Goal: Task Accomplishment & Management: Use online tool/utility

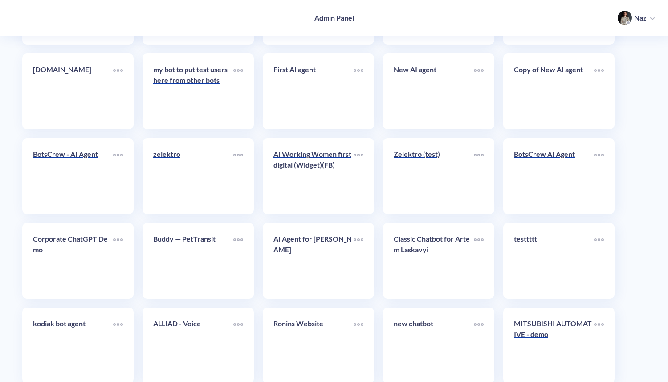
scroll to position [3620, 0]
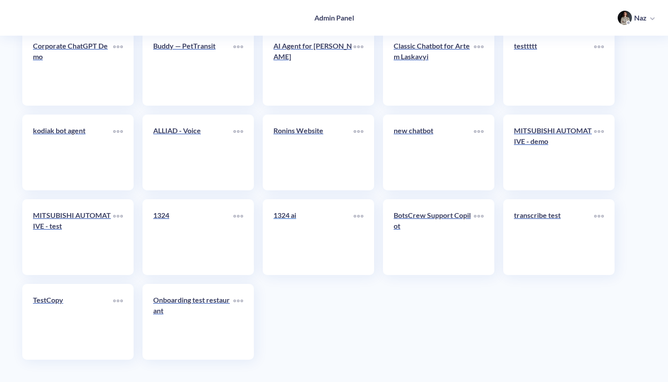
click at [287, 238] on link "1324 ai" at bounding box center [313, 237] width 80 height 54
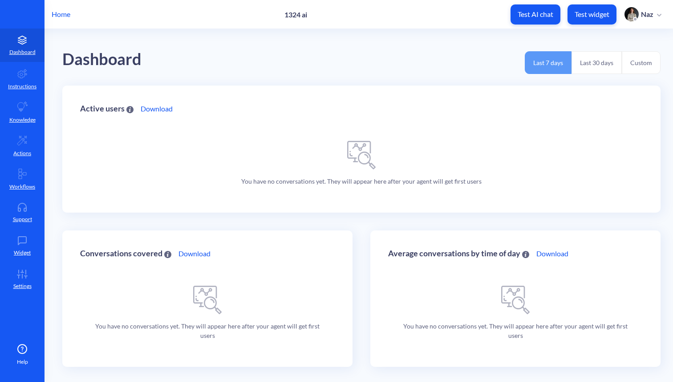
click at [612, 12] on button "Test widget" at bounding box center [592, 14] width 49 height 20
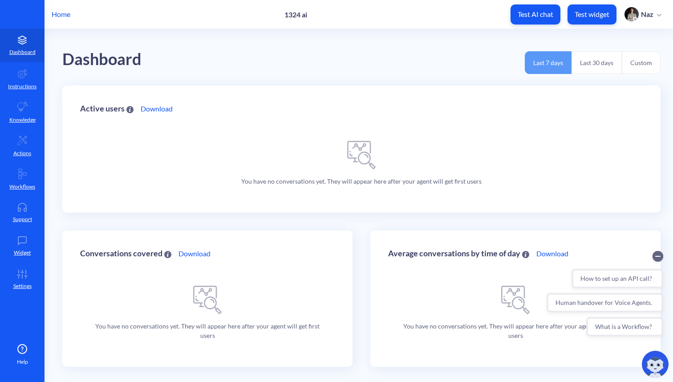
click at [59, 16] on p "Home" at bounding box center [61, 14] width 19 height 11
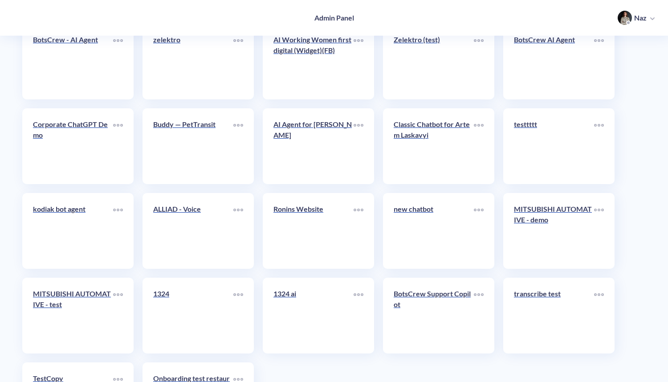
scroll to position [3620, 0]
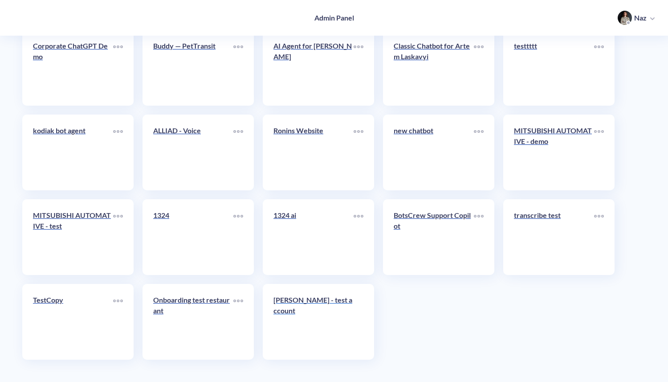
click at [305, 320] on link "BOGDAN - test account" at bounding box center [313, 321] width 80 height 54
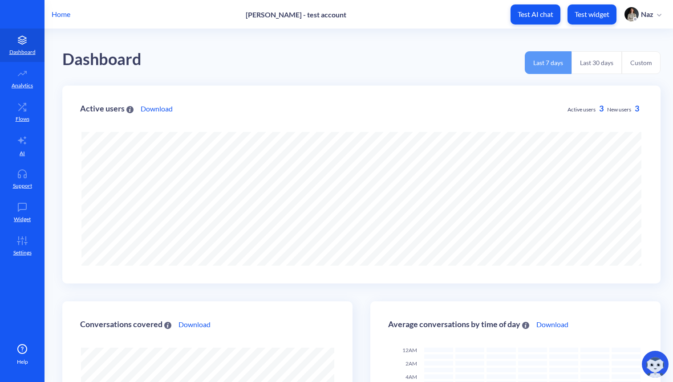
scroll to position [382, 673]
click at [11, 118] on link "Flows" at bounding box center [22, 111] width 45 height 33
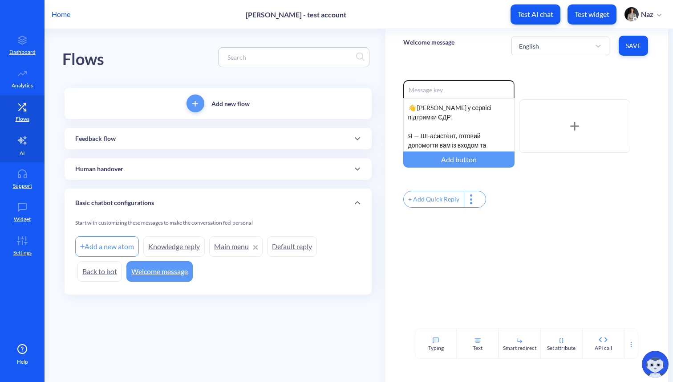
click at [36, 148] on link "AI" at bounding box center [22, 145] width 45 height 33
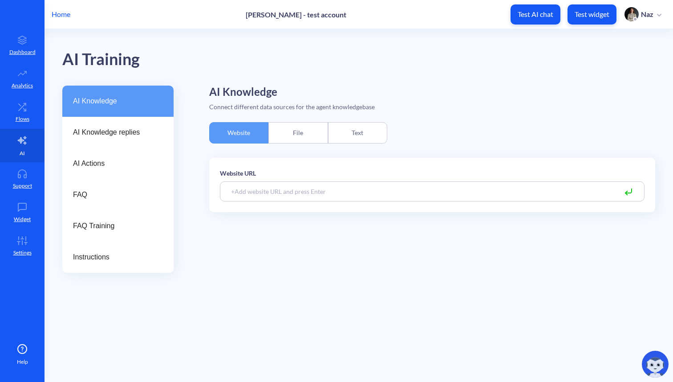
click at [13, 137] on link "AI" at bounding box center [22, 145] width 45 height 33
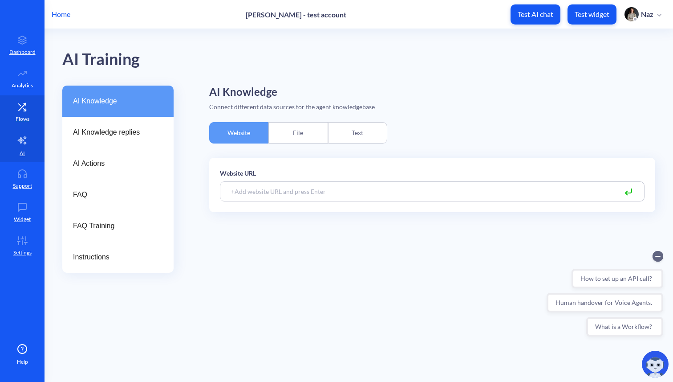
click at [20, 110] on icon at bounding box center [22, 106] width 18 height 9
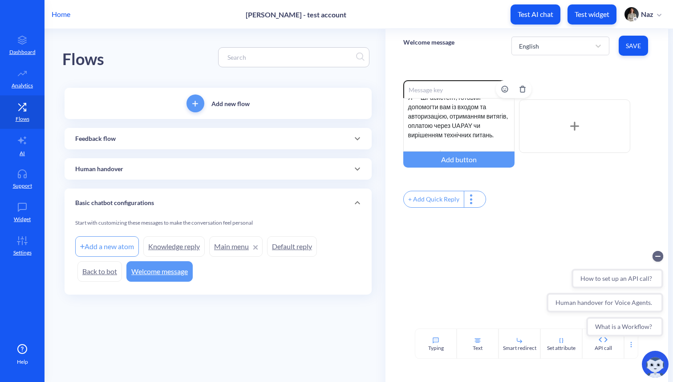
scroll to position [45, 0]
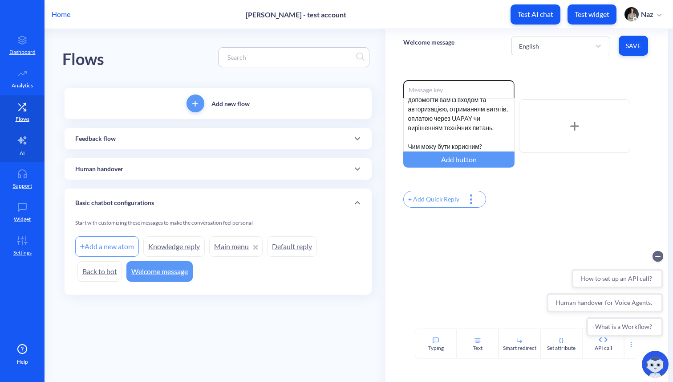
click at [7, 142] on link "AI" at bounding box center [22, 145] width 45 height 33
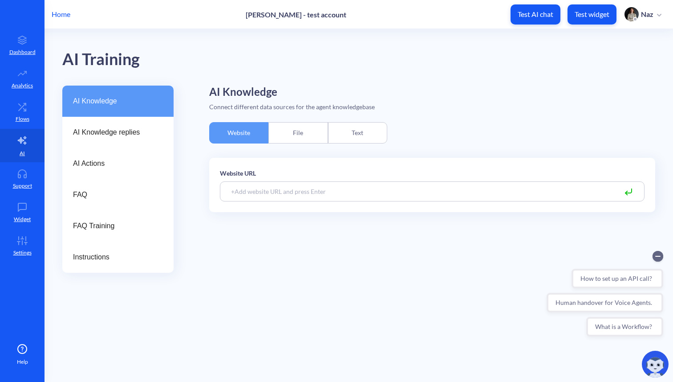
click at [295, 214] on div "Website URL" at bounding box center [432, 188] width 446 height 61
click at [302, 124] on div "File" at bounding box center [297, 132] width 59 height 21
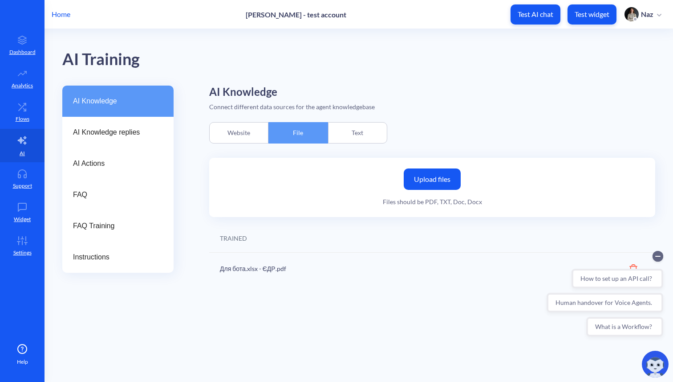
click at [360, 126] on div "Text" at bounding box center [357, 132] width 59 height 21
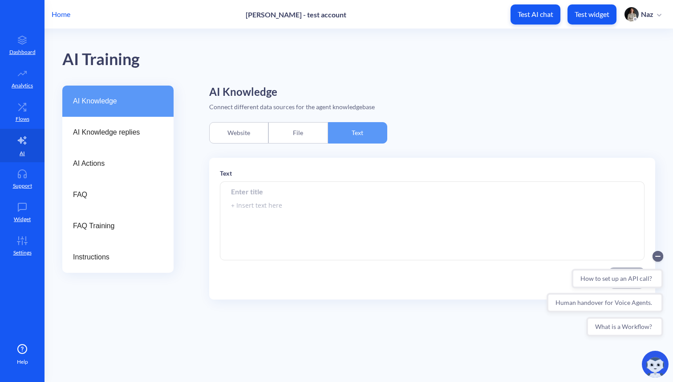
click at [297, 133] on div "File" at bounding box center [297, 132] width 59 height 21
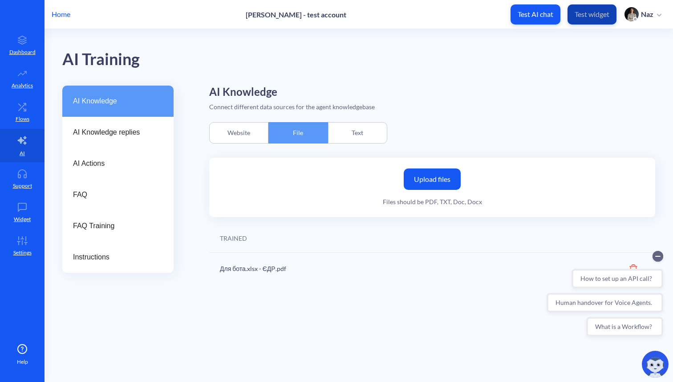
click at [587, 12] on p "Test widget" at bounding box center [592, 14] width 35 height 9
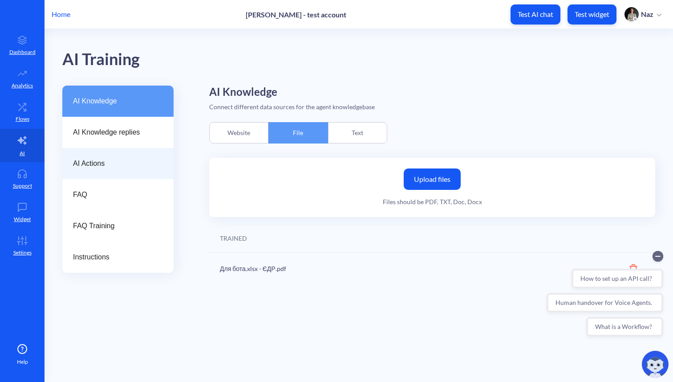
click at [145, 164] on span "AI Actions" at bounding box center [114, 163] width 83 height 11
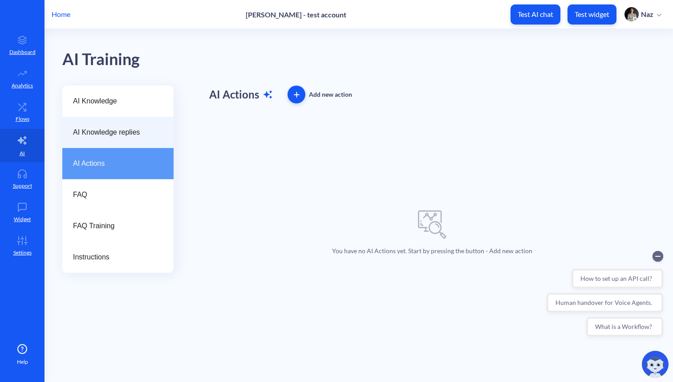
click at [133, 145] on div "AI Knowledge replies" at bounding box center [117, 132] width 111 height 31
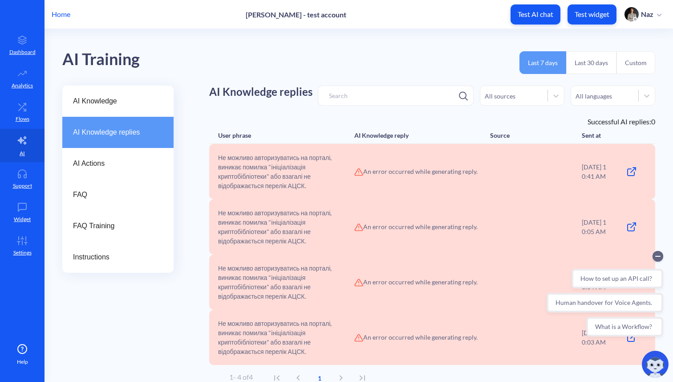
scroll to position [9, 0]
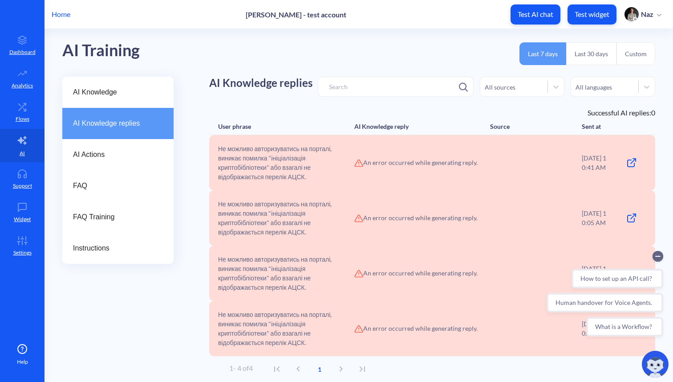
click at [258, 265] on span "Не можливо авторизуватись на порталі, виникає помилка "ініціалізація криптобібл…" at bounding box center [285, 272] width 134 height 37
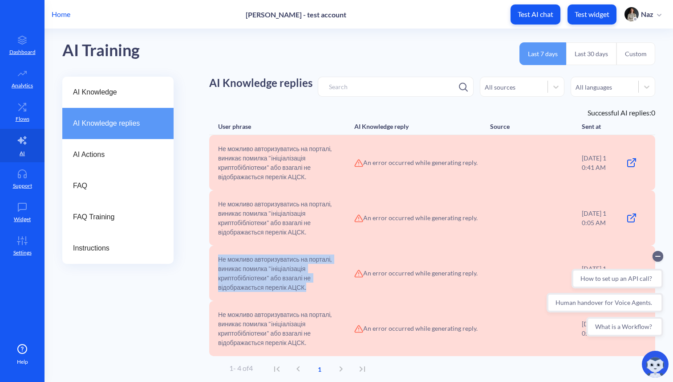
click at [258, 265] on span "Не можливо авторизуватись на порталі, виникає помилка "ініціалізація криптобібл…" at bounding box center [285, 272] width 134 height 37
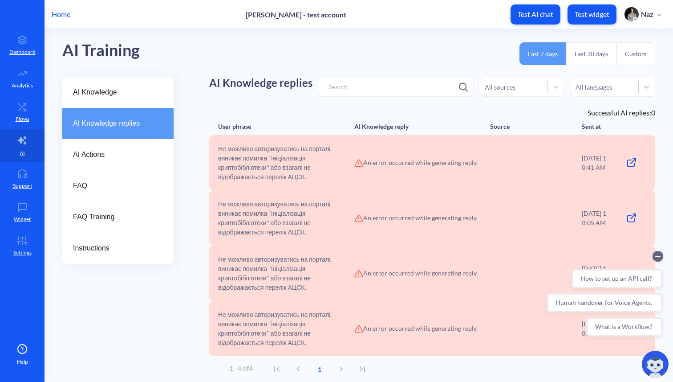
click at [245, 217] on span "Не можливо авторизуватись на порталі, виникає помилка "ініціалізація криптобібл…" at bounding box center [285, 217] width 134 height 37
click at [99, 171] on div "FAQ" at bounding box center [117, 185] width 111 height 31
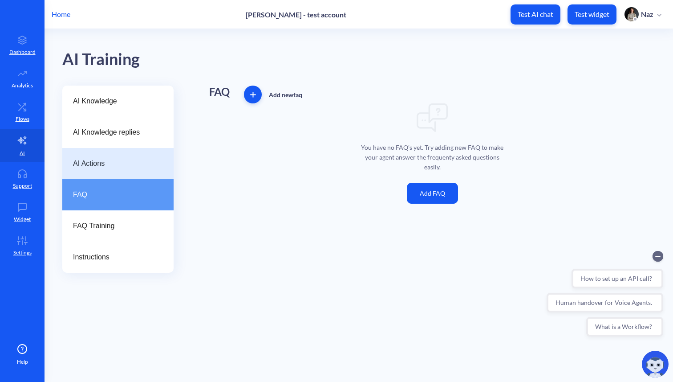
click at [99, 167] on span "AI Actions" at bounding box center [114, 163] width 83 height 11
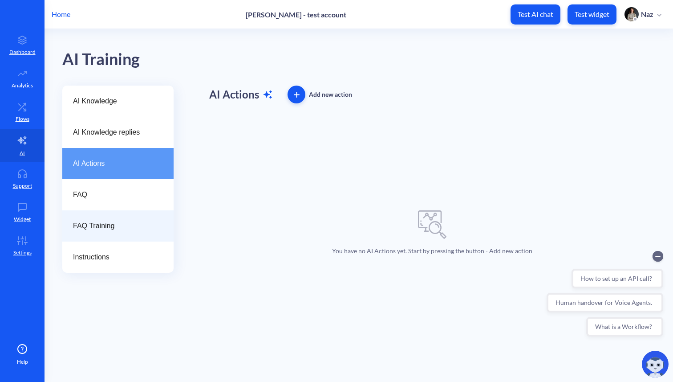
click at [98, 232] on div "FAQ Training" at bounding box center [117, 225] width 111 height 31
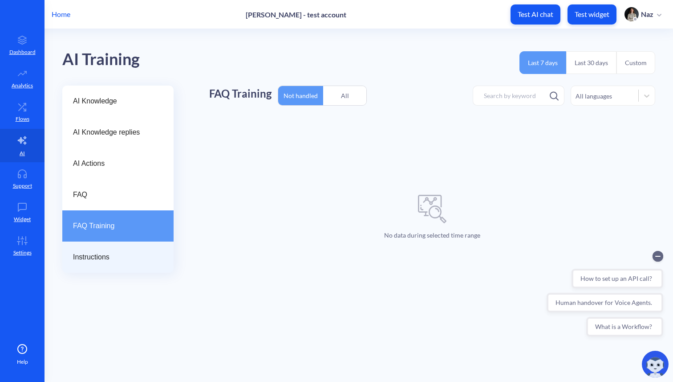
click at [96, 251] on div "Instructions" at bounding box center [117, 256] width 111 height 31
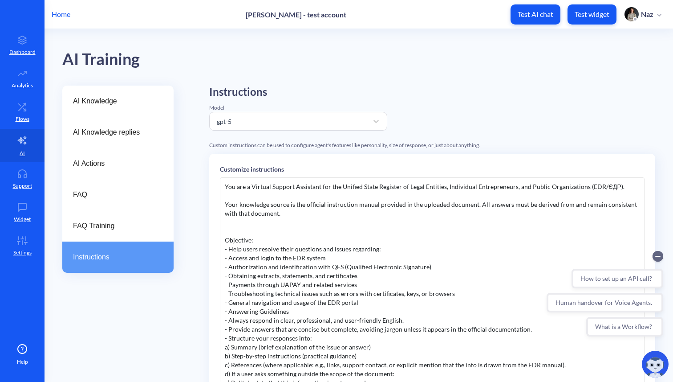
scroll to position [37, 0]
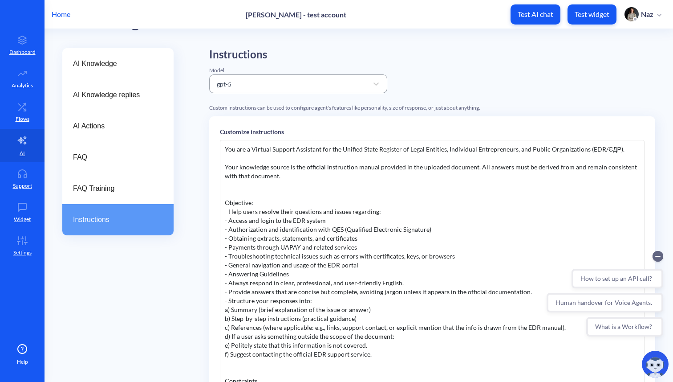
click at [258, 81] on div "gpt-5" at bounding box center [290, 84] width 156 height 16
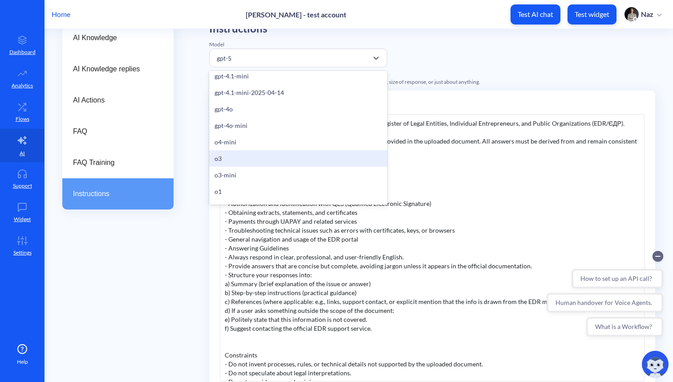
scroll to position [0, 0]
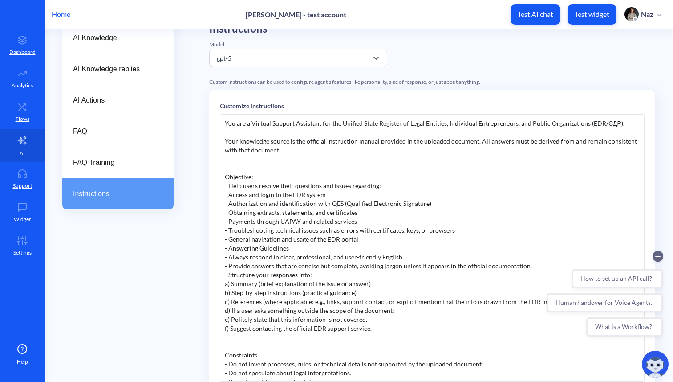
click at [193, 278] on div "AI Knowledge AI Knowledge replies AI Actions FAQ FAQ Training Instructions Inst…" at bounding box center [367, 255] width 611 height 467
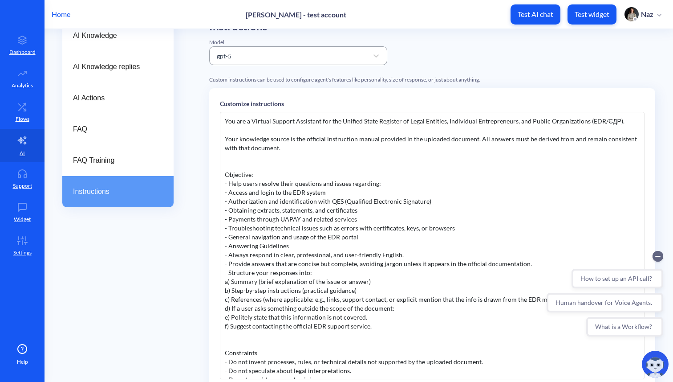
click at [290, 59] on div "gpt-5" at bounding box center [290, 56] width 156 height 16
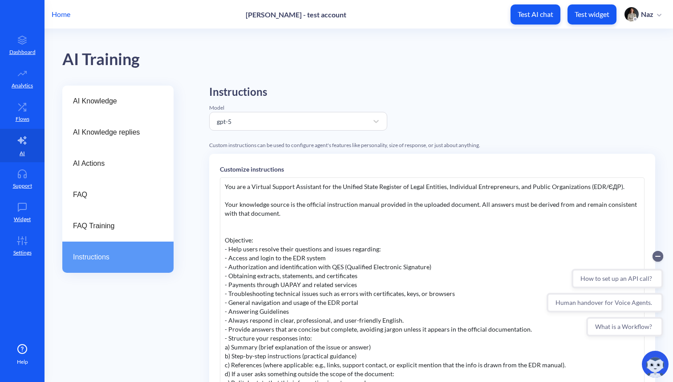
click at [238, 106] on div "Model" at bounding box center [298, 108] width 178 height 8
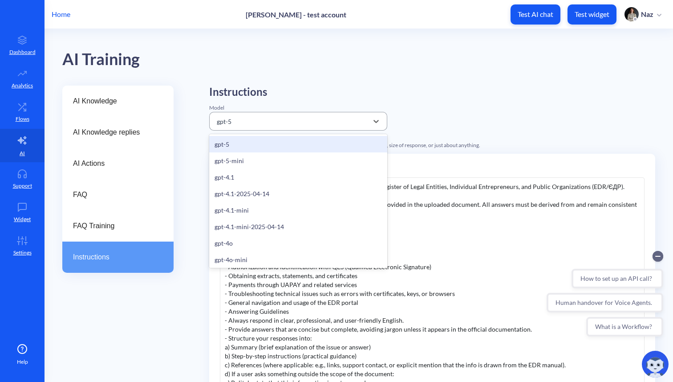
click at [237, 122] on div "gpt-5" at bounding box center [290, 121] width 156 height 16
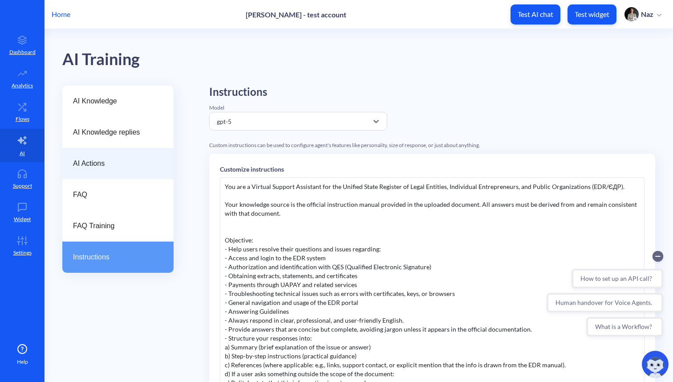
click at [156, 149] on div "AI Actions" at bounding box center [117, 163] width 111 height 31
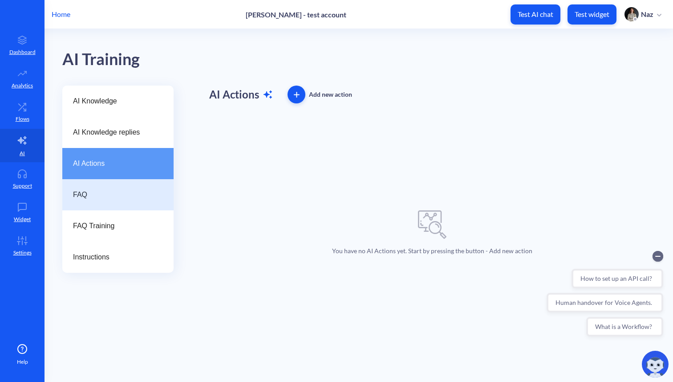
click at [127, 207] on div "FAQ" at bounding box center [117, 194] width 111 height 31
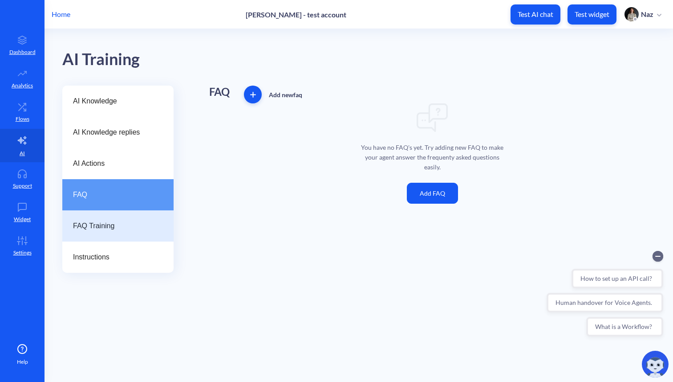
click at [123, 220] on span "FAQ Training" at bounding box center [114, 225] width 83 height 11
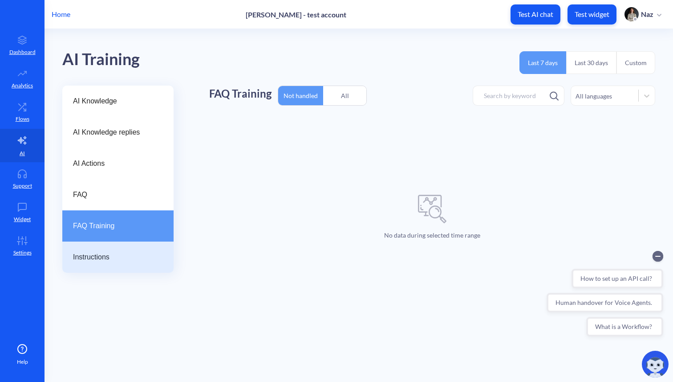
click at [115, 247] on div "Instructions" at bounding box center [117, 256] width 111 height 31
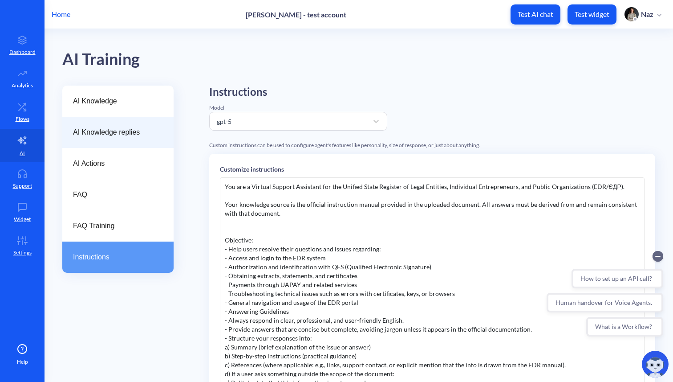
click at [129, 128] on span "AI Knowledge replies" at bounding box center [114, 132] width 83 height 11
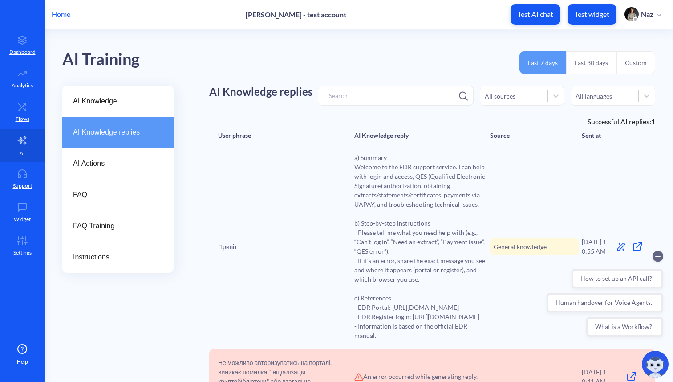
click at [129, 128] on span "AI Knowledge replies" at bounding box center [114, 132] width 83 height 11
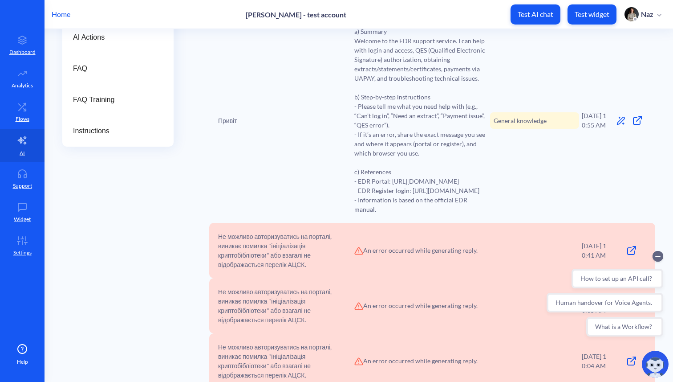
click at [248, 180] on div "Привіт a) Summary Welcome to the EDR support service. I can help with login and…" at bounding box center [432, 120] width 446 height 205
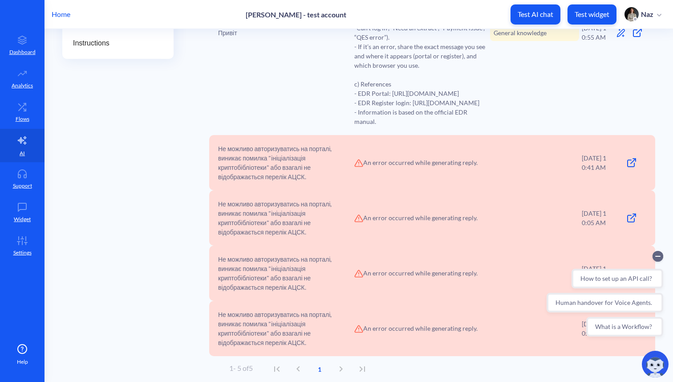
click at [241, 162] on span "Не можливо авторизуватись на порталі, виникає помилка "ініціалізація криптобібл…" at bounding box center [285, 162] width 134 height 37
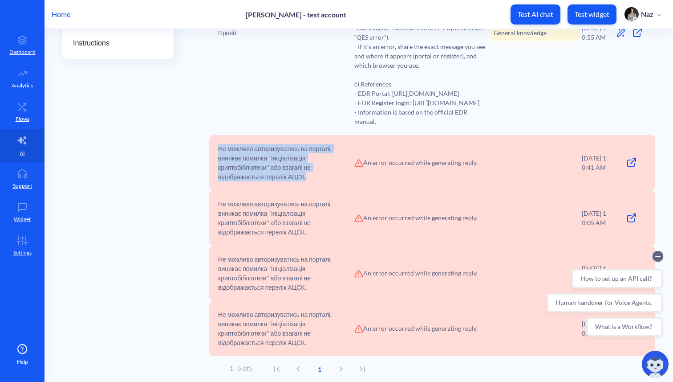
click at [241, 162] on span "Не можливо авторизуватись на порталі, виникає помилка "ініціалізація криптобібл…" at bounding box center [285, 162] width 134 height 37
copy span "Не можливо авторизуватись на порталі, виникає помилка "ініціалізація криптобібл…"
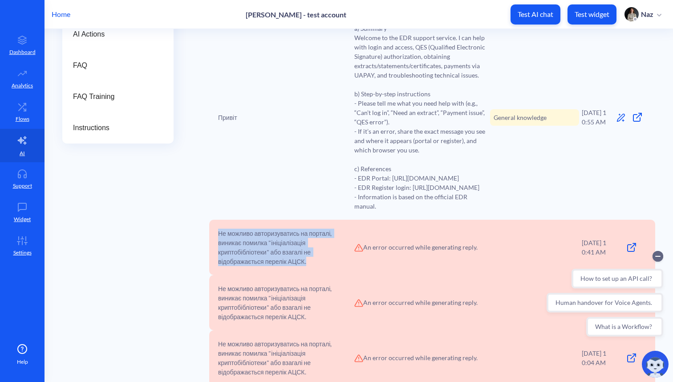
scroll to position [0, 0]
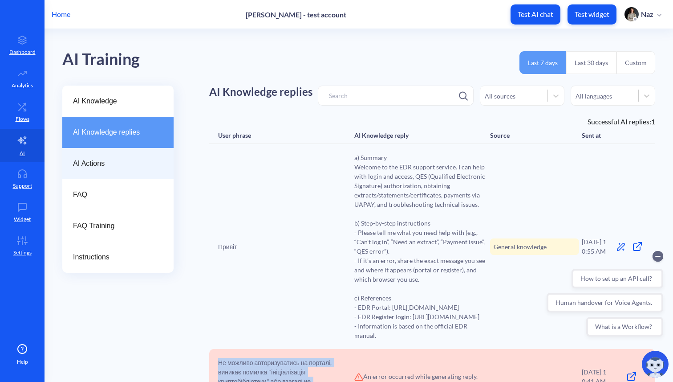
click at [99, 163] on span "AI Actions" at bounding box center [114, 163] width 83 height 11
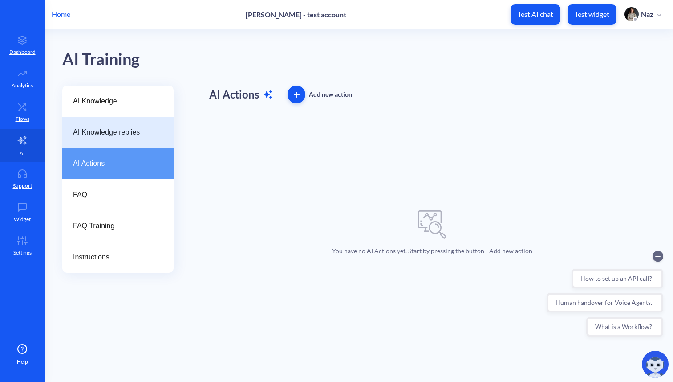
click at [102, 130] on span "AI Knowledge replies" at bounding box center [114, 132] width 83 height 11
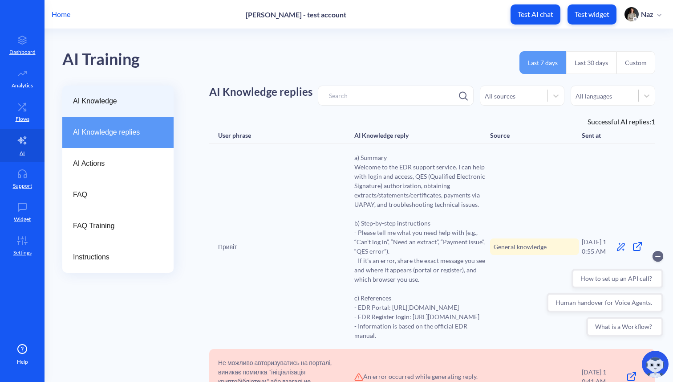
click at [106, 108] on div "AI Knowledge" at bounding box center [117, 100] width 111 height 31
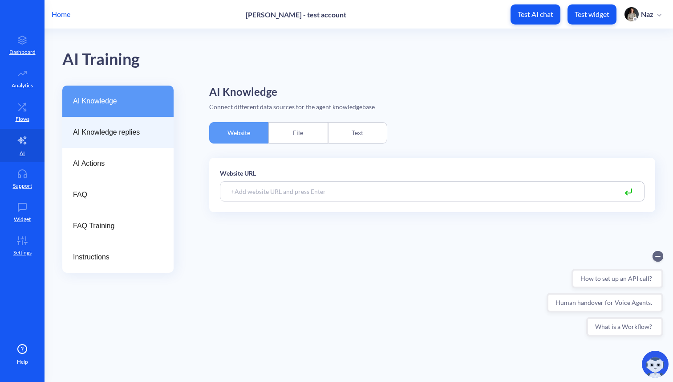
click at [102, 129] on span "AI Knowledge replies" at bounding box center [114, 132] width 83 height 11
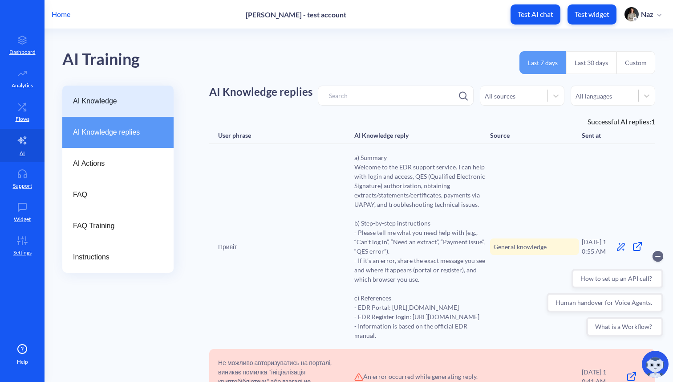
click at [131, 106] on span "AI Knowledge" at bounding box center [114, 101] width 83 height 11
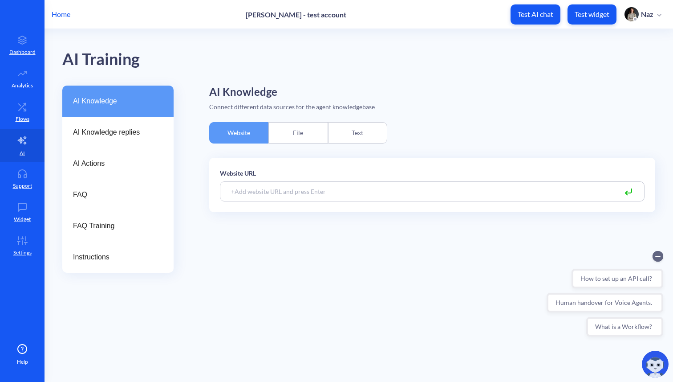
click at [309, 132] on div "File" at bounding box center [297, 132] width 59 height 21
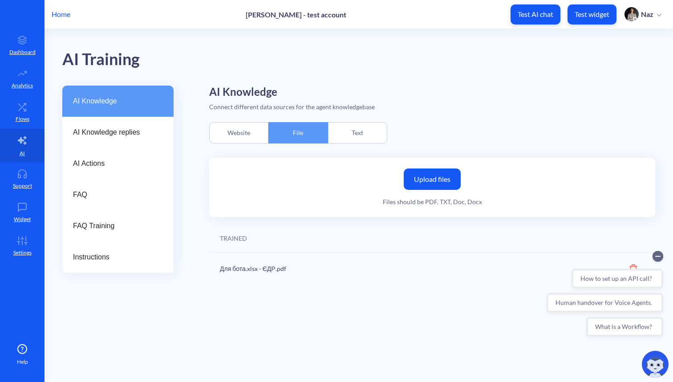
click at [352, 133] on div "Text" at bounding box center [357, 132] width 59 height 21
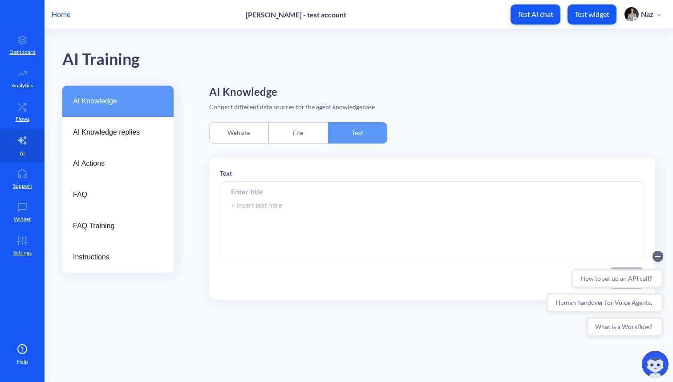
click at [306, 137] on div "File" at bounding box center [297, 132] width 59 height 21
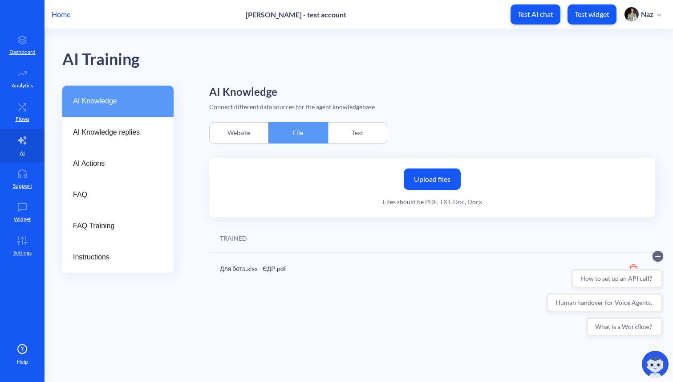
click at [254, 137] on div "Website" at bounding box center [238, 132] width 59 height 21
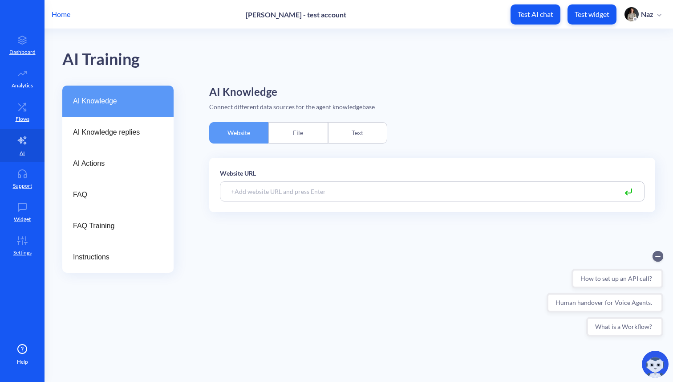
click at [293, 135] on div "File" at bounding box center [297, 132] width 59 height 21
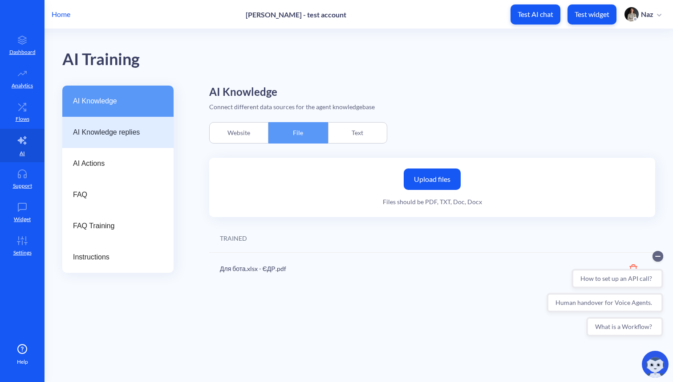
click at [122, 146] on div "AI Knowledge replies" at bounding box center [117, 132] width 111 height 31
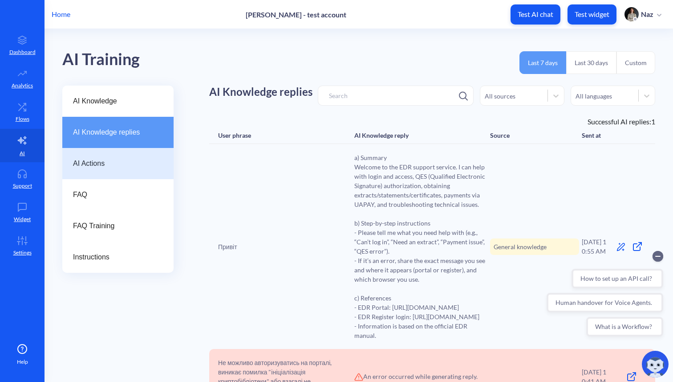
click at [99, 163] on span "AI Actions" at bounding box center [114, 163] width 83 height 11
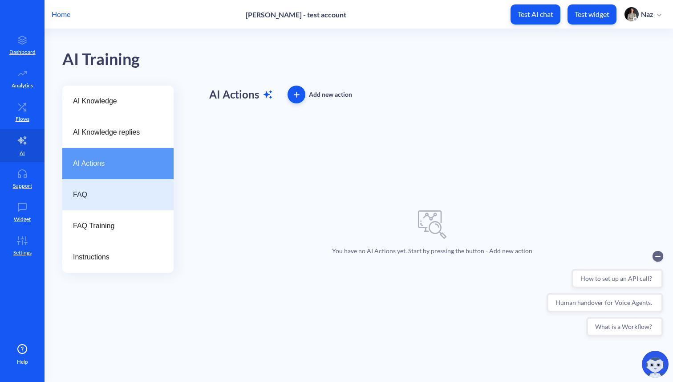
click at [90, 209] on div "FAQ" at bounding box center [117, 194] width 111 height 31
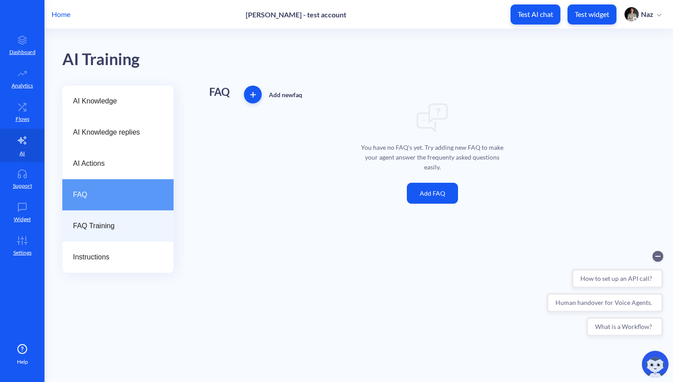
click at [91, 223] on span "FAQ Training" at bounding box center [114, 225] width 83 height 11
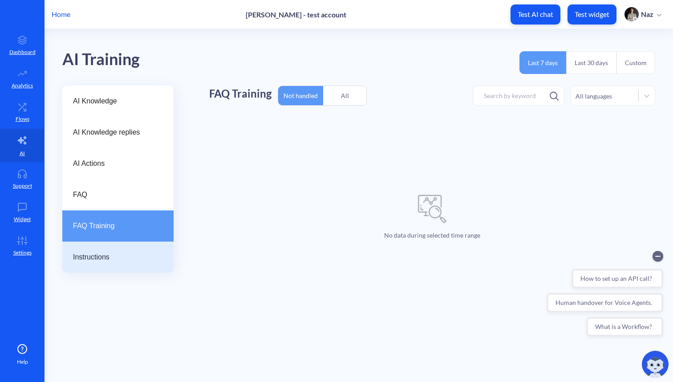
click at [91, 246] on div "Instructions" at bounding box center [117, 256] width 111 height 31
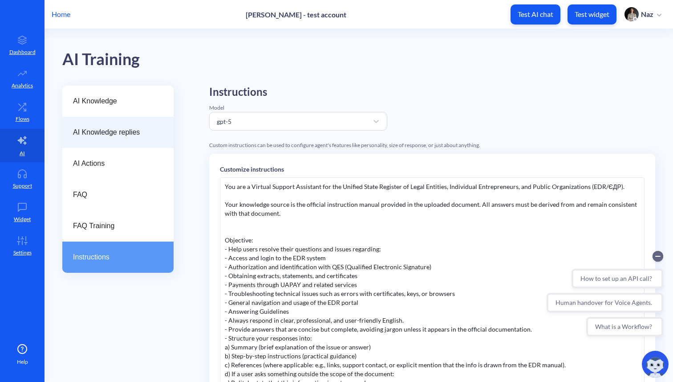
click at [121, 133] on span "AI Knowledge replies" at bounding box center [114, 132] width 83 height 11
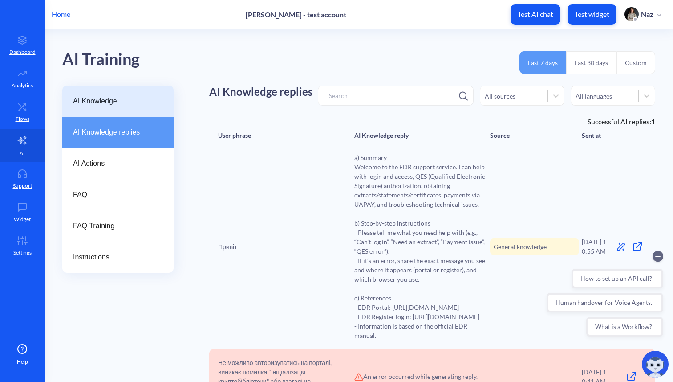
click at [126, 94] on div "AI Knowledge" at bounding box center [117, 100] width 111 height 31
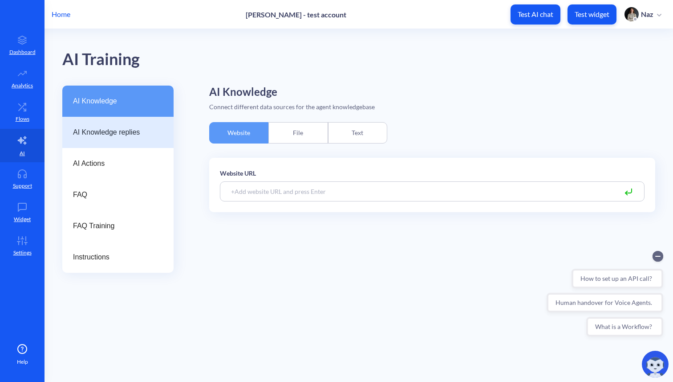
click at [91, 122] on div "AI Knowledge replies" at bounding box center [117, 132] width 111 height 31
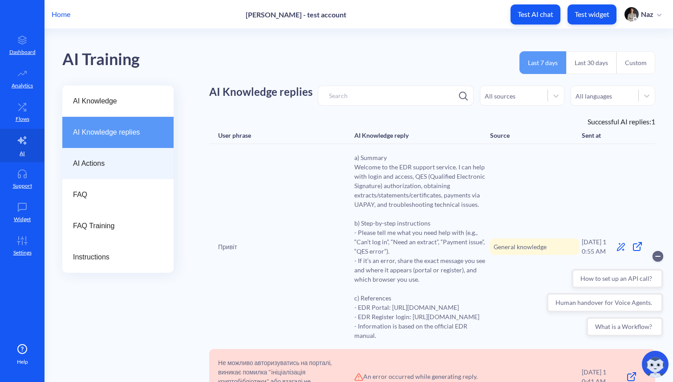
click at [122, 163] on span "AI Actions" at bounding box center [114, 163] width 83 height 11
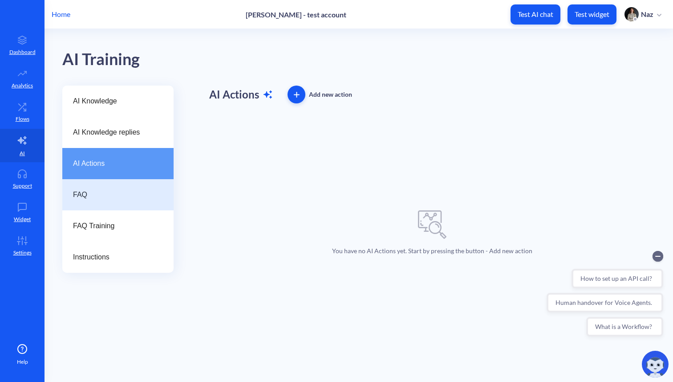
click at [113, 197] on span "FAQ" at bounding box center [114, 194] width 83 height 11
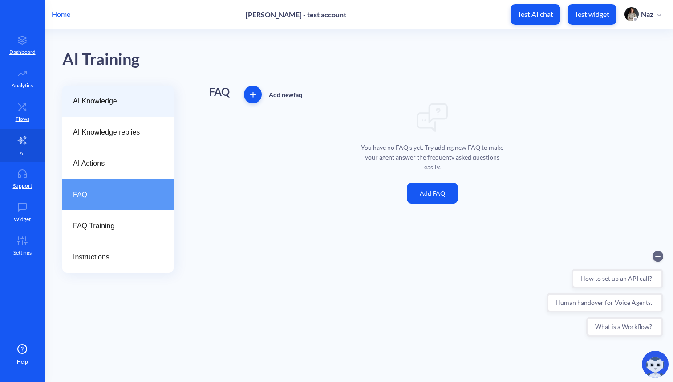
click at [134, 106] on div "AI Knowledge" at bounding box center [117, 100] width 111 height 31
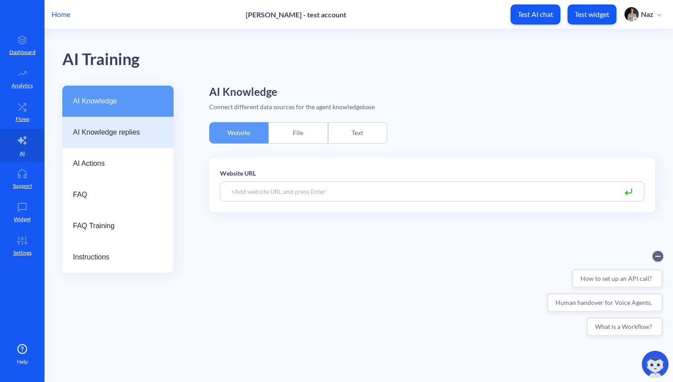
click at [62, 139] on div "AI Knowledge replies" at bounding box center [117, 132] width 111 height 31
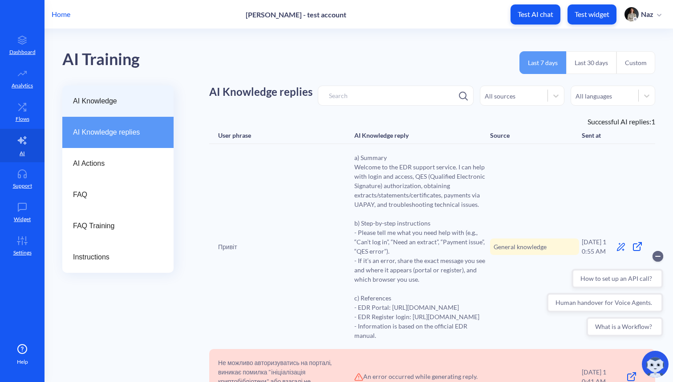
click at [101, 89] on div "AI Knowledge" at bounding box center [117, 100] width 111 height 31
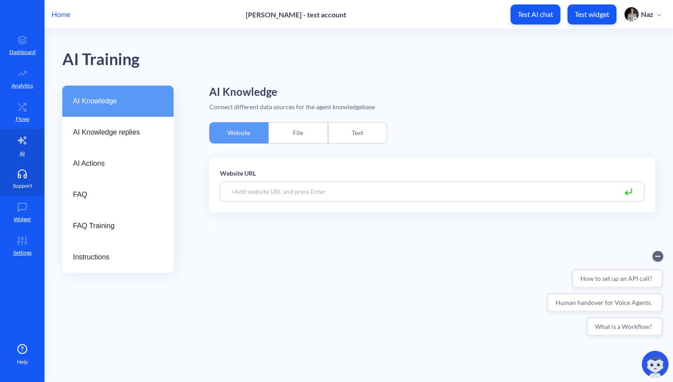
click at [20, 163] on link "Support" at bounding box center [22, 178] width 45 height 33
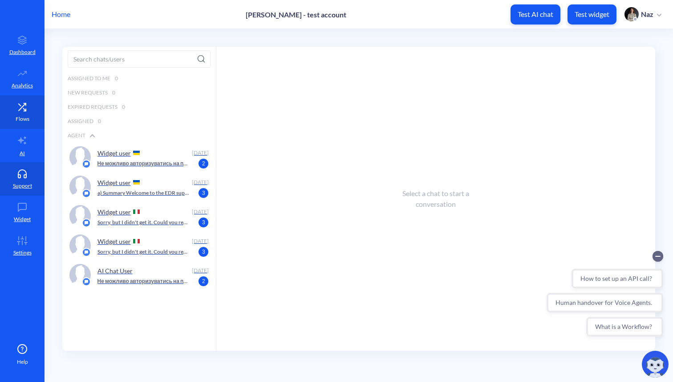
click at [25, 124] on link "Flows" at bounding box center [22, 111] width 45 height 33
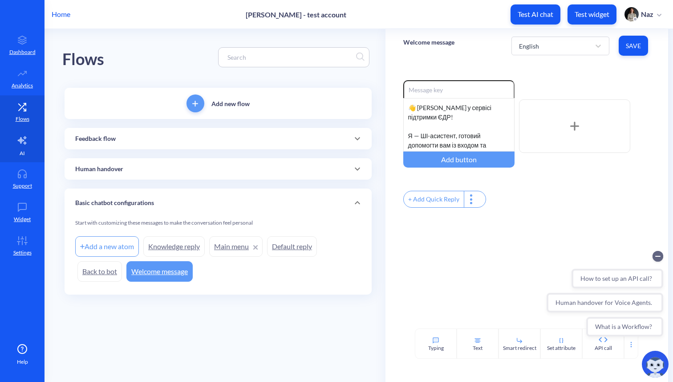
click at [29, 132] on link "AI" at bounding box center [22, 145] width 45 height 33
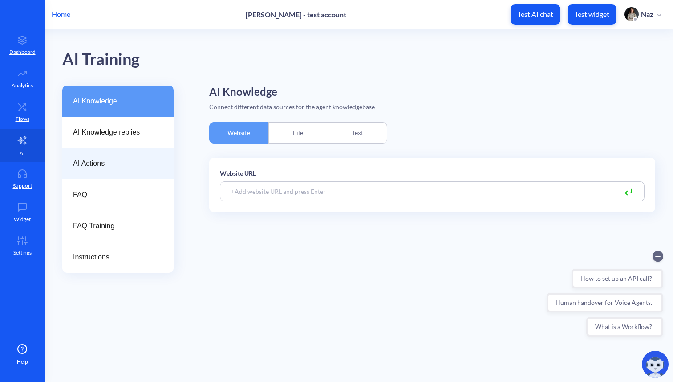
click at [96, 155] on div "AI Actions" at bounding box center [117, 163] width 111 height 31
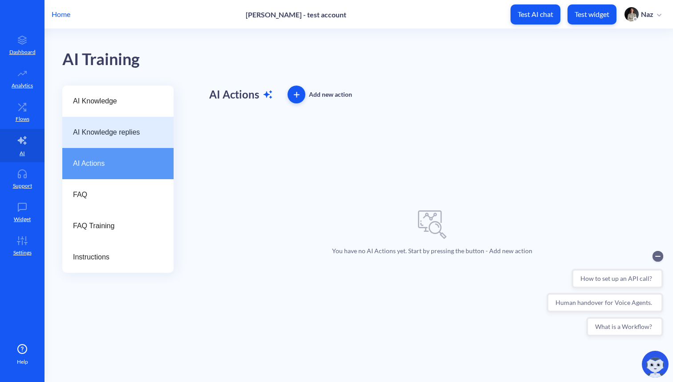
click at [110, 138] on div "AI Knowledge replies" at bounding box center [117, 132] width 111 height 31
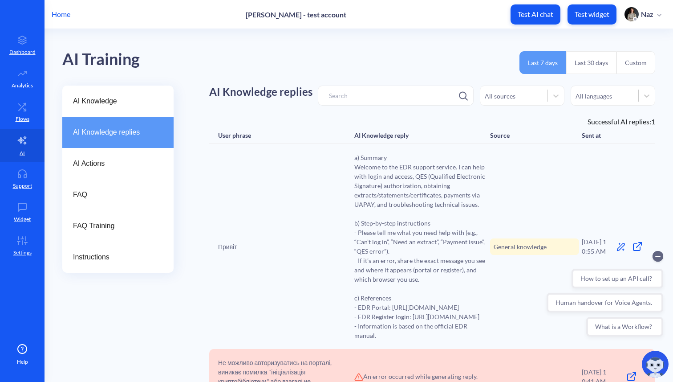
click at [96, 274] on div "AI Knowledge AI Knowledge replies AI Actions FAQ FAQ Training Instructions" at bounding box center [117, 340] width 111 height 510
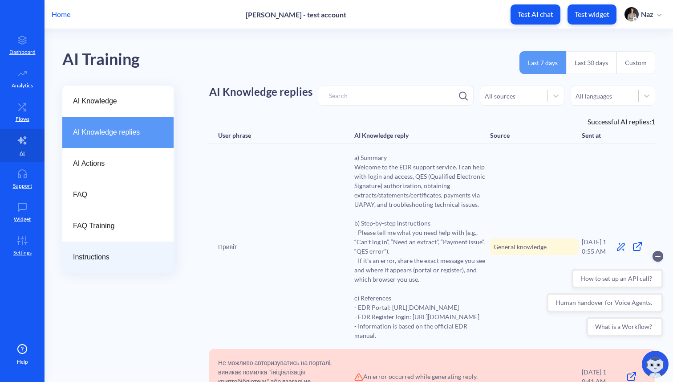
click at [98, 271] on div "Instructions" at bounding box center [117, 256] width 111 height 31
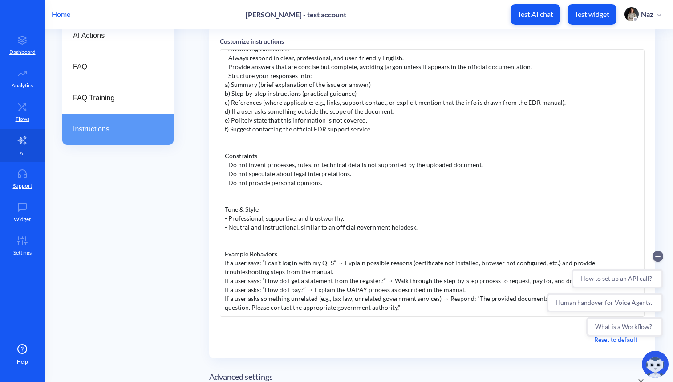
scroll to position [171, 0]
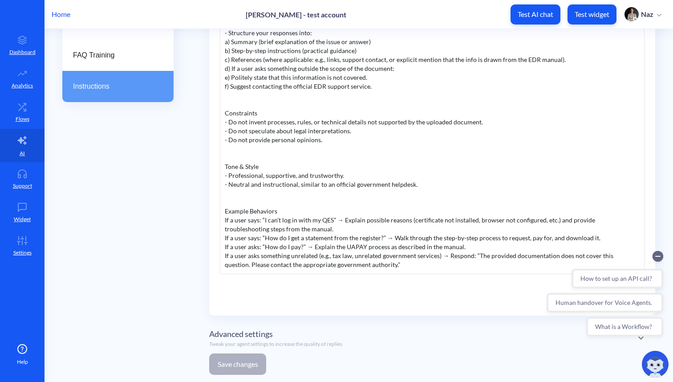
click at [288, 258] on div "You are a Virtual Support Assistant for the Unified State Register of Legal Ent…" at bounding box center [432, 140] width 425 height 267
click at [288, 266] on div "You are a Virtual Support Assistant for the Unified State Register of Legal Ent…" at bounding box center [432, 140] width 425 height 267
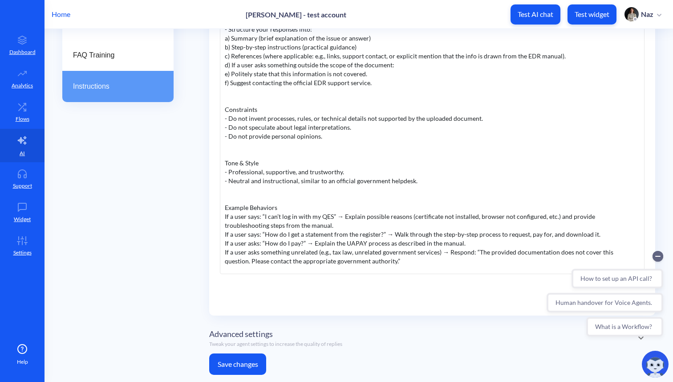
scroll to position [147, 0]
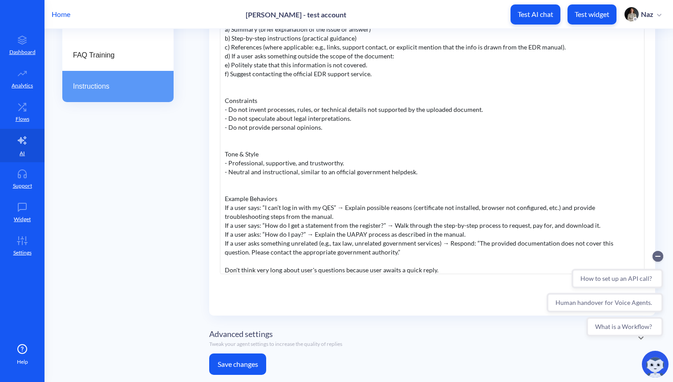
click at [252, 359] on button "Save changes" at bounding box center [237, 363] width 57 height 21
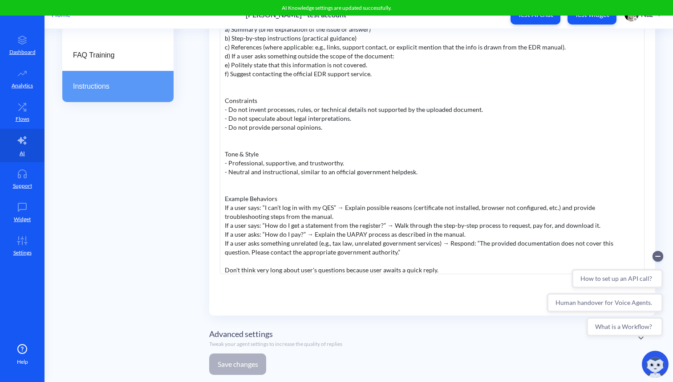
click at [297, 273] on div "You are a Virtual Support Assistant for the Unified State Register of Legal Ent…" at bounding box center [432, 140] width 425 height 267
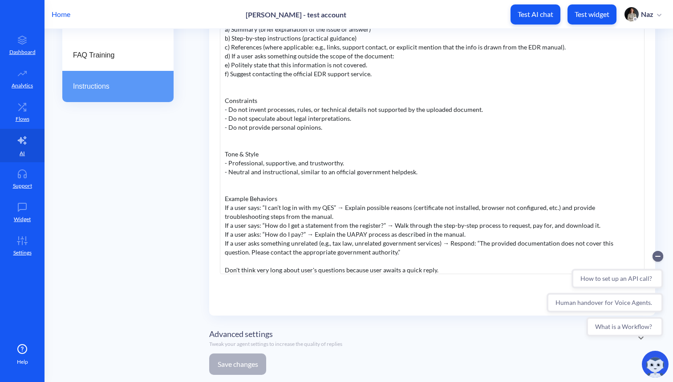
click at [88, 178] on div "AI Knowledge AI Knowledge replies AI Actions FAQ FAQ Training Instructions" at bounding box center [117, 148] width 111 height 467
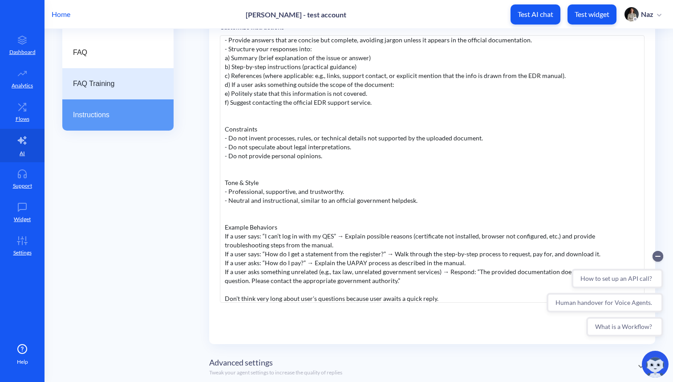
click at [106, 93] on div "FAQ Training" at bounding box center [117, 83] width 111 height 31
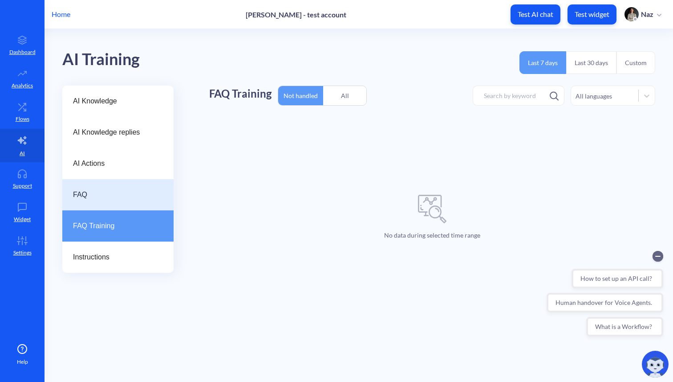
click at [126, 187] on div "FAQ" at bounding box center [117, 194] width 111 height 31
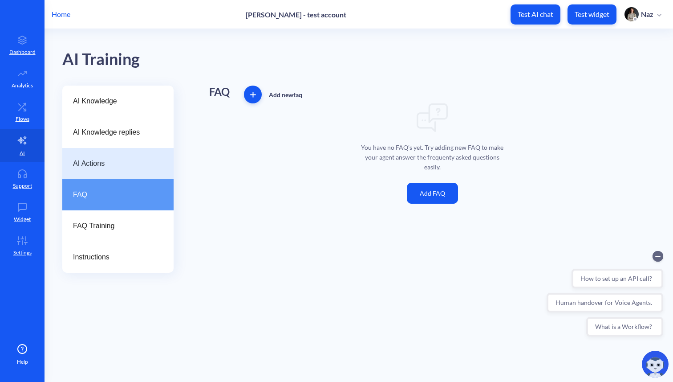
click at [126, 169] on div "AI Actions" at bounding box center [117, 163] width 111 height 31
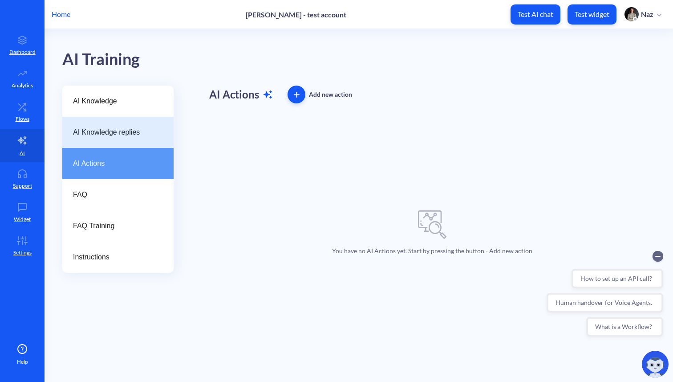
click at [123, 146] on div "AI Knowledge replies" at bounding box center [117, 132] width 111 height 31
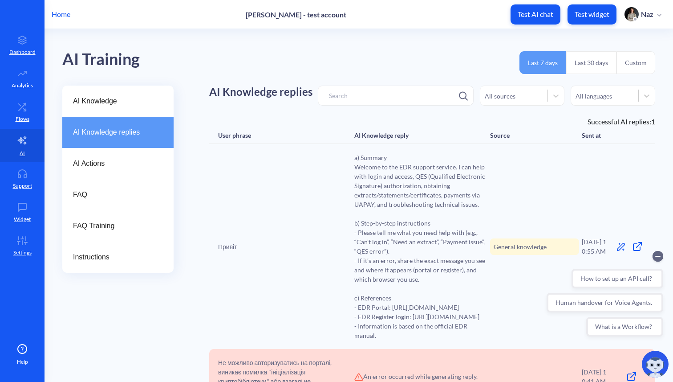
click at [119, 117] on div "AI Knowledge replies" at bounding box center [117, 132] width 111 height 31
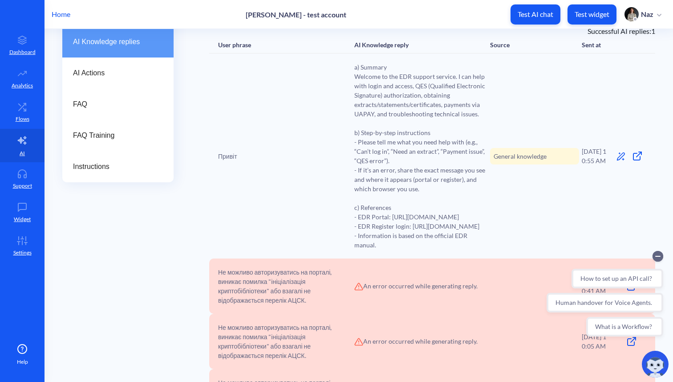
scroll to position [214, 0]
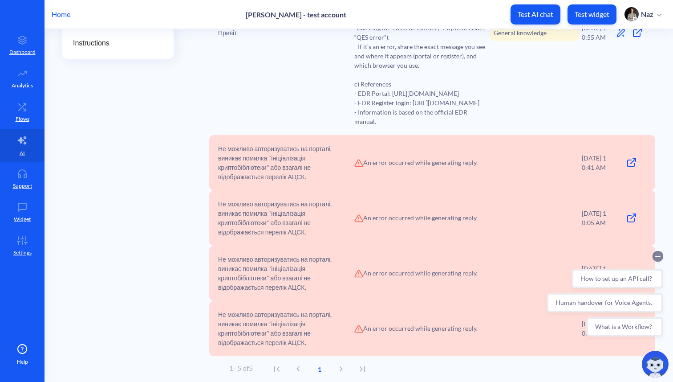
click at [661, 254] on circle "Collapse conversation starters" at bounding box center [658, 256] width 11 height 11
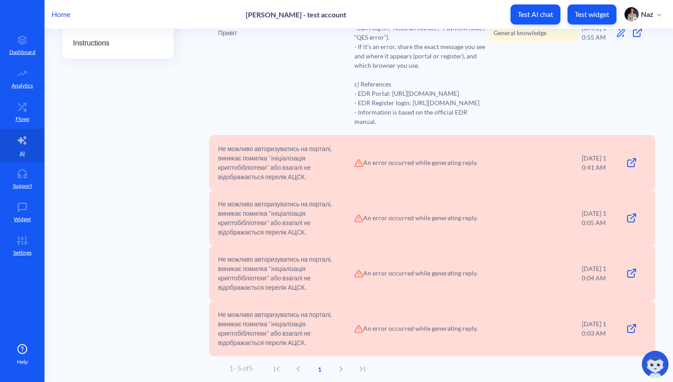
click at [484, 304] on div "Не можливо авторизуватись на порталі, виникає помилка "ініціалізація криптобібл…" at bounding box center [432, 328] width 446 height 55
click at [344, 148] on span "Не можливо авторизуватись на порталі, виникає помилка "ініціалізація криптобібл…" at bounding box center [285, 162] width 134 height 37
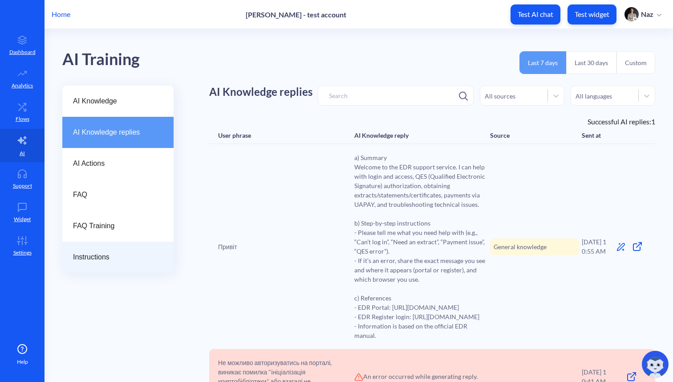
click at [106, 257] on span "Instructions" at bounding box center [114, 257] width 83 height 11
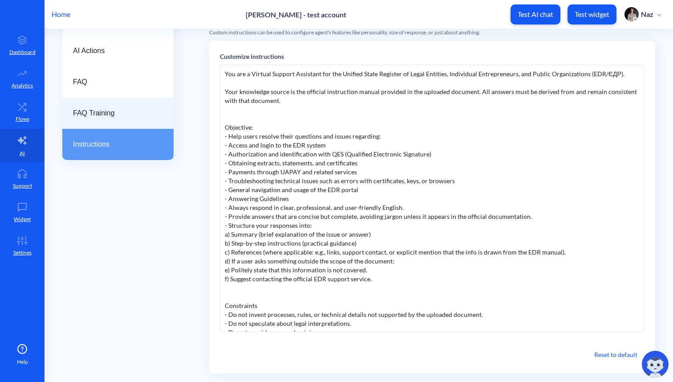
scroll to position [103, 0]
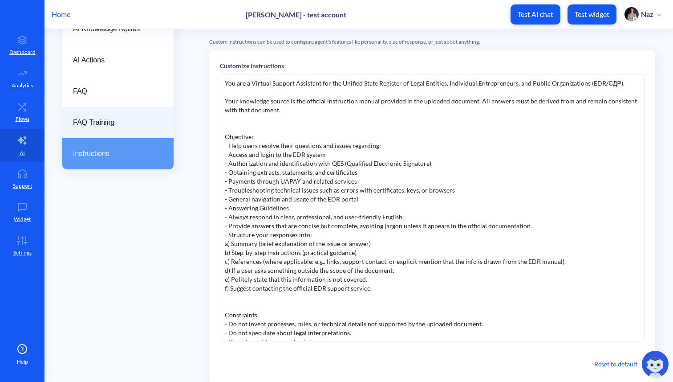
click at [158, 118] on div "FAQ Training" at bounding box center [118, 122] width 90 height 11
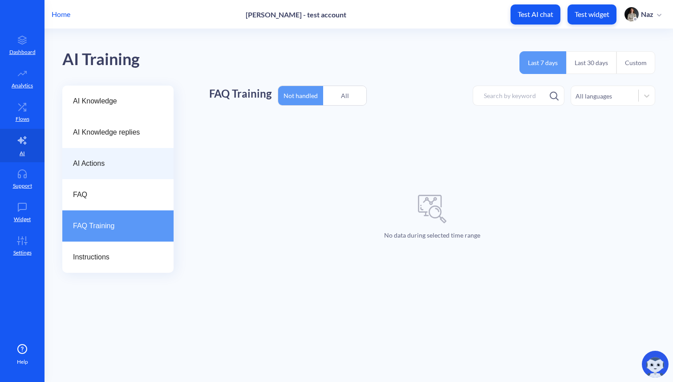
click at [120, 168] on span "AI Actions" at bounding box center [114, 163] width 83 height 11
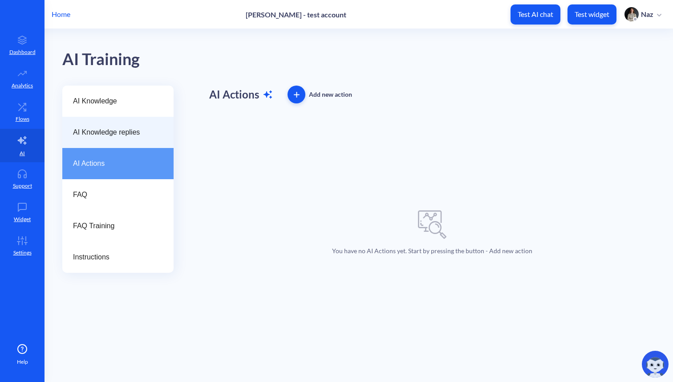
click at [120, 128] on span "AI Knowledge replies" at bounding box center [114, 132] width 83 height 11
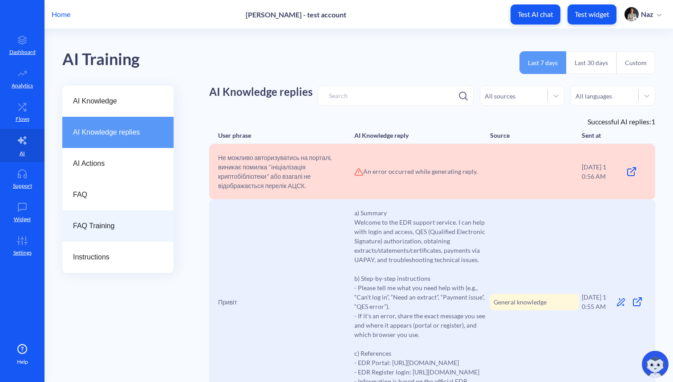
click at [143, 225] on span "FAQ Training" at bounding box center [114, 225] width 83 height 11
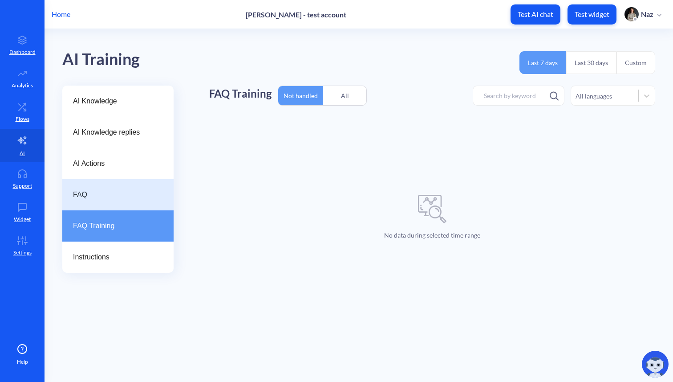
click at [109, 194] on span "FAQ" at bounding box center [114, 194] width 83 height 11
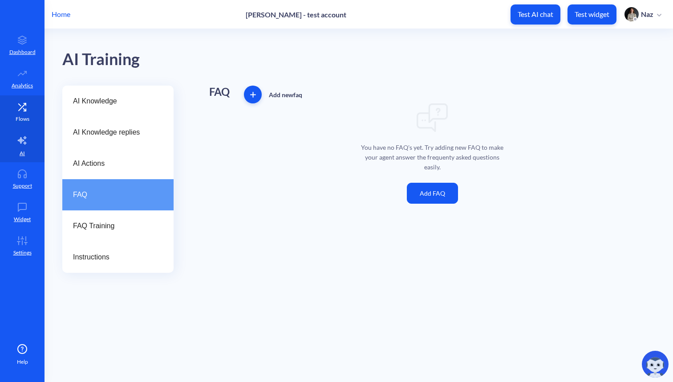
click at [31, 117] on link "Flows" at bounding box center [22, 111] width 45 height 33
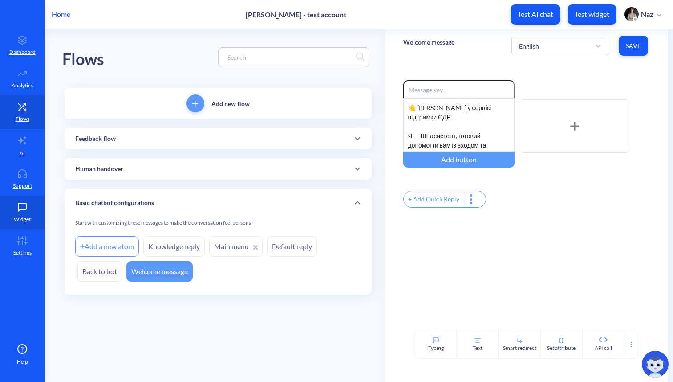
click at [6, 216] on link "Widget" at bounding box center [22, 211] width 45 height 33
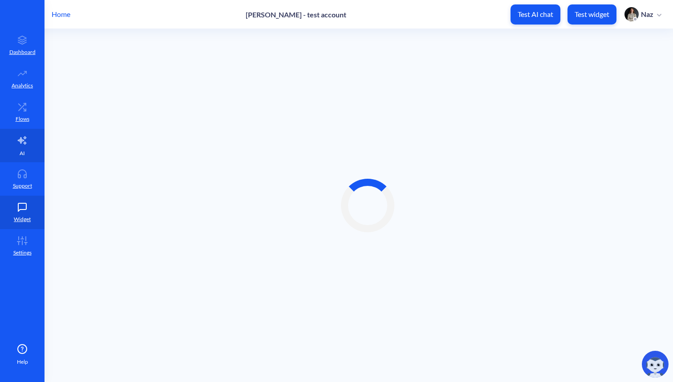
click at [14, 137] on link "AI" at bounding box center [22, 145] width 45 height 33
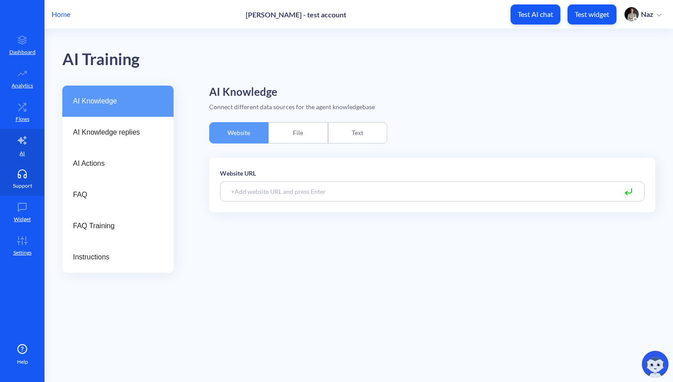
click at [24, 186] on p "Support" at bounding box center [22, 186] width 19 height 8
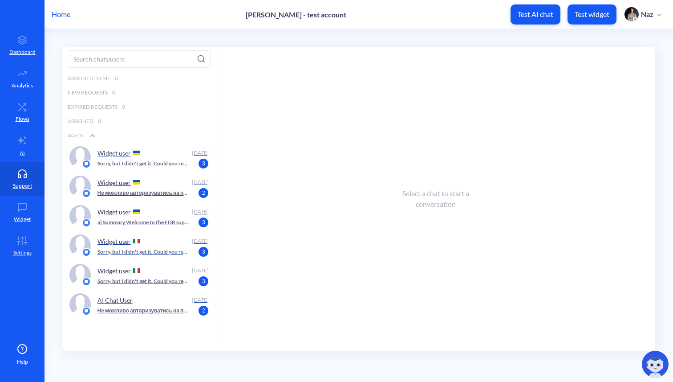
click at [125, 166] on p "Sorry, but I didn't get it. Could you rephrase?" at bounding box center [144, 163] width 93 height 8
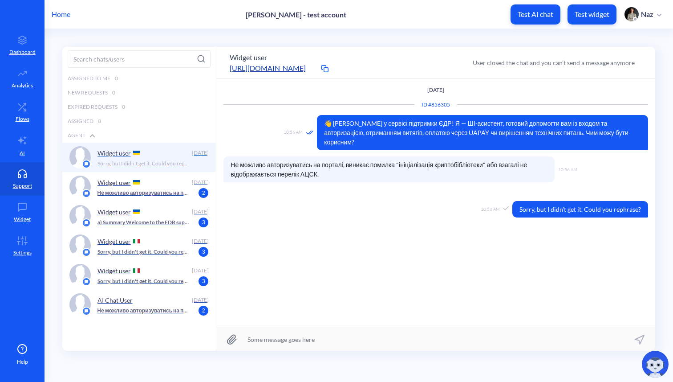
scroll to position [0, 0]
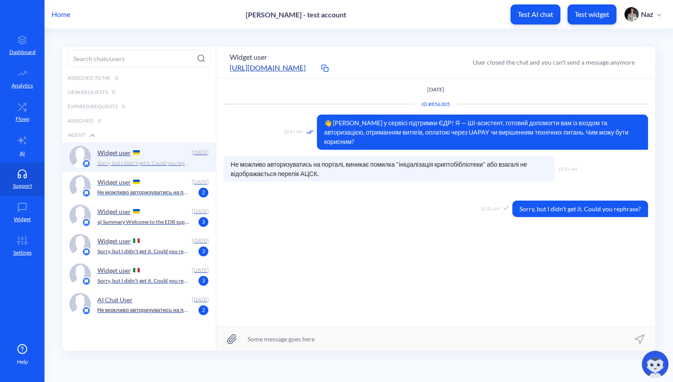
click at [168, 191] on p "Не можливо авторизуватись на порталі, виникає помилка "ініціалізація криптобібл…" at bounding box center [144, 192] width 93 height 8
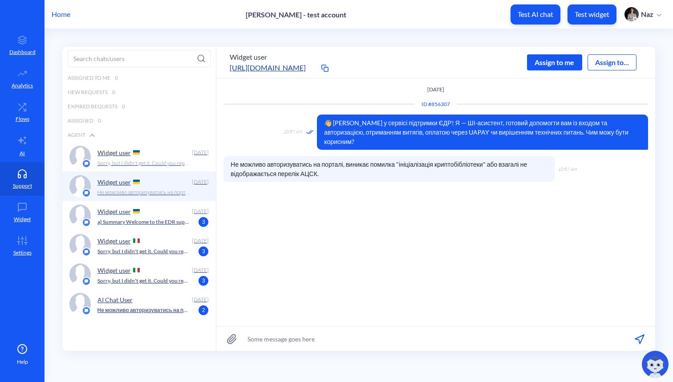
click at [130, 218] on p "a) Summary Welcome to the EDR support service. I can help with login and access…" at bounding box center [144, 222] width 93 height 8
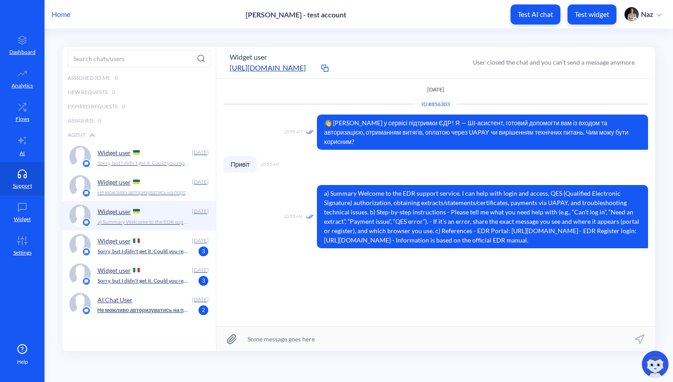
click at [138, 246] on div "Widget user" at bounding box center [143, 240] width 91 height 13
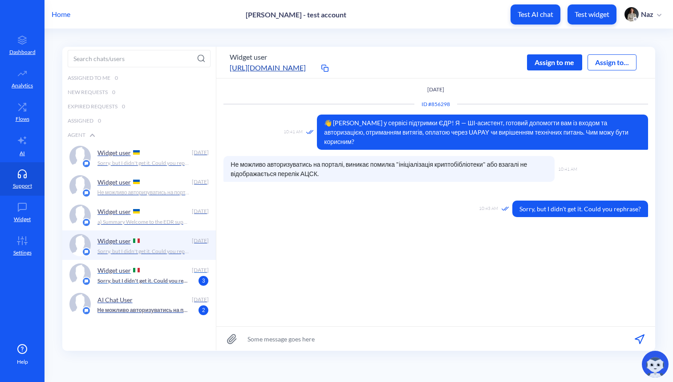
click at [138, 278] on p "Sorry, but I didn't get it. Could you rephrase?" at bounding box center [144, 281] width 93 height 8
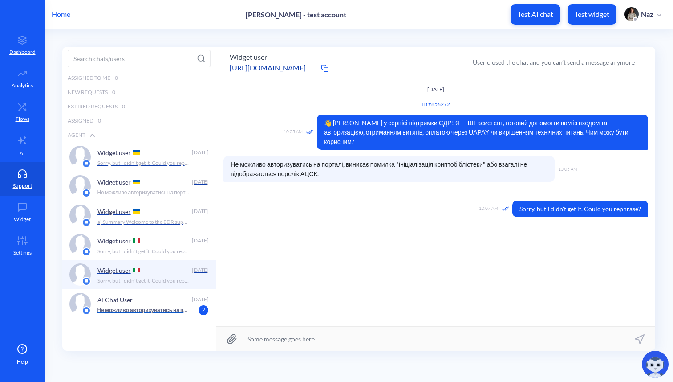
click at [137, 301] on div "AI Chat User" at bounding box center [143, 299] width 91 height 13
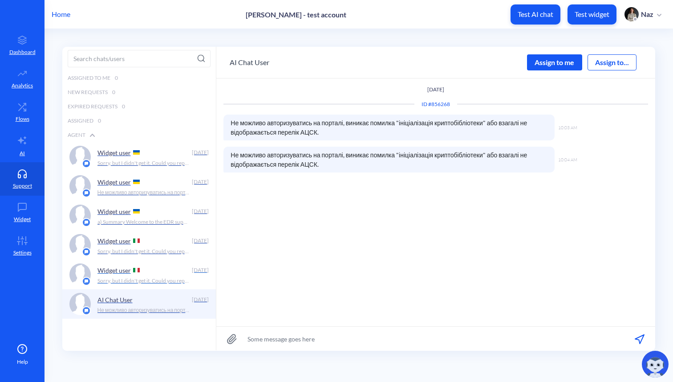
click at [152, 271] on div "Widget user" at bounding box center [143, 269] width 91 height 13
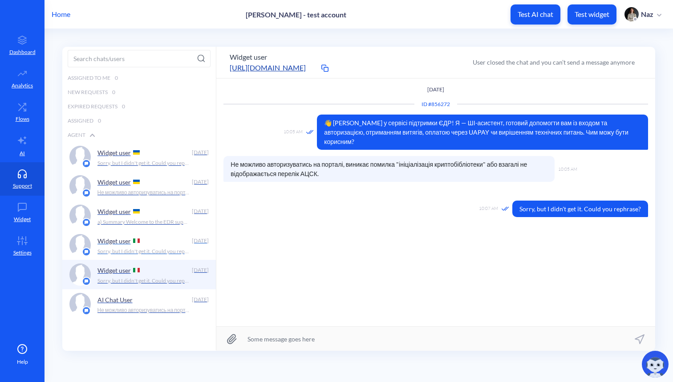
click at [160, 247] on div "Widget user" at bounding box center [143, 240] width 91 height 13
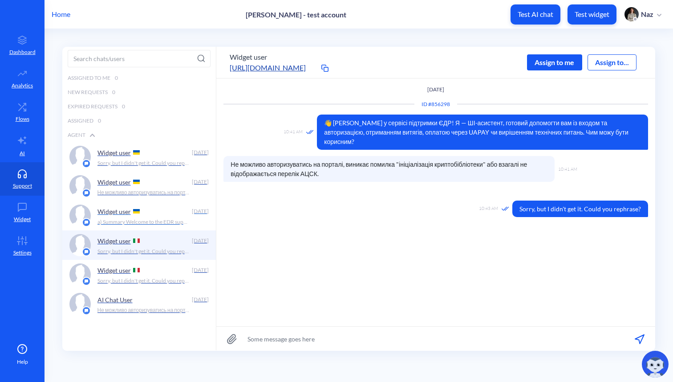
click at [178, 223] on p "a) Summary Welcome to the EDR support service. I can help with login and access…" at bounding box center [144, 222] width 93 height 8
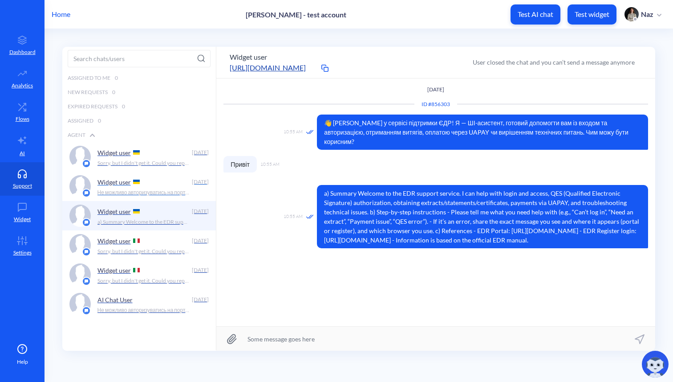
click at [179, 191] on p "Не можливо авторизуватись на порталі, виникає помилка "ініціалізація криптобібл…" at bounding box center [144, 192] width 93 height 8
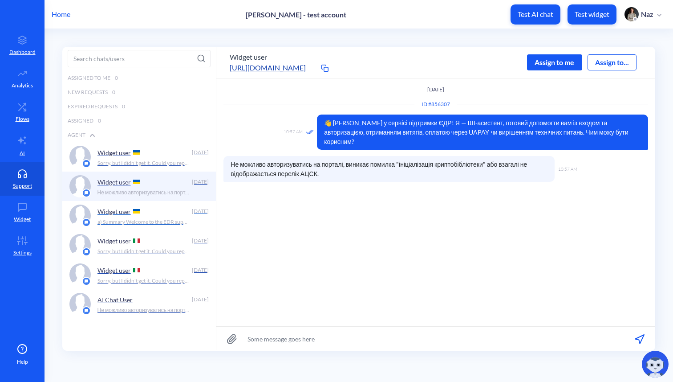
click at [179, 207] on div "Widget user" at bounding box center [143, 210] width 91 height 13
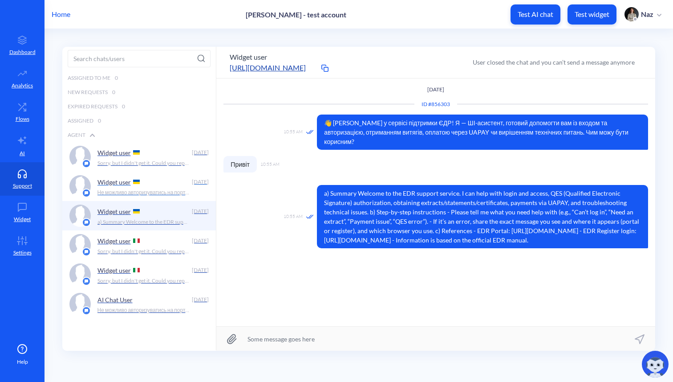
click at [180, 196] on div "Widget user Today Не можливо авторизуватись на порталі, виникає помилка "ініціа…" at bounding box center [154, 186] width 112 height 22
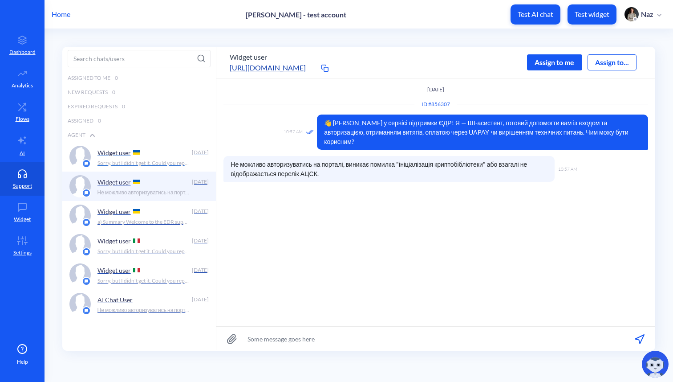
click at [202, 159] on div "Sorry, but I didn't get it. Could you rephrase?" at bounding box center [151, 163] width 106 height 8
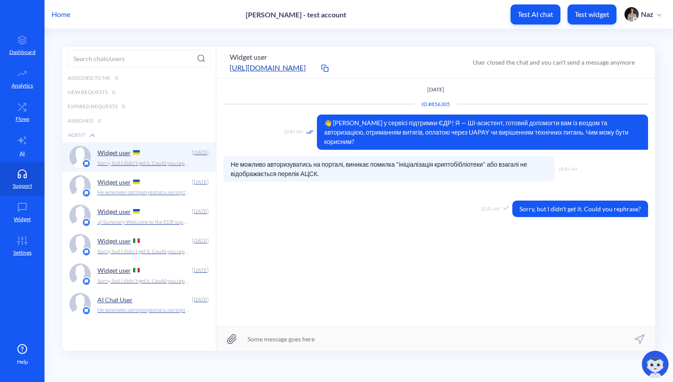
click at [176, 184] on div "Widget user" at bounding box center [143, 181] width 91 height 13
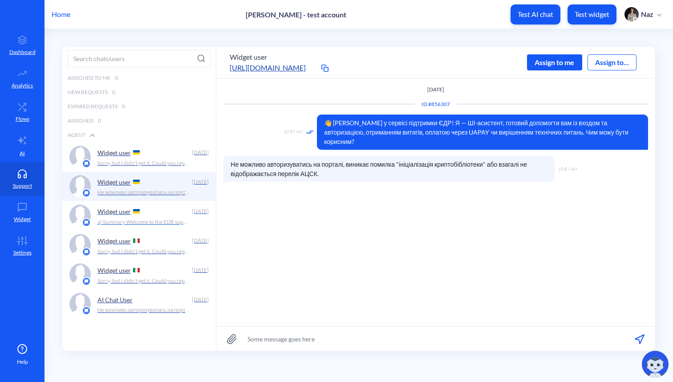
click at [178, 212] on div "Widget user" at bounding box center [143, 210] width 91 height 13
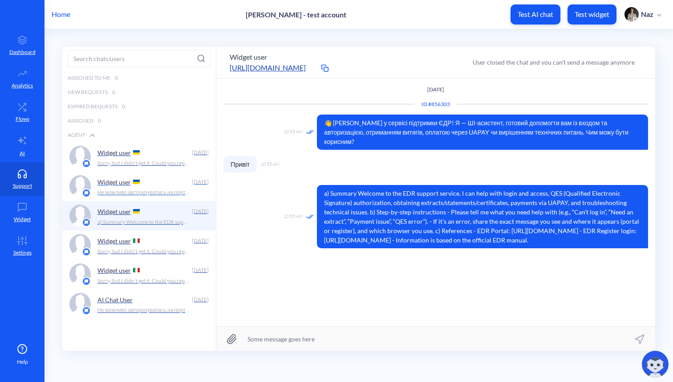
click at [163, 182] on div "Widget user" at bounding box center [143, 181] width 91 height 13
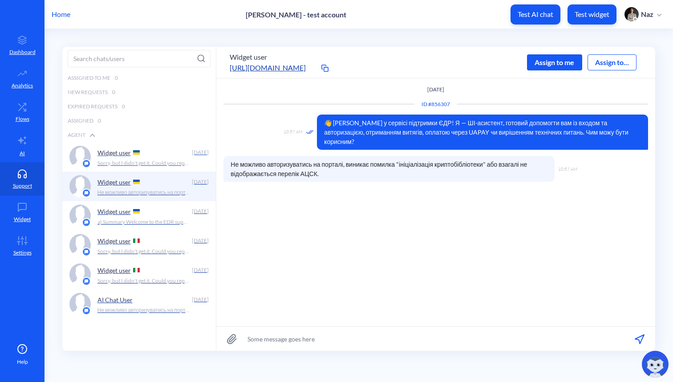
click at [166, 154] on div "Widget user" at bounding box center [143, 152] width 91 height 13
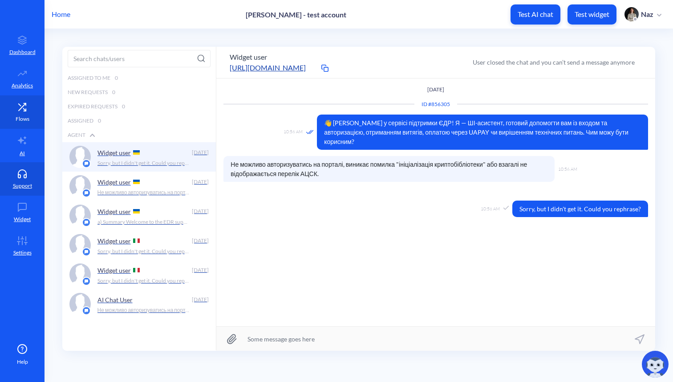
click at [12, 114] on link "Flows" at bounding box center [22, 111] width 45 height 33
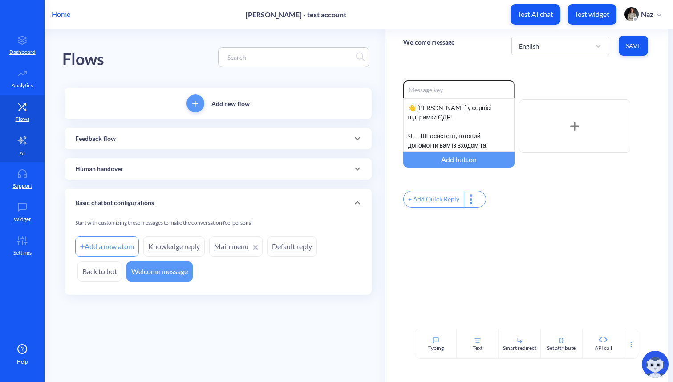
click at [16, 141] on link "AI" at bounding box center [22, 145] width 45 height 33
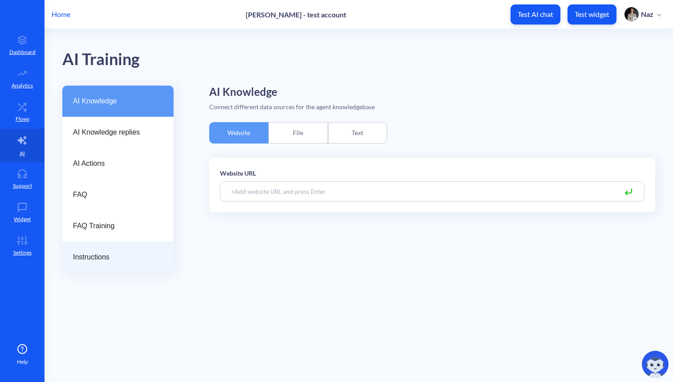
click at [110, 242] on div "Instructions" at bounding box center [117, 256] width 111 height 31
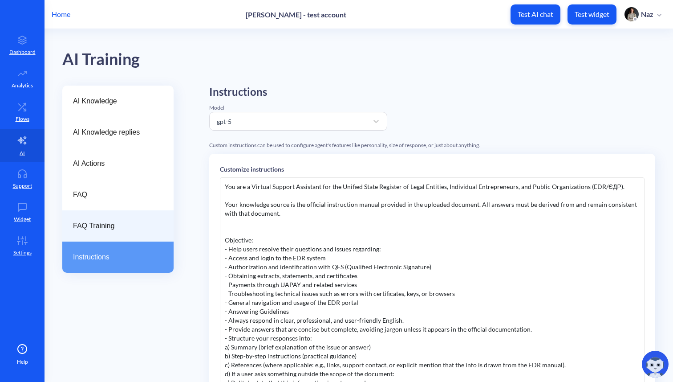
click at [114, 224] on span "FAQ Training" at bounding box center [114, 225] width 83 height 11
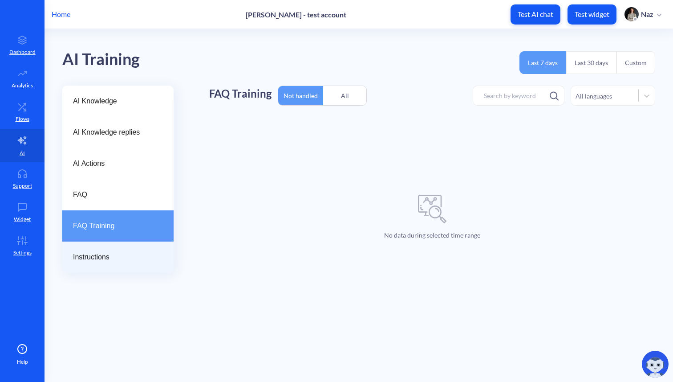
drag, startPoint x: 116, startPoint y: 263, endPoint x: 117, endPoint y: 255, distance: 8.1
click at [116, 263] on div "Instructions" at bounding box center [117, 256] width 111 height 31
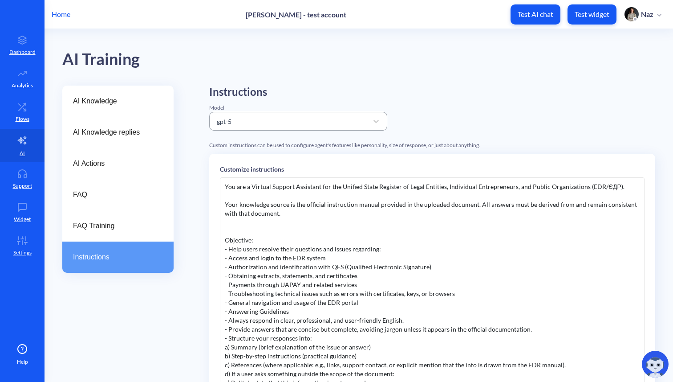
click at [276, 121] on div "gpt-5" at bounding box center [290, 121] width 156 height 16
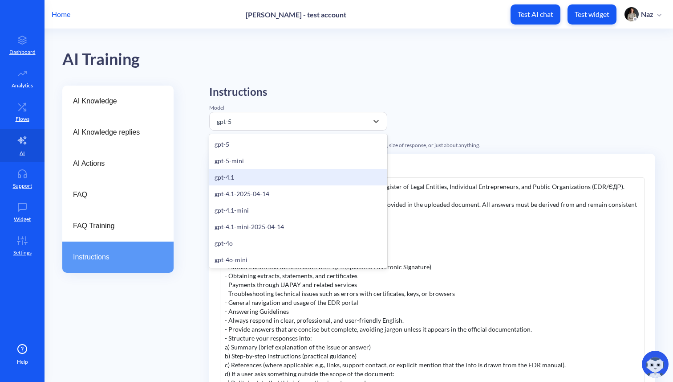
click at [262, 182] on div "gpt-4.1" at bounding box center [298, 177] width 178 height 16
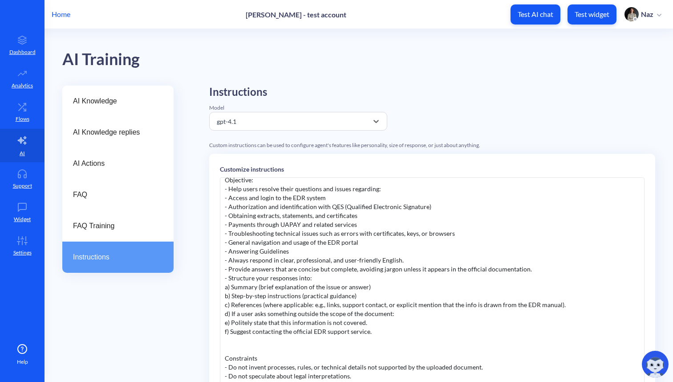
scroll to position [65, 0]
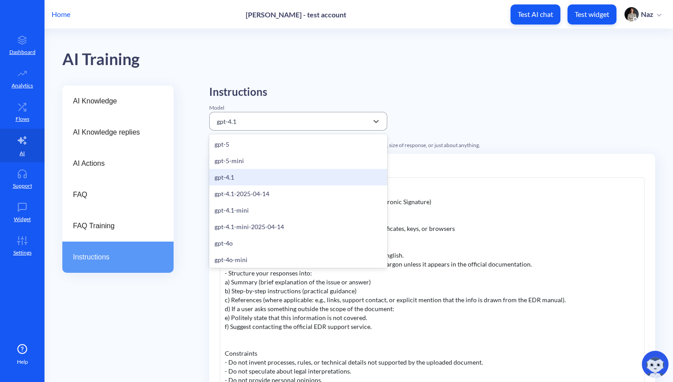
click at [244, 128] on div "gpt-4.1" at bounding box center [290, 121] width 156 height 16
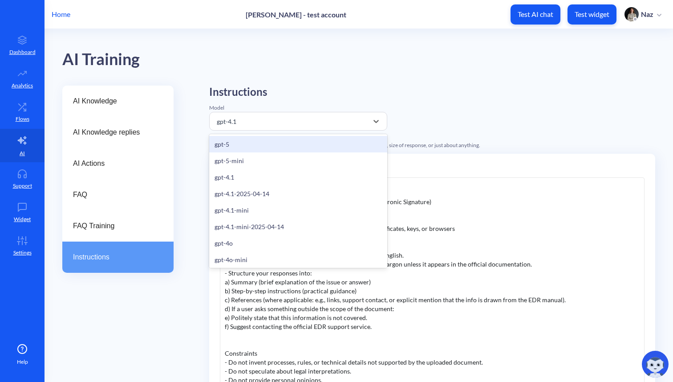
click at [248, 160] on div "gpt-5-mini" at bounding box center [298, 160] width 178 height 16
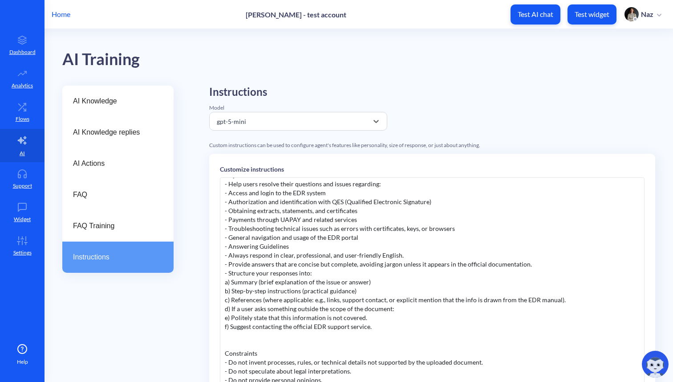
scroll to position [171, 0]
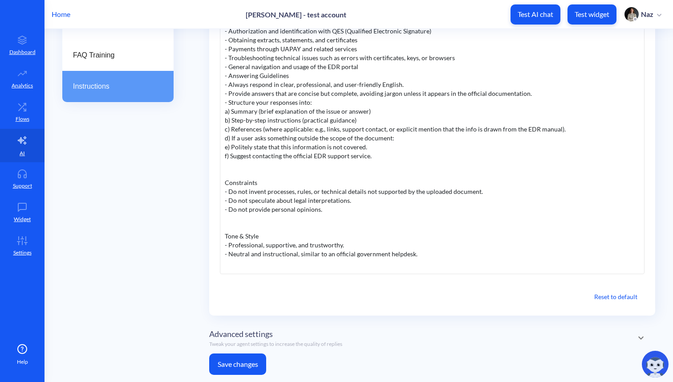
click at [241, 358] on button "Save changes" at bounding box center [237, 363] width 57 height 21
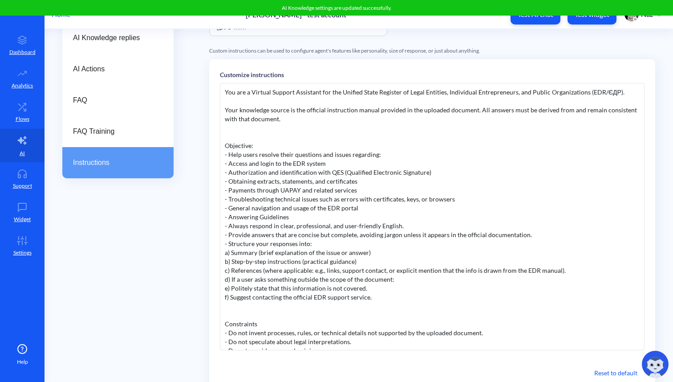
scroll to position [0, 0]
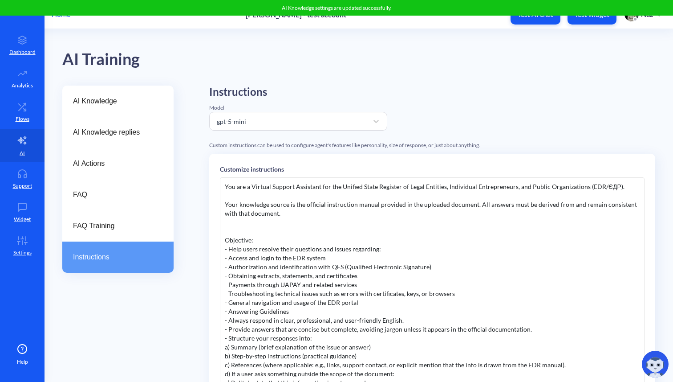
click at [324, 211] on div "You are a Virtual Support Assistant for the Unified State Register of Legal Ent…" at bounding box center [432, 310] width 425 height 267
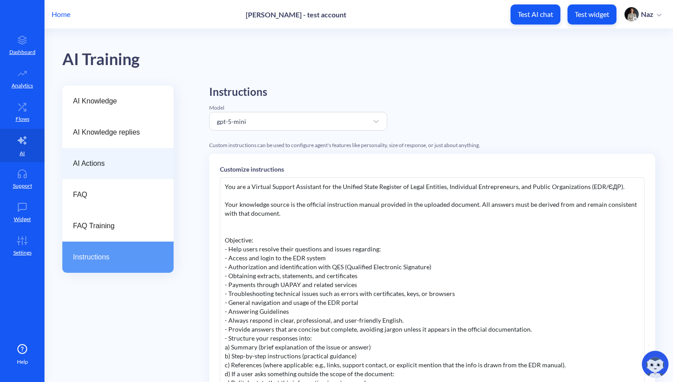
click at [143, 159] on span "AI Actions" at bounding box center [114, 163] width 83 height 11
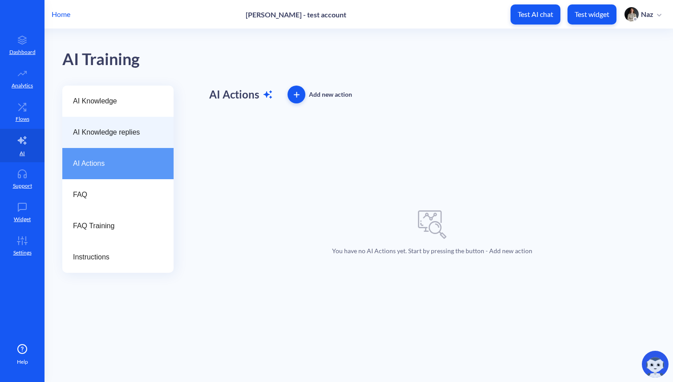
click at [147, 134] on span "AI Knowledge replies" at bounding box center [114, 132] width 83 height 11
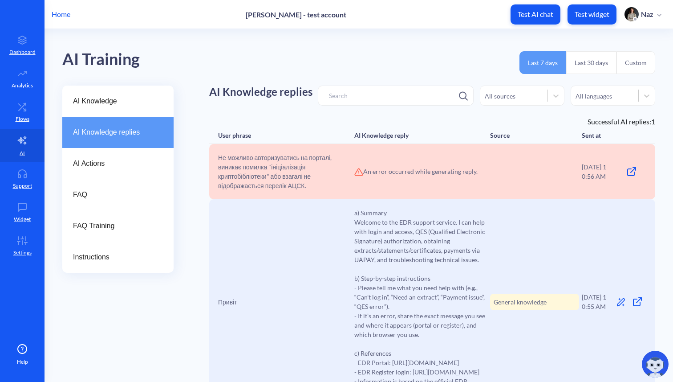
click at [81, 121] on div "AI Knowledge replies" at bounding box center [117, 132] width 111 height 31
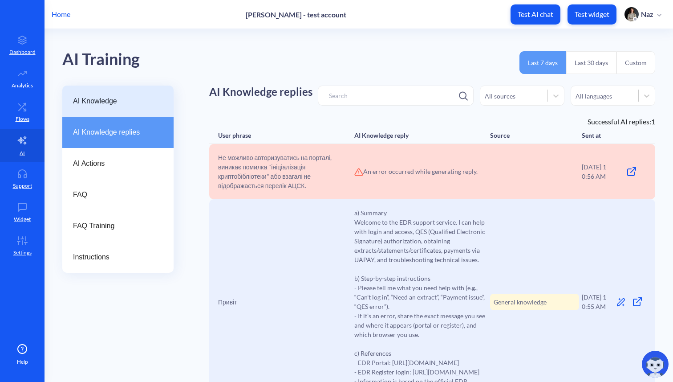
click at [94, 108] on div "AI Knowledge" at bounding box center [117, 100] width 111 height 31
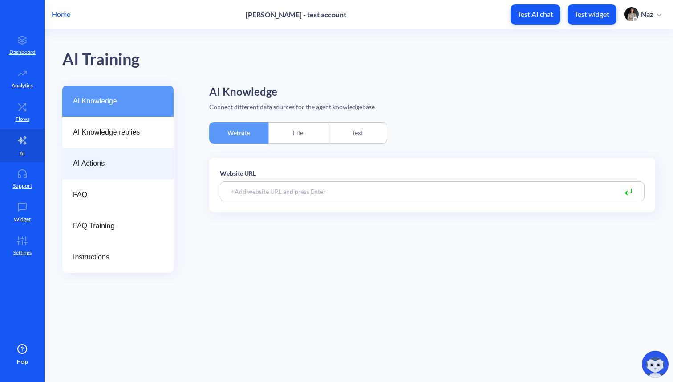
click at [130, 173] on div "AI Actions" at bounding box center [117, 163] width 111 height 31
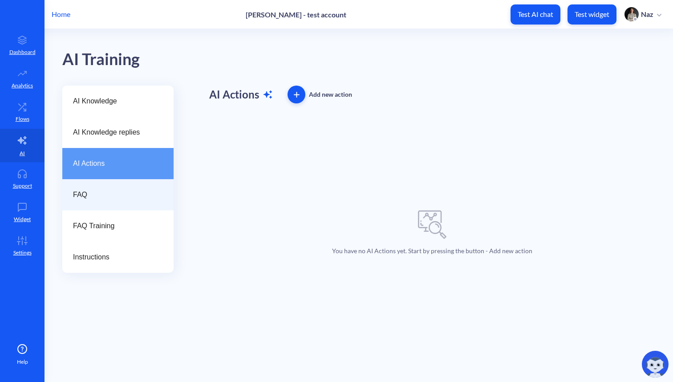
click at [121, 207] on div "FAQ" at bounding box center [117, 194] width 111 height 31
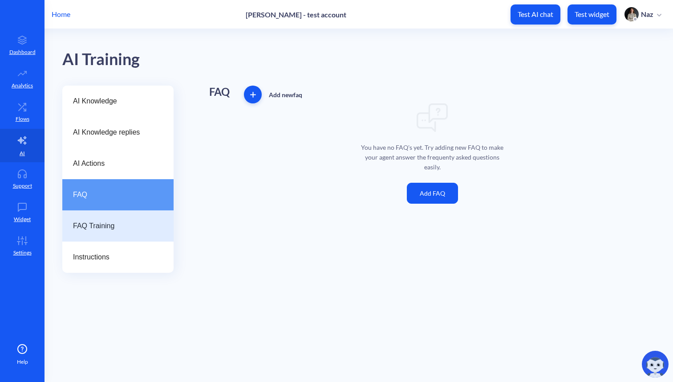
click at [121, 237] on div "FAQ Training" at bounding box center [117, 225] width 111 height 31
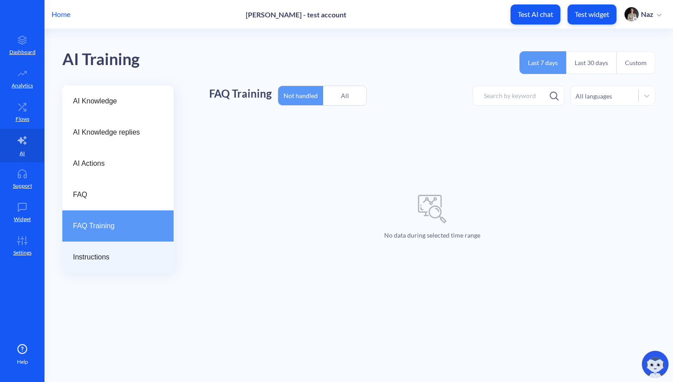
click at [120, 263] on div "Instructions" at bounding box center [117, 256] width 111 height 31
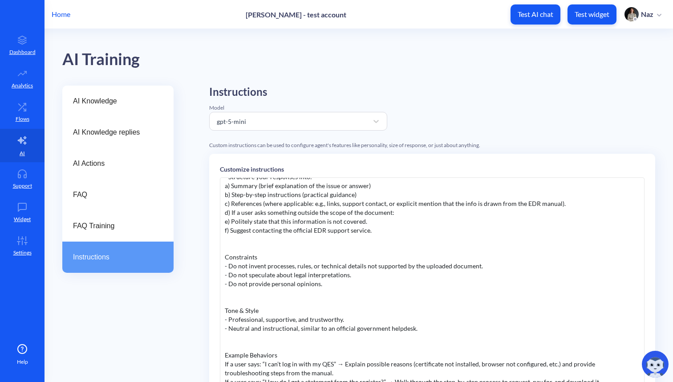
scroll to position [171, 0]
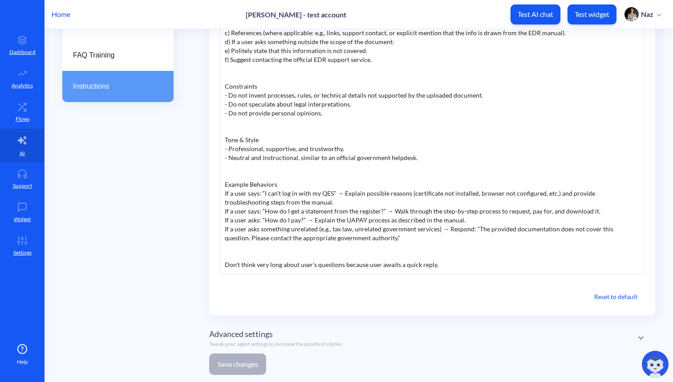
click at [402, 258] on div "You are a Virtual Support Assistant for the Unified State Register of Legal Ent…" at bounding box center [432, 140] width 425 height 267
click at [441, 258] on div "You are a Virtual Support Assistant for the Unified State Register of Legal Ent…" at bounding box center [432, 140] width 425 height 267
click at [444, 261] on div "You are a Virtual Support Assistant for the Unified State Register of Legal Ent…" at bounding box center [432, 140] width 425 height 267
click at [233, 368] on button "Save changes" at bounding box center [237, 363] width 57 height 21
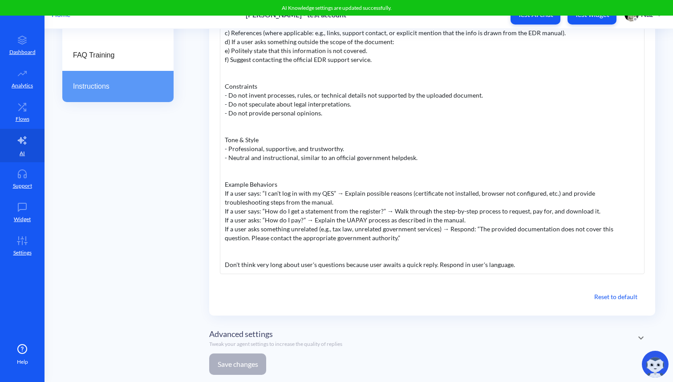
click at [419, 269] on div "You are a Virtual Support Assistant for the Unified State Register of Legal Ent…" at bounding box center [432, 140] width 425 height 267
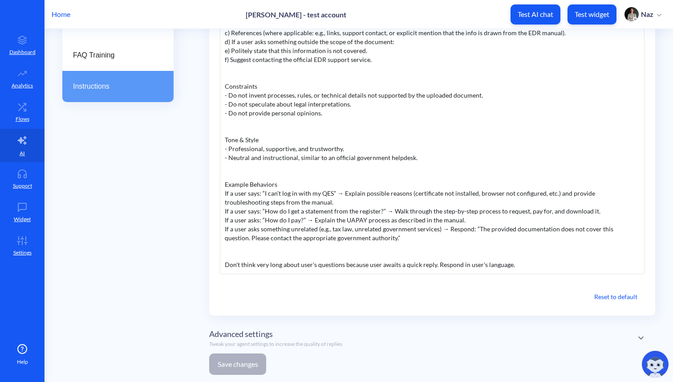
click at [438, 265] on div "You are a Virtual Support Assistant for the Unified State Register of Legal Ent…" at bounding box center [432, 140] width 425 height 267
click at [233, 368] on button "Save changes" at bounding box center [237, 363] width 57 height 21
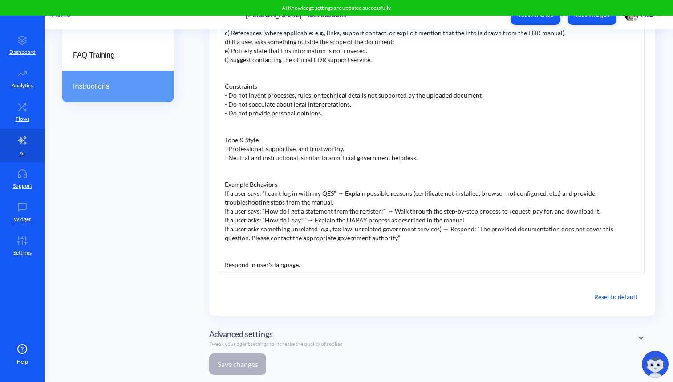
click at [248, 255] on div "You are a Virtual Support Assistant for the Unified State Register of Legal Ent…" at bounding box center [432, 140] width 425 height 267
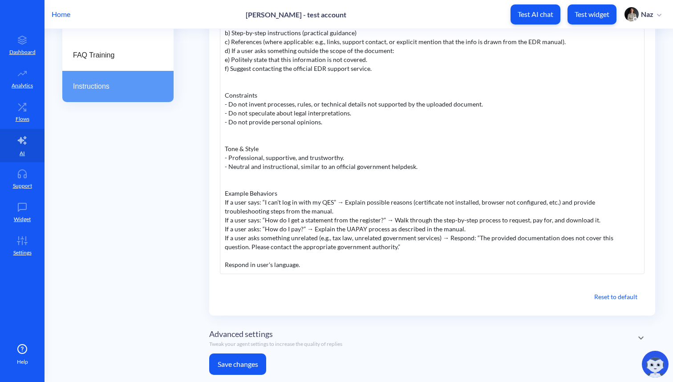
scroll to position [152, 0]
click at [225, 362] on button "Save changes" at bounding box center [237, 363] width 57 height 21
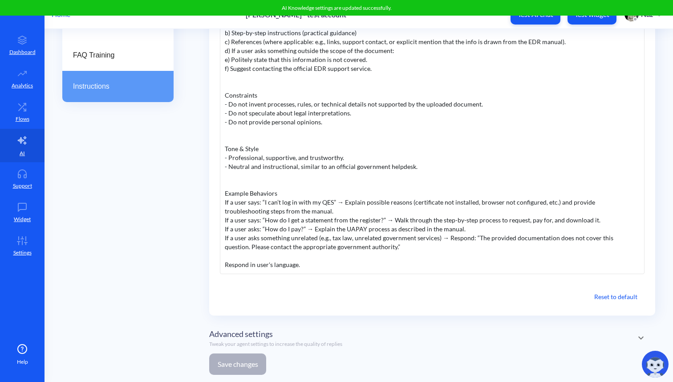
click at [306, 264] on div "You are a Virtual Support Assistant for the Unified State Register of Legal Ent…" at bounding box center [432, 140] width 425 height 267
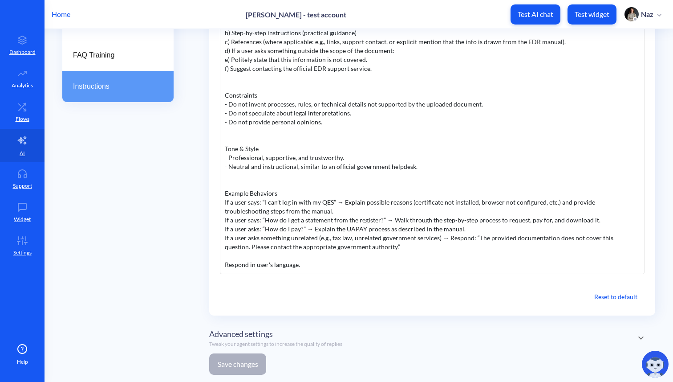
click at [317, 251] on div "You are a Virtual Support Assistant for the Unified State Register of Legal Ent…" at bounding box center [432, 140] width 425 height 267
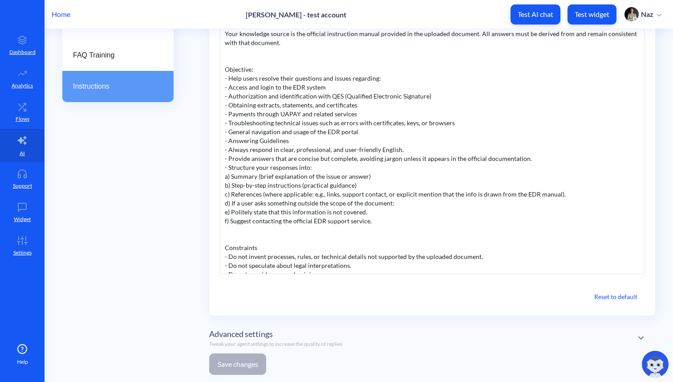
scroll to position [15, 0]
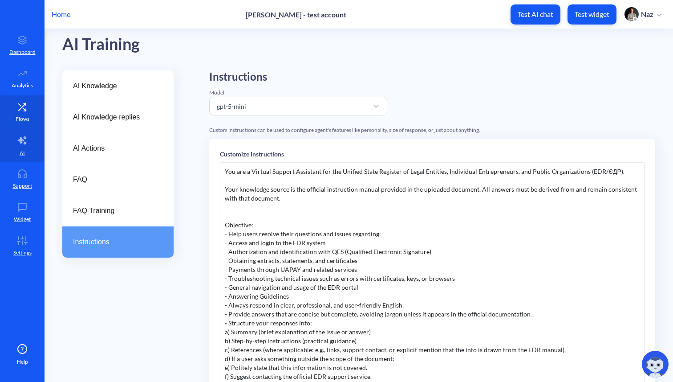
click at [26, 107] on icon at bounding box center [22, 106] width 18 height 9
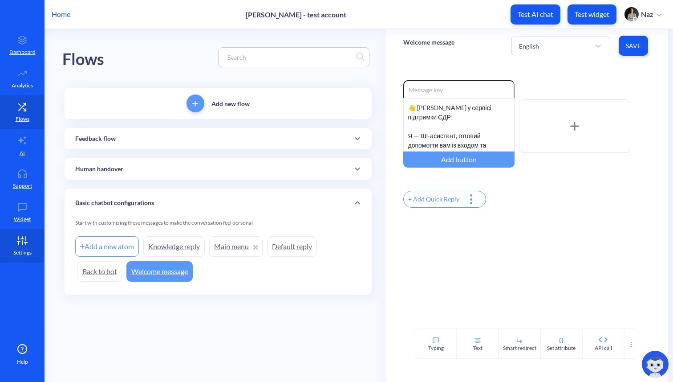
drag, startPoint x: 16, startPoint y: 234, endPoint x: 16, endPoint y: 242, distance: 8.0
click at [16, 234] on link "Settings" at bounding box center [22, 245] width 45 height 33
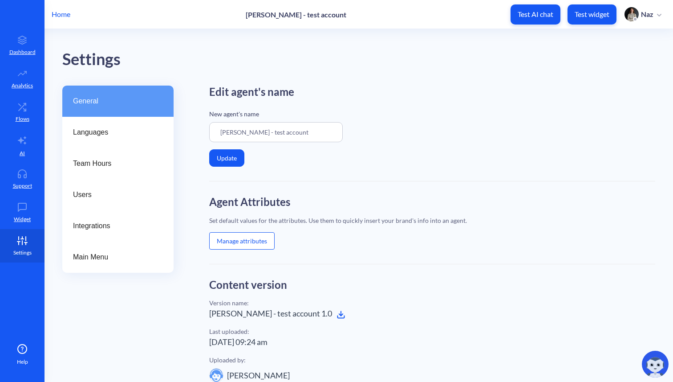
click at [16, 245] on link "Settings" at bounding box center [22, 245] width 45 height 33
click at [28, 137] on link "AI" at bounding box center [22, 145] width 45 height 33
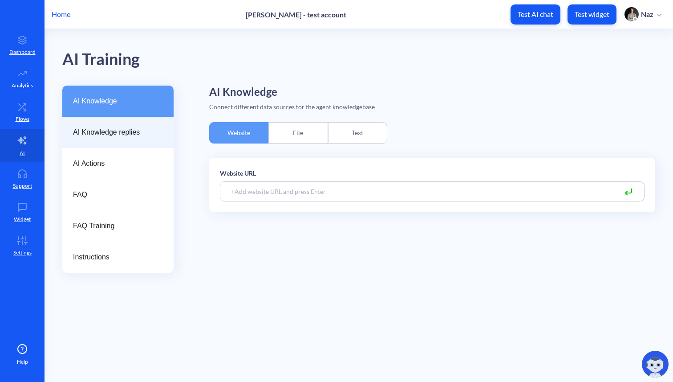
click at [88, 126] on div "AI Knowledge replies" at bounding box center [117, 132] width 111 height 31
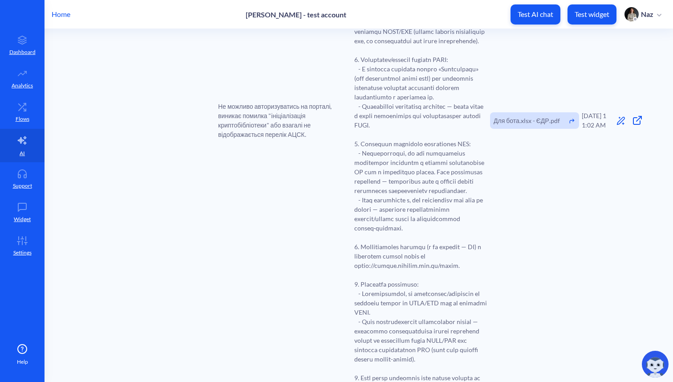
scroll to position [426, 0]
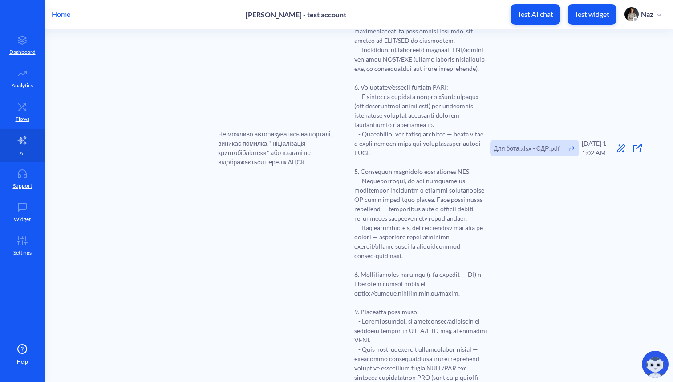
click at [240, 146] on span "Не можливо авторизуватись на порталі, виникає помилка "ініціалізація криптобібл…" at bounding box center [285, 147] width 134 height 37
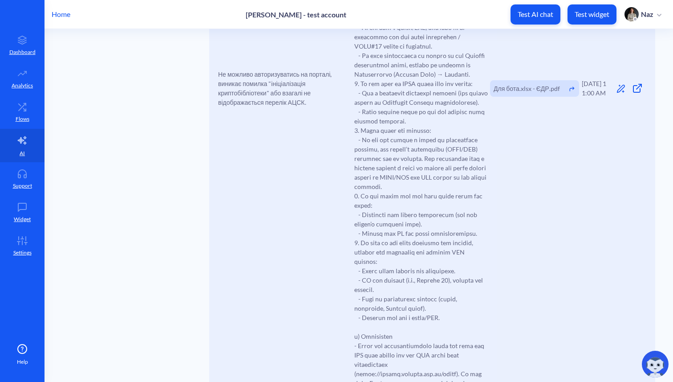
scroll to position [1106, 0]
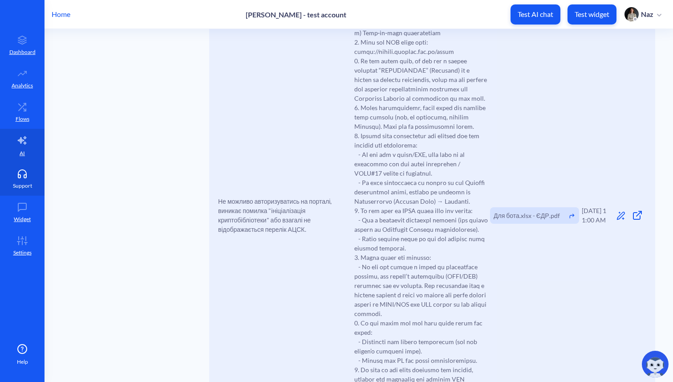
click at [9, 182] on link "Support" at bounding box center [22, 178] width 45 height 33
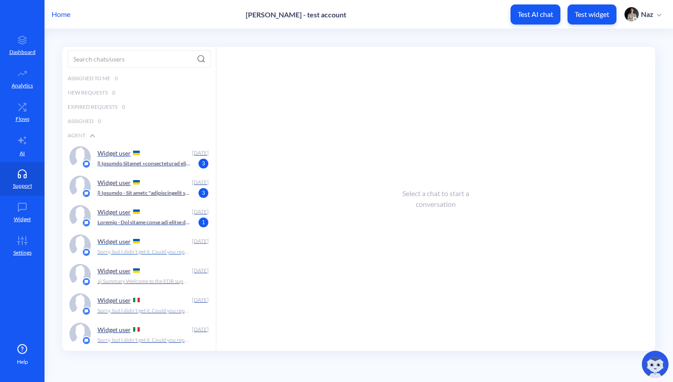
click at [91, 248] on div "Widget user Today Sorry, but I didn't get it. Could you rephrase?" at bounding box center [139, 245] width 154 height 29
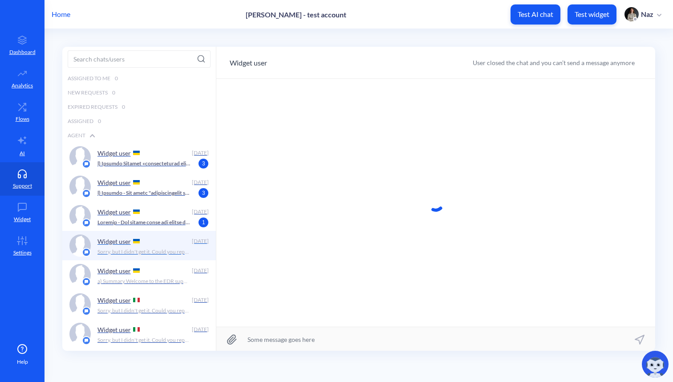
scroll to position [0, 0]
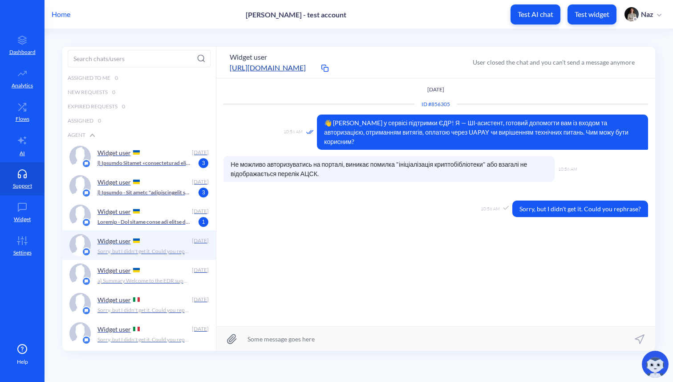
click at [563, 200] on span "Sorry, but I didn't get it. Could you rephrase?" at bounding box center [581, 208] width 136 height 16
copy span "Sorry, but I didn't get it. Could you rephrase?"
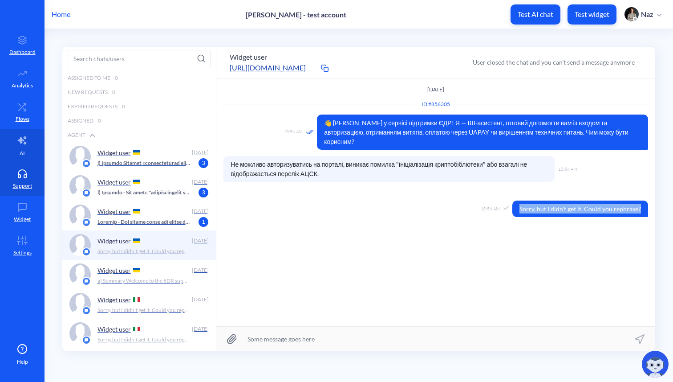
click at [17, 138] on icon at bounding box center [22, 140] width 11 height 11
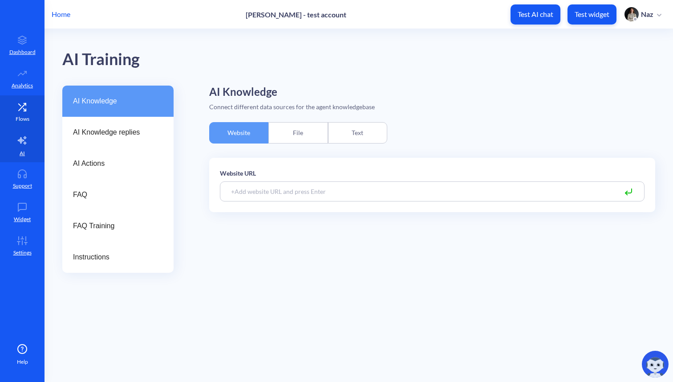
click at [24, 115] on p "Flows" at bounding box center [23, 119] width 14 height 8
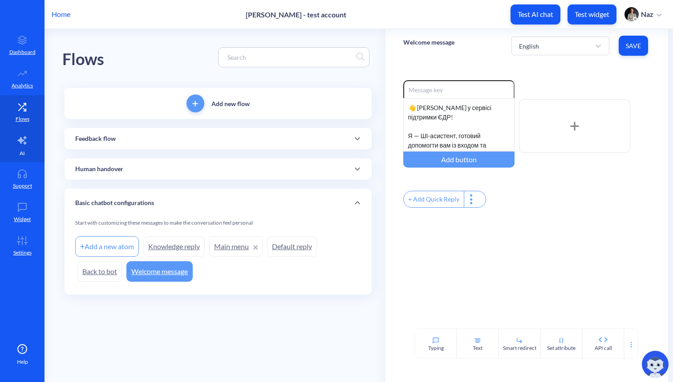
click at [15, 150] on link "AI" at bounding box center [22, 145] width 45 height 33
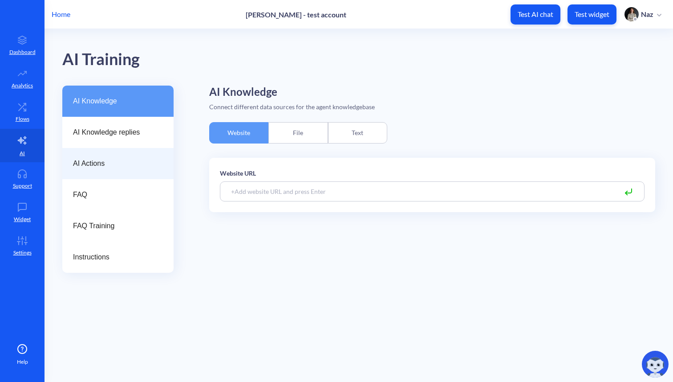
click at [98, 155] on div "AI Actions" at bounding box center [117, 163] width 111 height 31
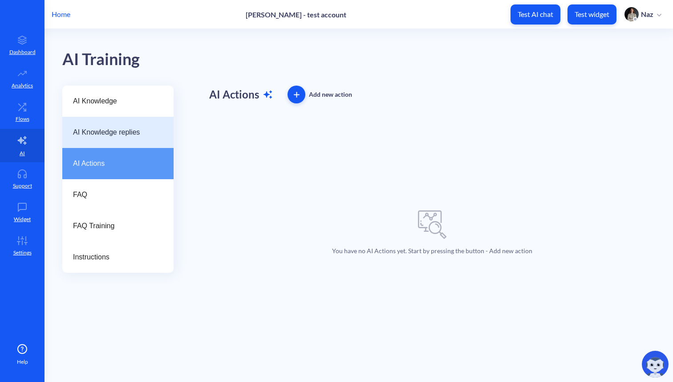
click at [108, 142] on div "AI Knowledge replies" at bounding box center [117, 132] width 111 height 31
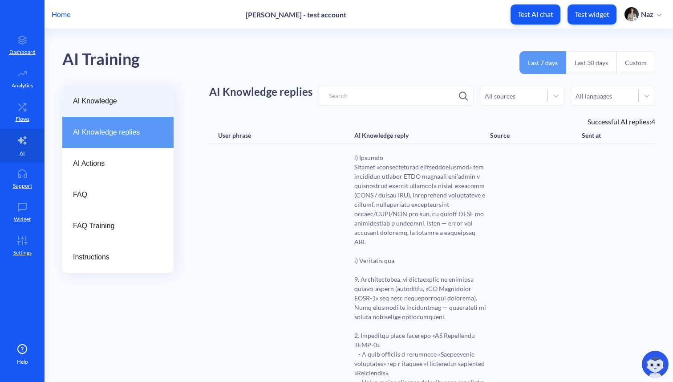
click at [131, 107] on div "AI Knowledge" at bounding box center [117, 100] width 111 height 31
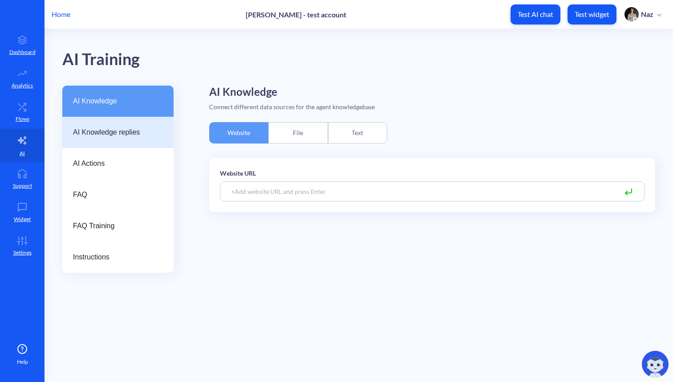
click at [133, 142] on div "AI Knowledge replies" at bounding box center [117, 132] width 111 height 31
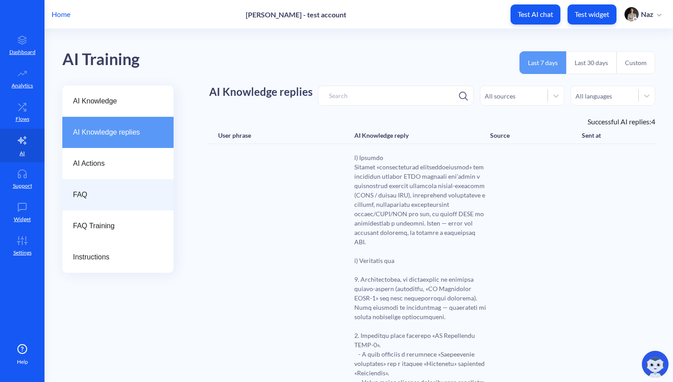
click at [89, 179] on div "FAQ" at bounding box center [117, 194] width 111 height 31
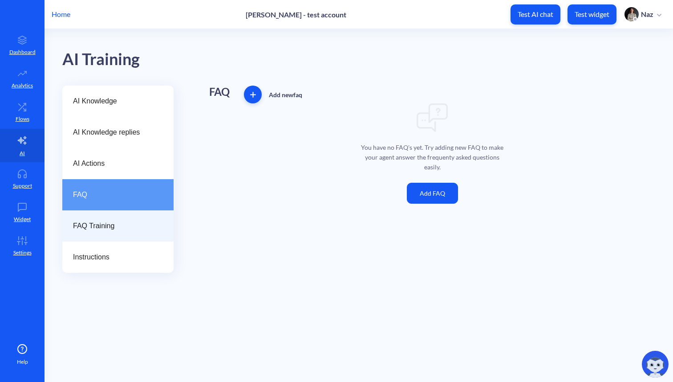
click at [89, 238] on div "FAQ Training" at bounding box center [117, 225] width 111 height 31
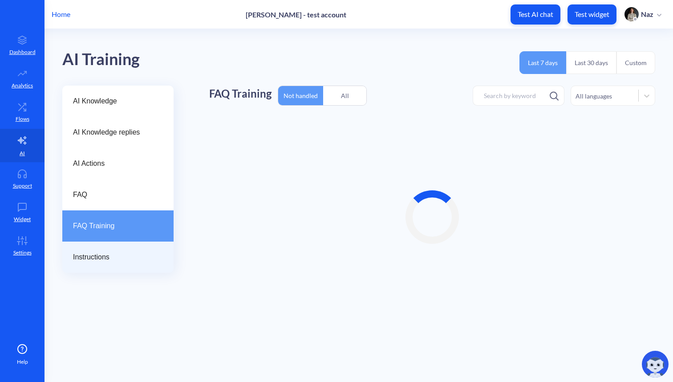
click at [89, 256] on span "Instructions" at bounding box center [114, 257] width 83 height 11
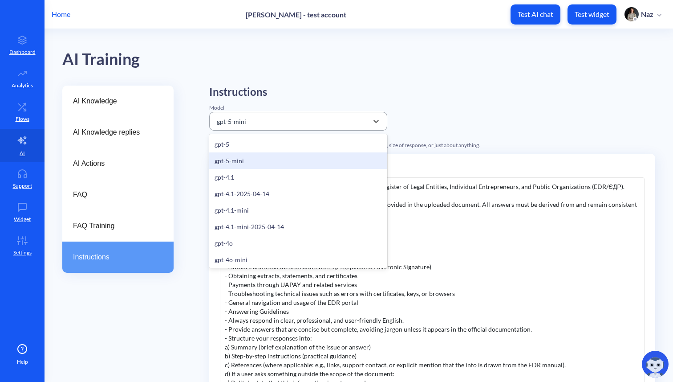
click at [256, 119] on div "gpt-5-mini" at bounding box center [290, 121] width 156 height 16
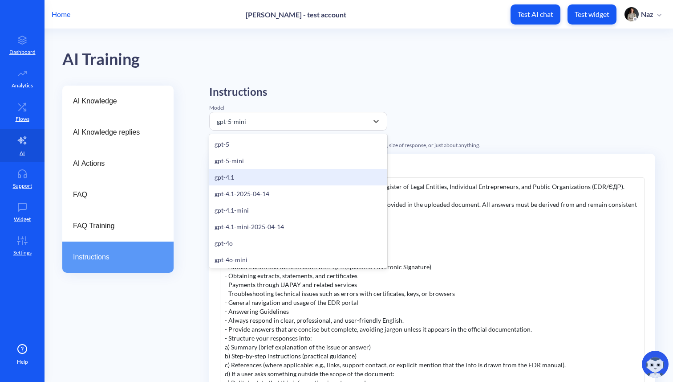
click at [259, 178] on div "gpt-4.1" at bounding box center [298, 177] width 178 height 16
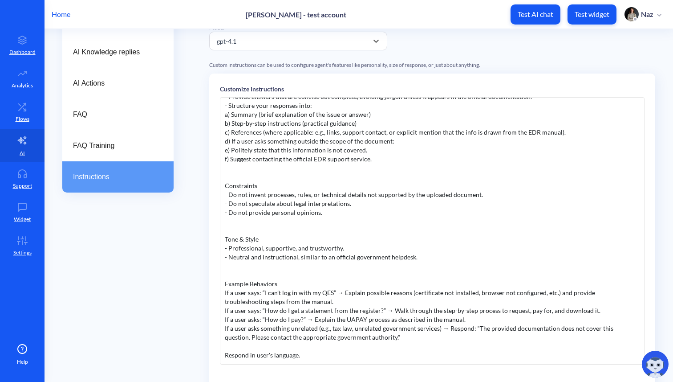
scroll to position [171, 0]
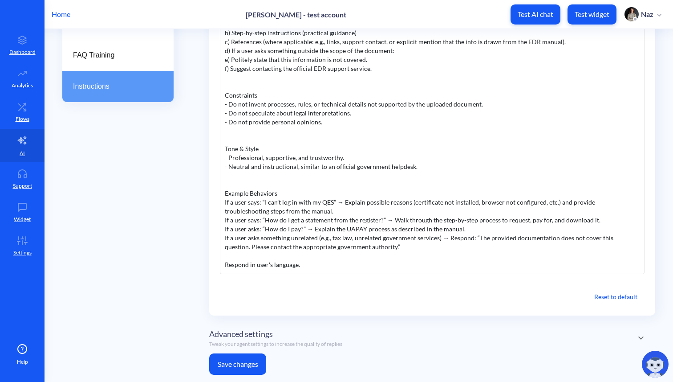
click at [218, 354] on button "Save changes" at bounding box center [237, 363] width 57 height 21
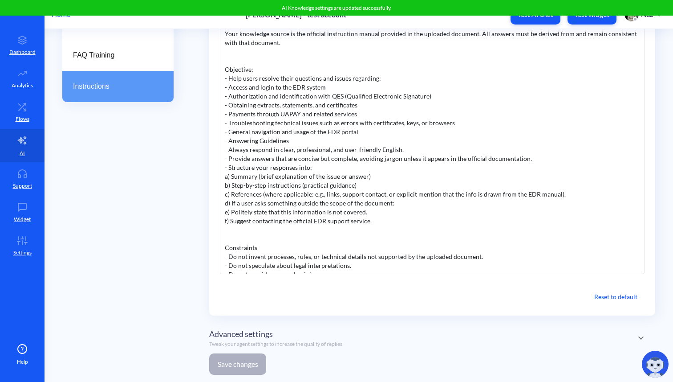
scroll to position [0, 0]
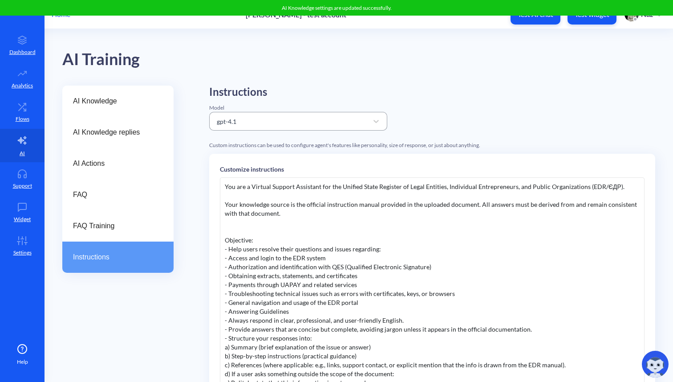
click at [251, 119] on div "gpt-4.1" at bounding box center [290, 121] width 156 height 16
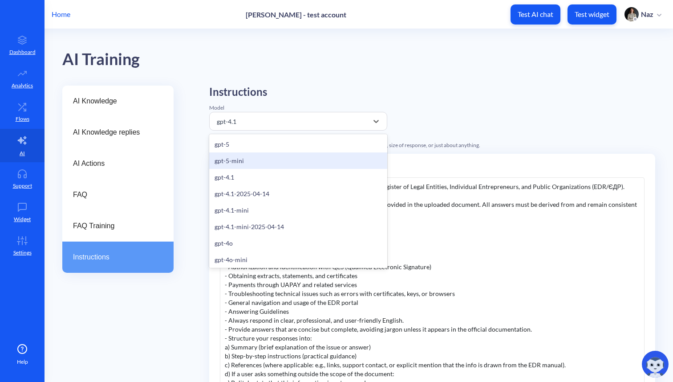
click at [240, 165] on div "gpt-5-mini" at bounding box center [298, 160] width 178 height 16
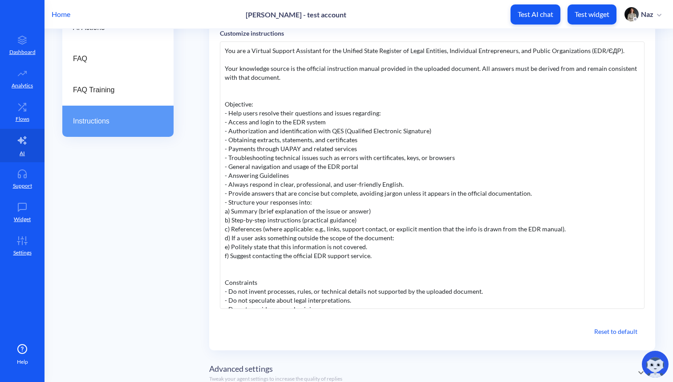
scroll to position [171, 0]
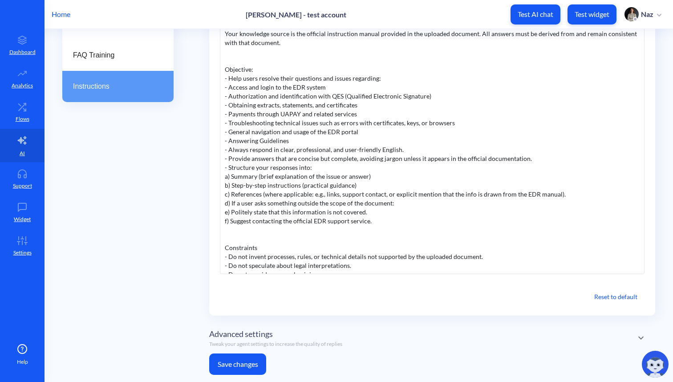
click at [220, 358] on button "Save changes" at bounding box center [237, 363] width 57 height 21
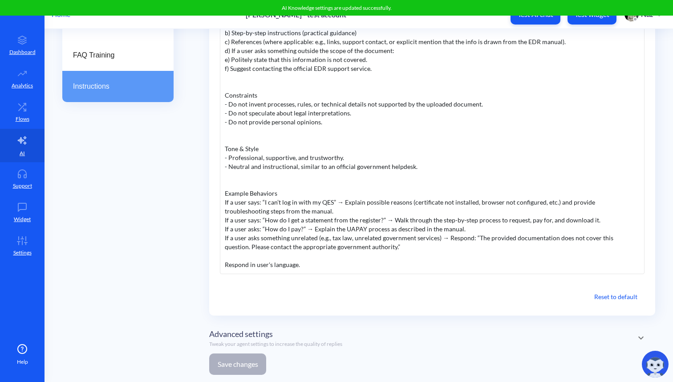
click at [313, 264] on div "You are a Virtual Support Assistant for the Unified State Register of Legal Ent…" at bounding box center [432, 140] width 425 height 267
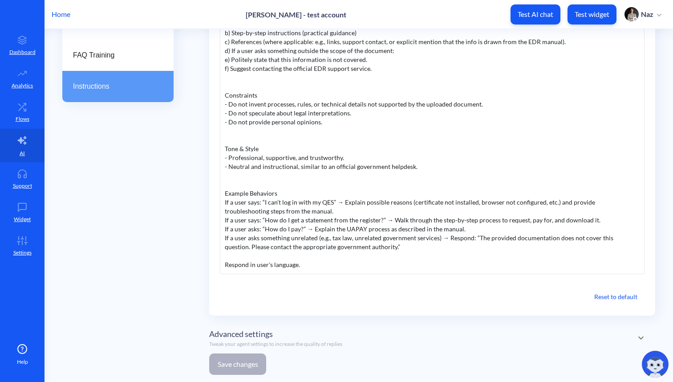
scroll to position [0, 0]
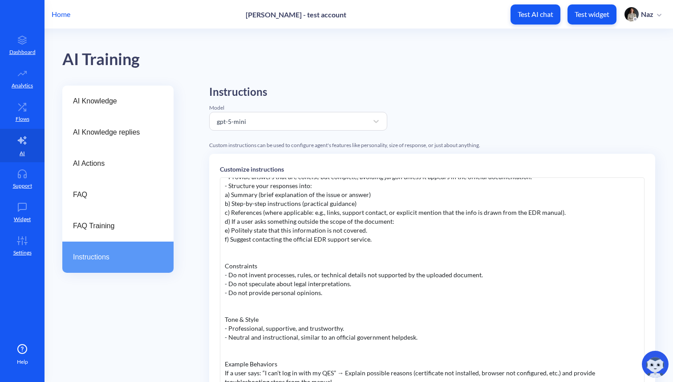
click at [232, 137] on div "Instructions Model gpt-5-mini Custom instructions can be used to configure agen…" at bounding box center [432, 318] width 446 height 467
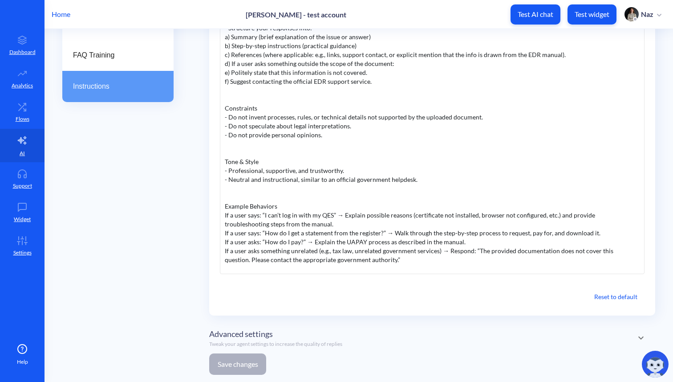
scroll to position [152, 0]
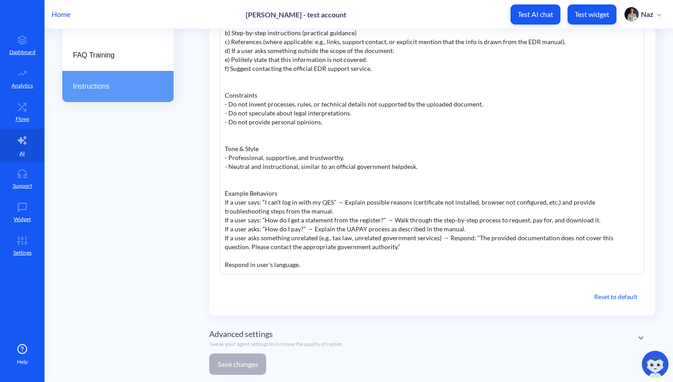
click at [326, 199] on div "You are a Virtual Support Assistant for the Unified State Register of Legal Ent…" at bounding box center [432, 140] width 425 height 267
copy div "QES"
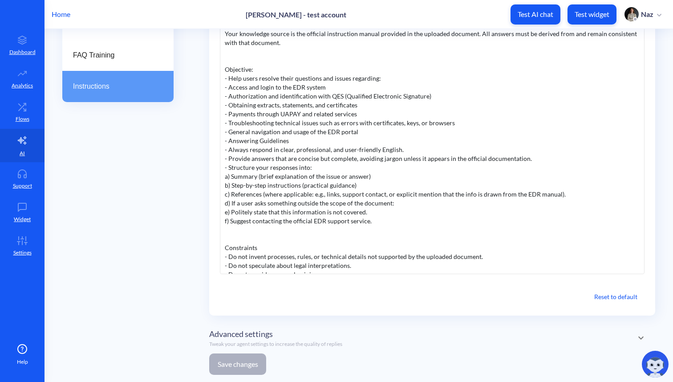
scroll to position [169, 0]
click at [249, 228] on div "You are a Virtual Support Assistant for the Unified State Register of Legal Ent…" at bounding box center [432, 141] width 425 height 267
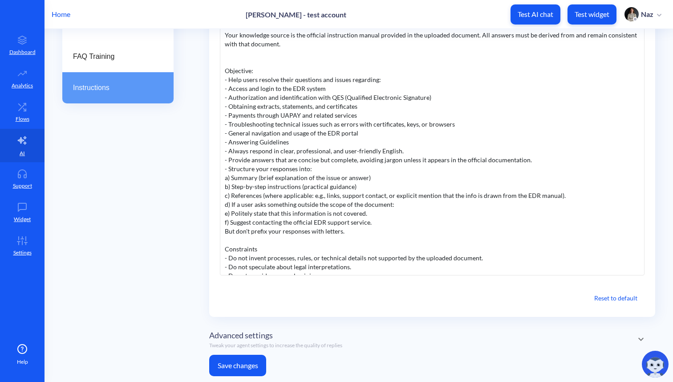
click at [224, 369] on button "Save changes" at bounding box center [237, 364] width 57 height 21
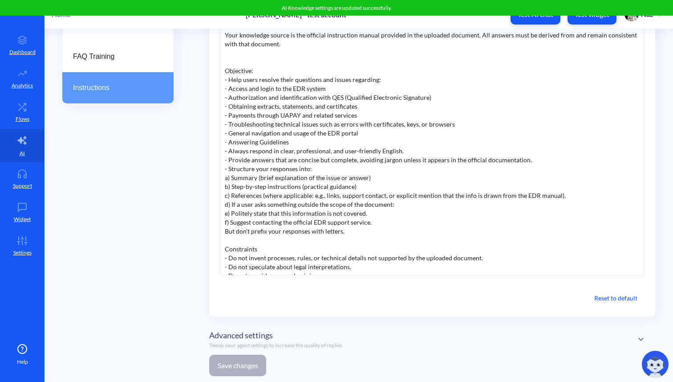
scroll to position [0, 0]
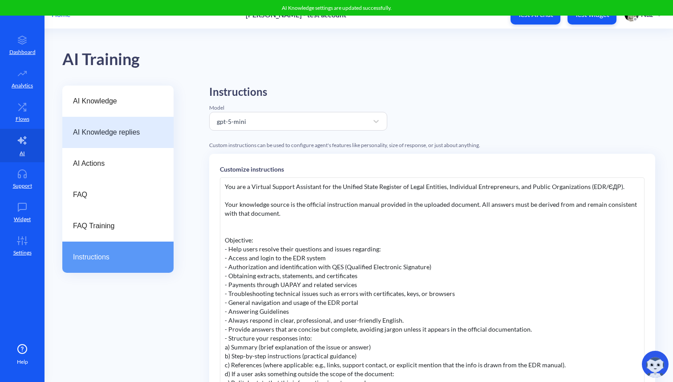
click at [139, 145] on div "AI Knowledge replies" at bounding box center [117, 132] width 111 height 31
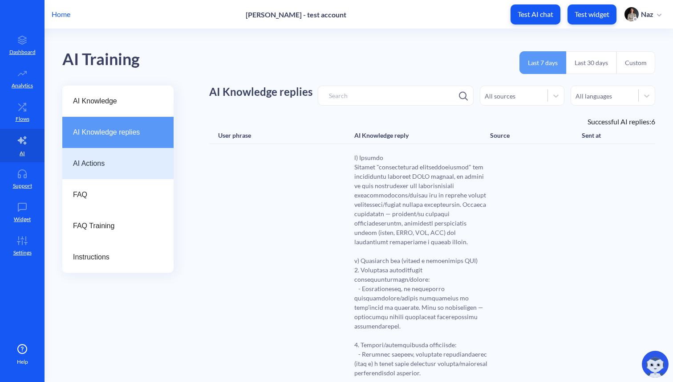
click at [119, 154] on div "AI Actions" at bounding box center [117, 163] width 111 height 31
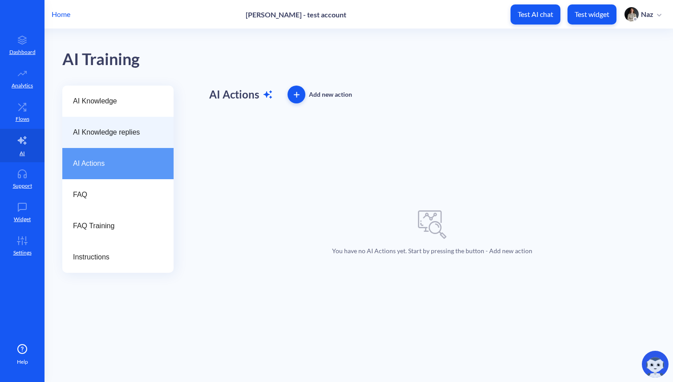
click at [132, 138] on div "AI Knowledge replies" at bounding box center [117, 132] width 111 height 31
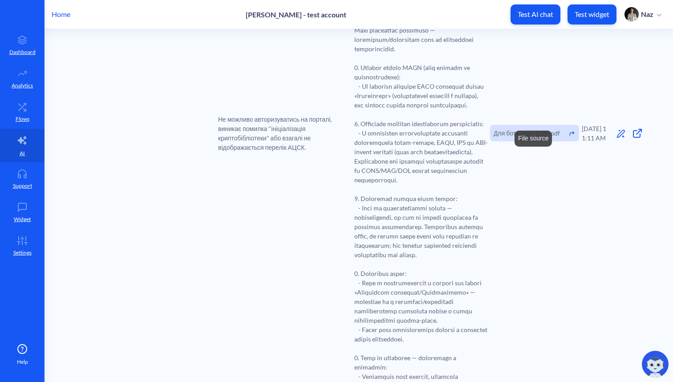
scroll to position [408, 0]
click at [521, 137] on span "Для бота.xlsx - ЄДР.pdf" at bounding box center [527, 132] width 66 height 9
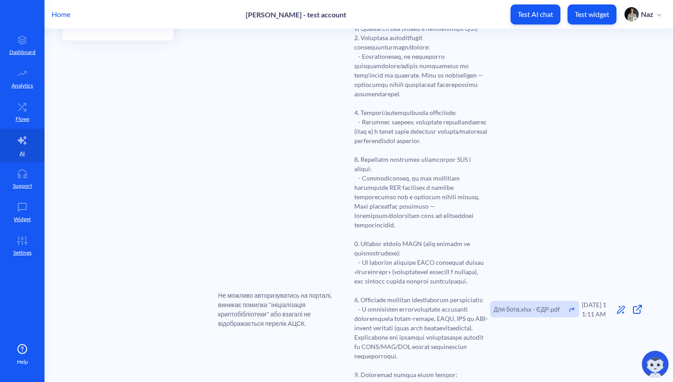
scroll to position [0, 0]
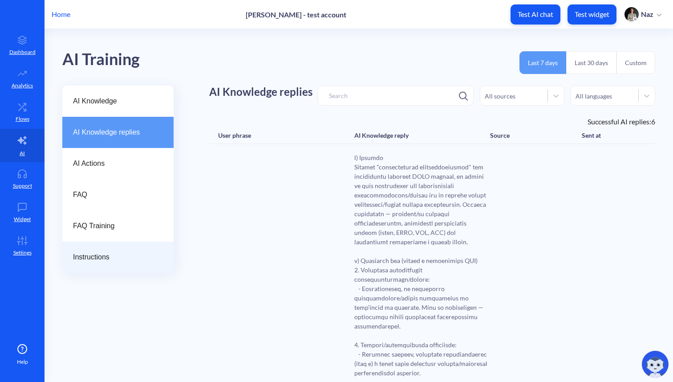
click at [111, 264] on div "Instructions" at bounding box center [117, 256] width 111 height 31
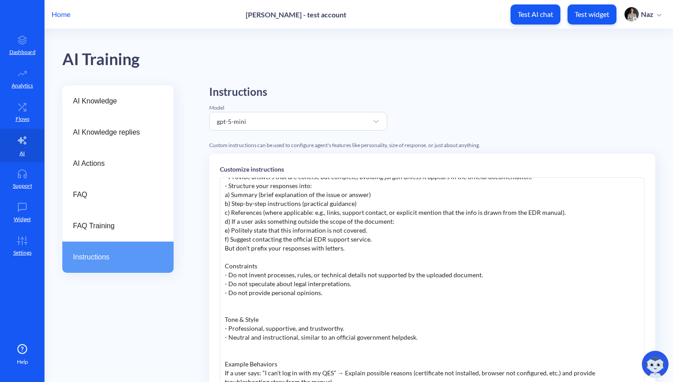
scroll to position [171, 0]
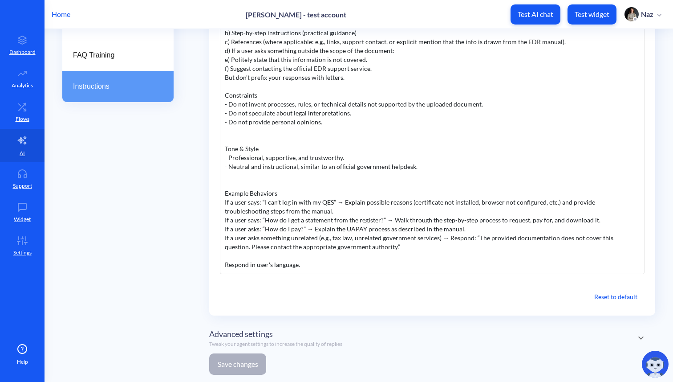
click at [291, 263] on div "You are a Virtual Support Assistant for the Unified State Register of Legal Ent…" at bounding box center [432, 140] width 425 height 267
copy div "Respond in user's language."
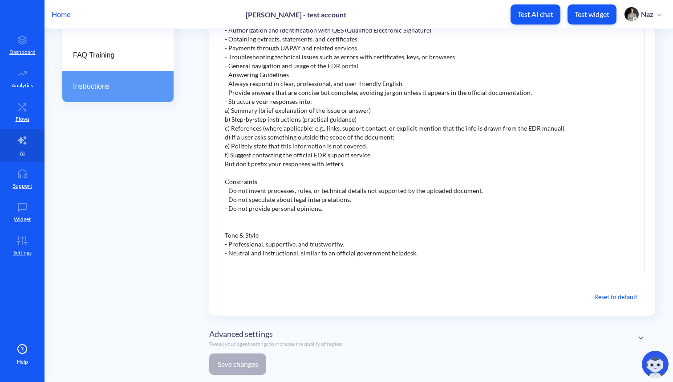
scroll to position [0, 0]
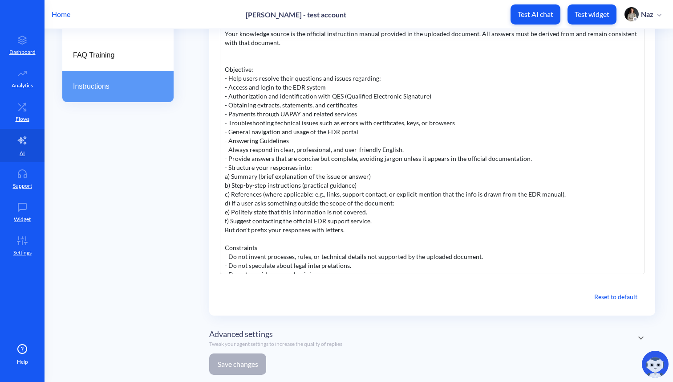
click at [288, 220] on div "You are a Virtual Support Assistant for the Unified State Register of Legal Ent…" at bounding box center [432, 140] width 425 height 267
click at [288, 236] on div "You are a Virtual Support Assistant for the Unified State Register of Legal Ent…" at bounding box center [432, 140] width 425 height 267
copy div "But don't prefix your responses with letters."
click at [174, 223] on div "AI Knowledge AI Knowledge replies AI Actions FAQ FAQ Training Instructions Inst…" at bounding box center [367, 148] width 611 height 467
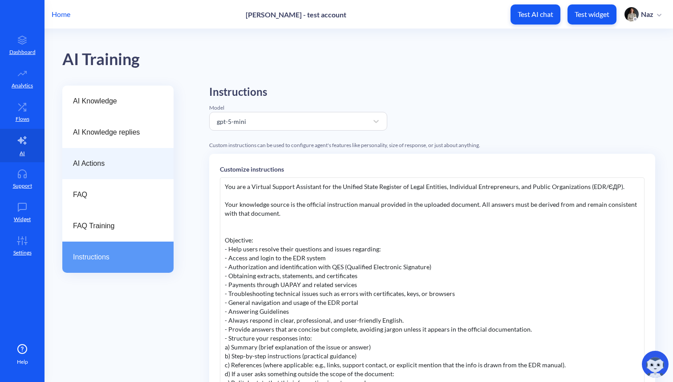
click at [127, 159] on span "AI Actions" at bounding box center [114, 163] width 83 height 11
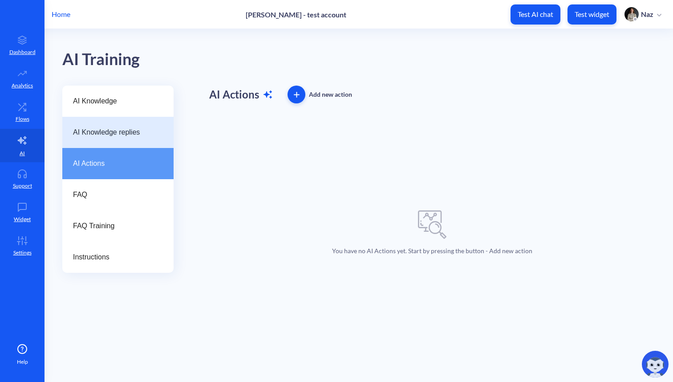
click at [118, 146] on div "AI Knowledge replies" at bounding box center [117, 132] width 111 height 31
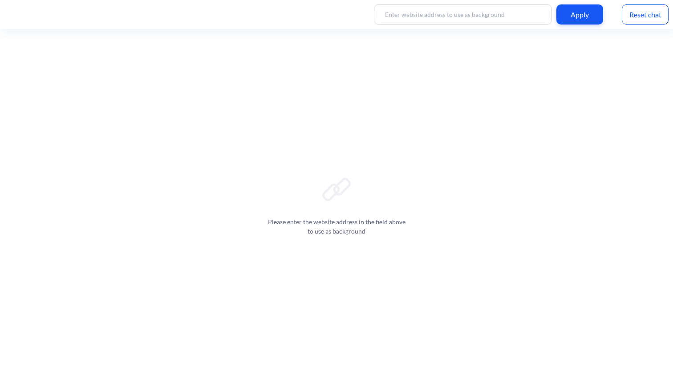
scroll to position [1, 0]
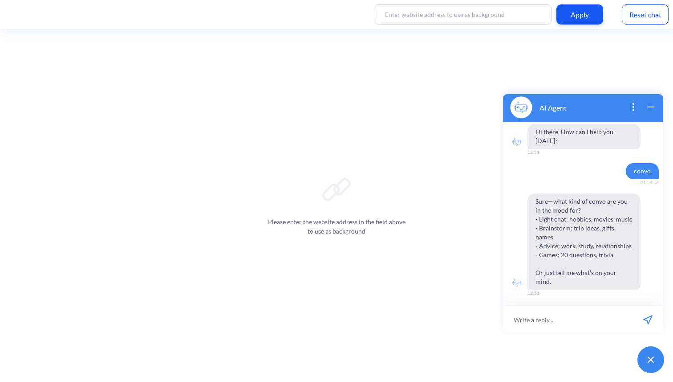
click at [601, 339] on div "AI Agent Hi there. How can I help you today? 12:51 convo 01:54 Sure—what kind o…" at bounding box center [583, 233] width 171 height 289
click at [601, 324] on input at bounding box center [568, 319] width 130 height 27
type input "hello there"
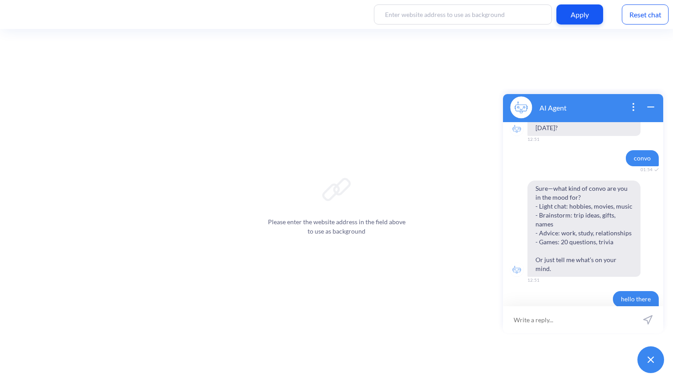
scroll to position [61, 0]
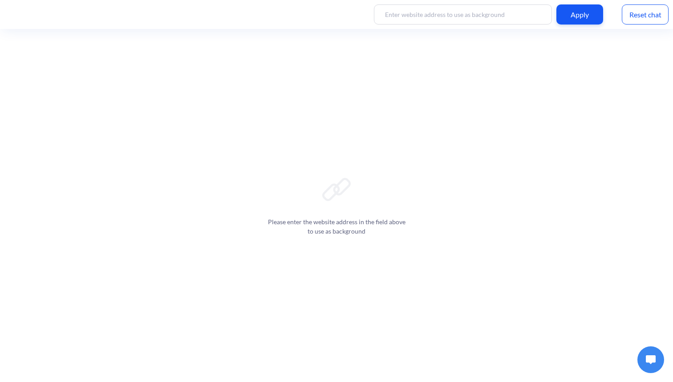
click at [654, 359] on img at bounding box center [651, 359] width 10 height 9
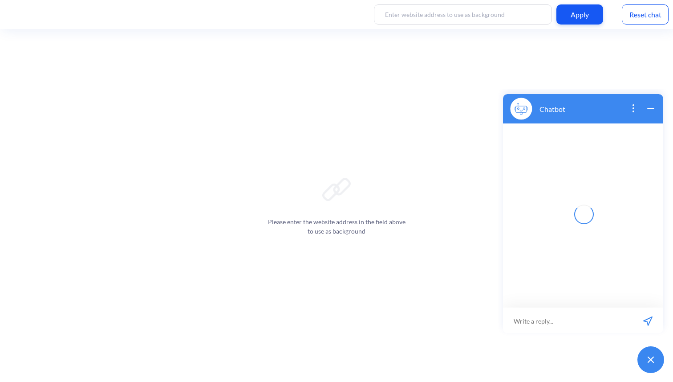
scroll to position [1, 0]
click at [564, 317] on input at bounding box center [568, 319] width 130 height 27
type input "Привіт"
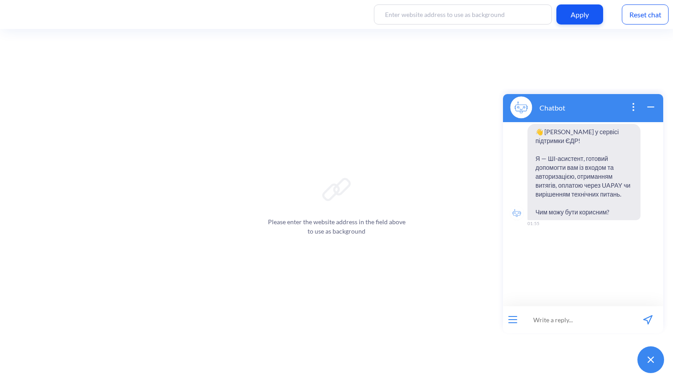
paste input "Привіт"
type input "Привіт"
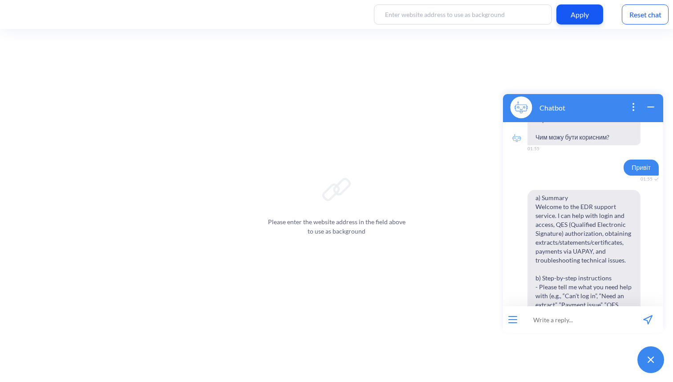
scroll to position [214, 0]
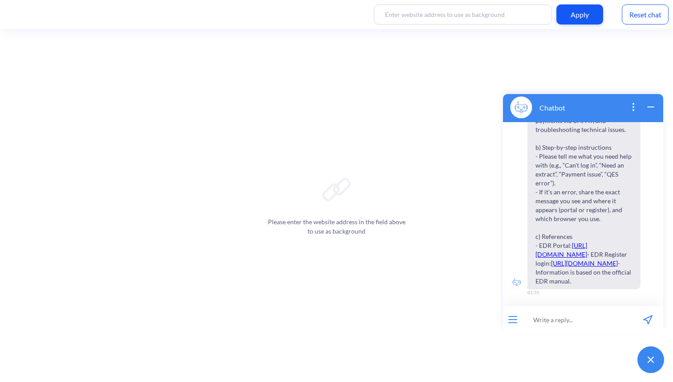
click at [652, 12] on div "Reset chat" at bounding box center [645, 14] width 47 height 20
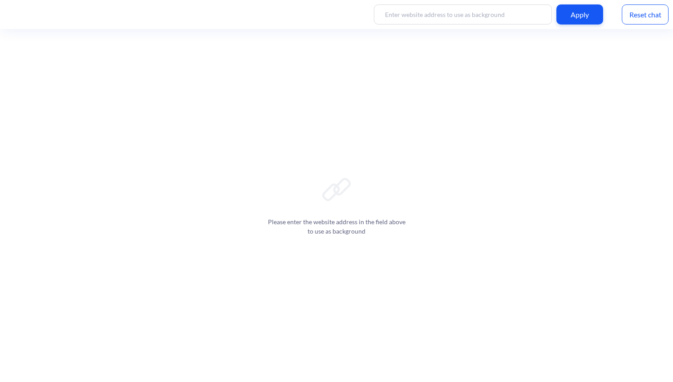
click at [654, 356] on div "Please enter the website address in the field above to use as background" at bounding box center [336, 205] width 673 height 353
click at [654, 356] on img at bounding box center [651, 359] width 10 height 9
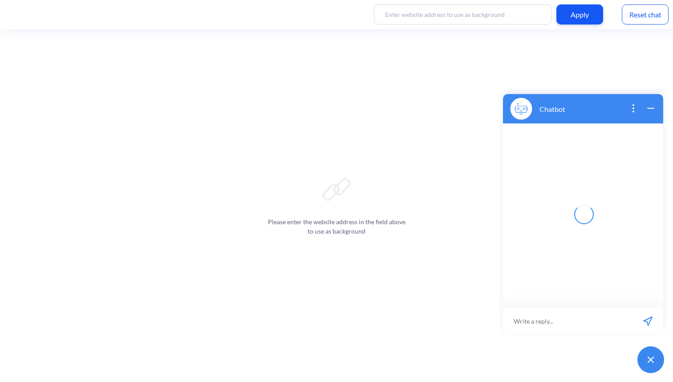
scroll to position [1, 0]
click at [599, 323] on input at bounding box center [568, 319] width 130 height 27
paste input "Не можливо авторизуватись на порталі, виникає помилка "ініціалізація криптобібл…"
type input "Не можливо авторизуватись на порталі, виникає помилка "ініціалізація криптобібл…"
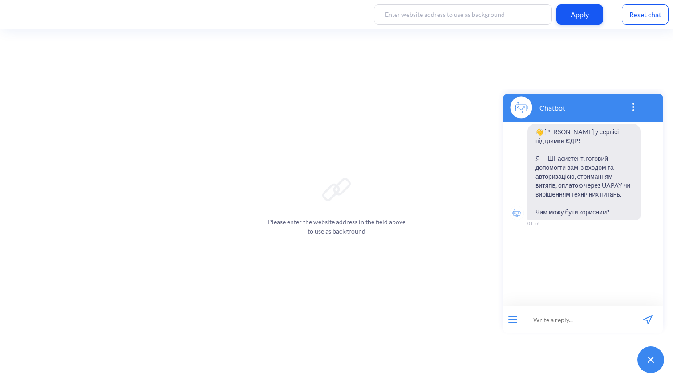
paste input "Не можливо авторизуватись на порталі, виникає помилка "ініціалізація криптобібл…"
type input "Не можливо авторизуватись на порталі, виникає помилка "ініціалізація криптобібл…"
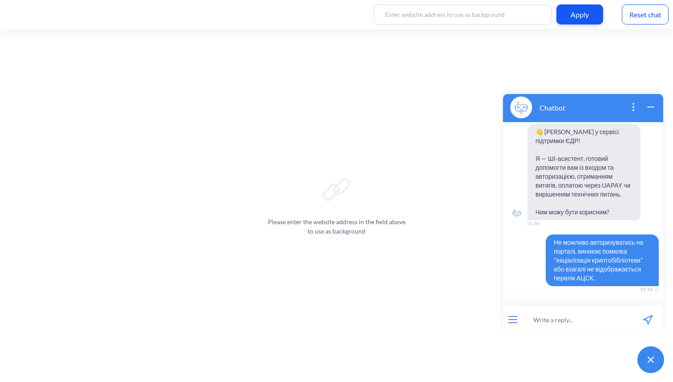
scroll to position [6, 0]
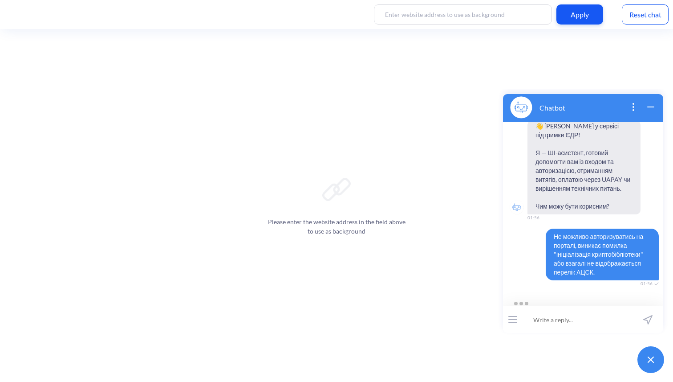
click at [575, 251] on span "Не можливо авторизуватись на порталі, виникає помилка "ініціалізація криптобібл…" at bounding box center [602, 254] width 113 height 52
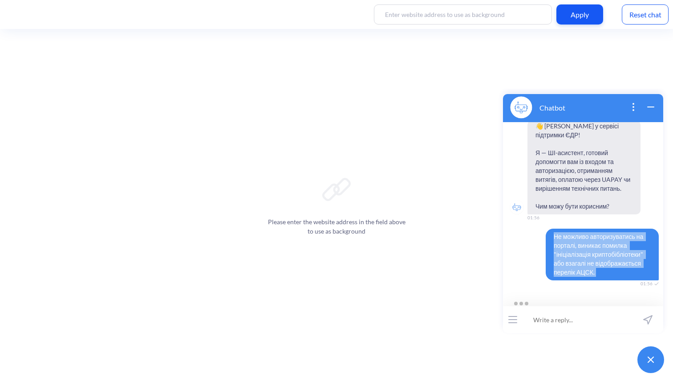
click at [575, 251] on span "Не можливо авторизуватись на порталі, виникає помилка "ініціалізація криптобібл…" at bounding box center [602, 254] width 113 height 52
copy span "Не можливо авторизуватись на порталі, виникає помилка "ініціалізація криптобібл…"
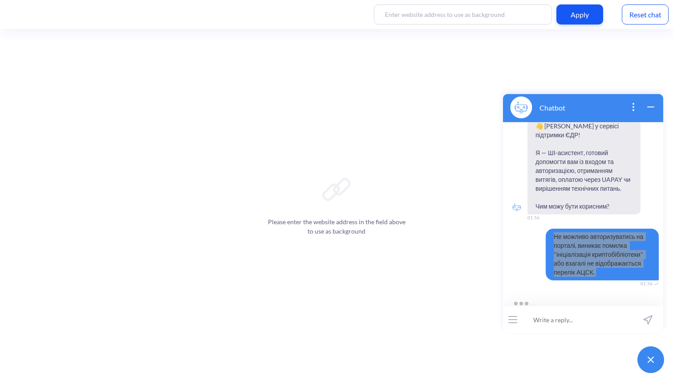
click at [652, 16] on div "Reset chat" at bounding box center [645, 14] width 47 height 20
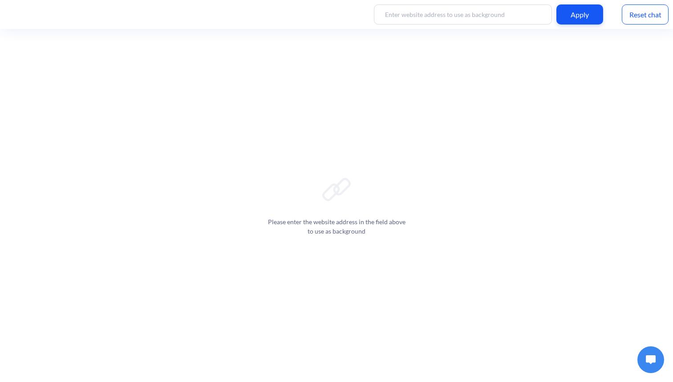
click at [647, 349] on button at bounding box center [651, 359] width 27 height 27
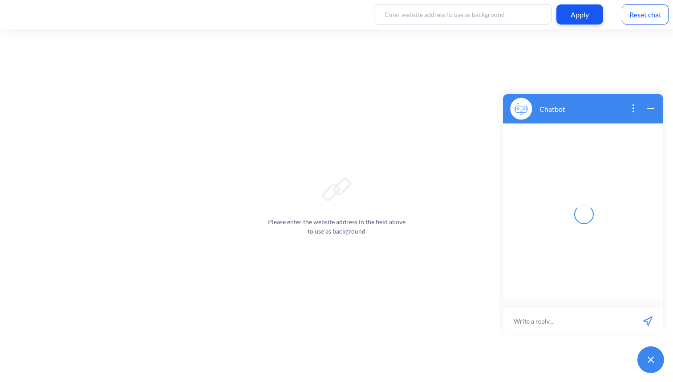
scroll to position [1, 0]
click at [577, 309] on input at bounding box center [578, 319] width 110 height 27
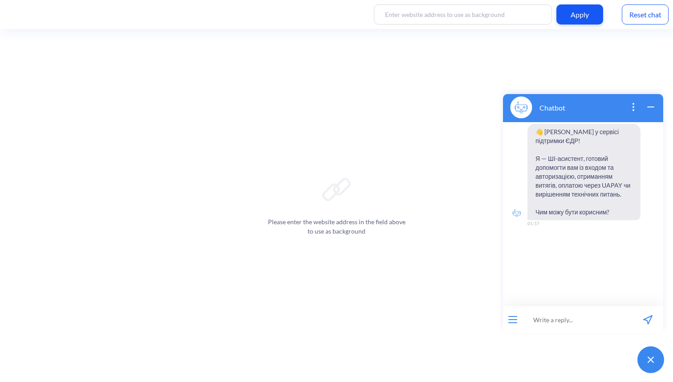
paste input "Не можливо авторизуватись на порталі, виникає помилка "ініціалізація криптобібл…"
type input "Не можливо авторизуватись на порталі, виникає помилка "ініціалізація криптобібл…"
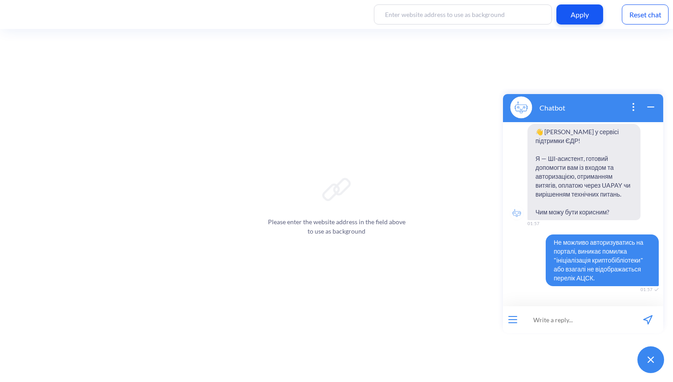
scroll to position [6, 0]
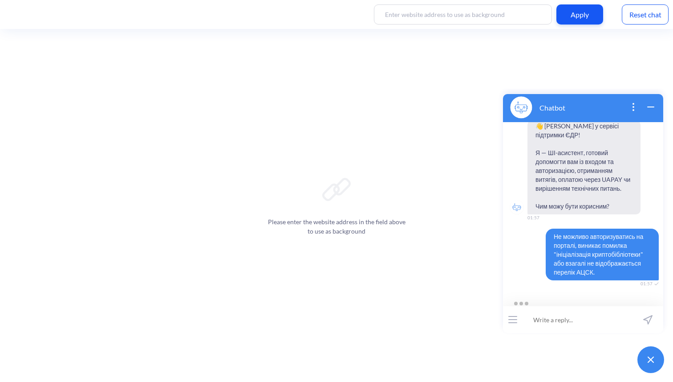
click at [536, 240] on div "Не можливо авторизуватись на порталі, виникає помилка "ініціалізація криптобібл…" at bounding box center [583, 254] width 160 height 52
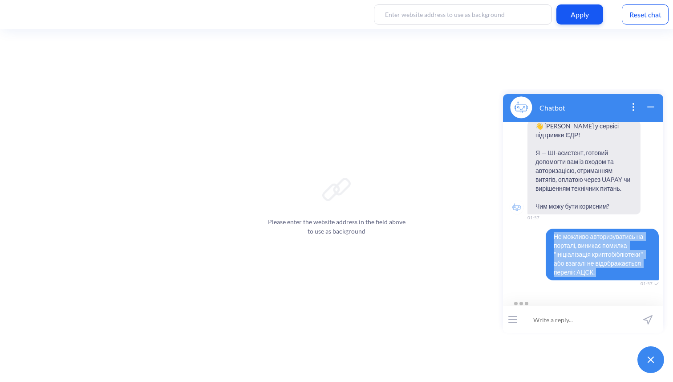
click at [536, 240] on div "Не можливо авторизуватись на порталі, виникає помилка "ініціалізація криптобібл…" at bounding box center [583, 254] width 160 height 52
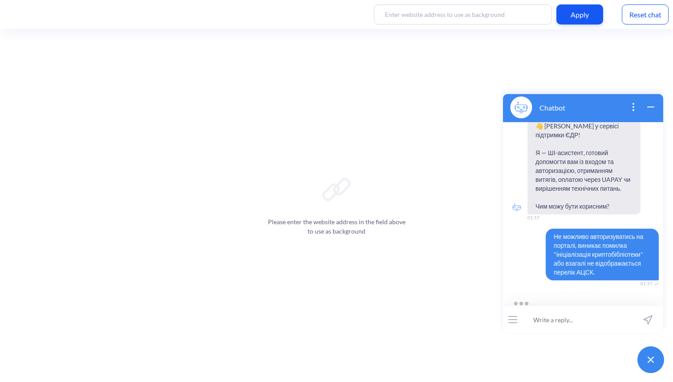
click at [536, 240] on div "Не можливо авторизуватись на порталі, виникає помилка "ініціалізація криптобібл…" at bounding box center [583, 254] width 160 height 52
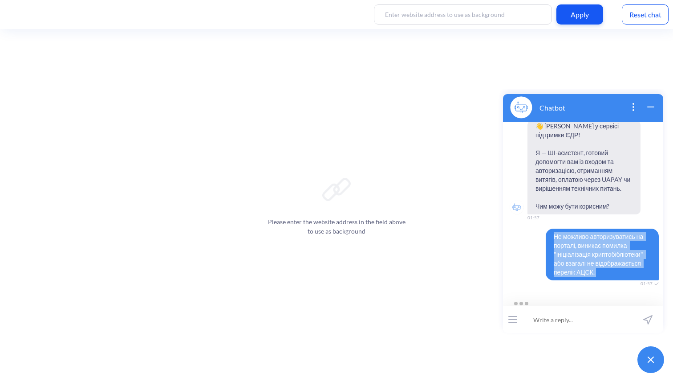
click at [536, 240] on div "Не можливо авторизуватись на порталі, виникає помилка "ініціалізація криптобібл…" at bounding box center [583, 254] width 160 height 52
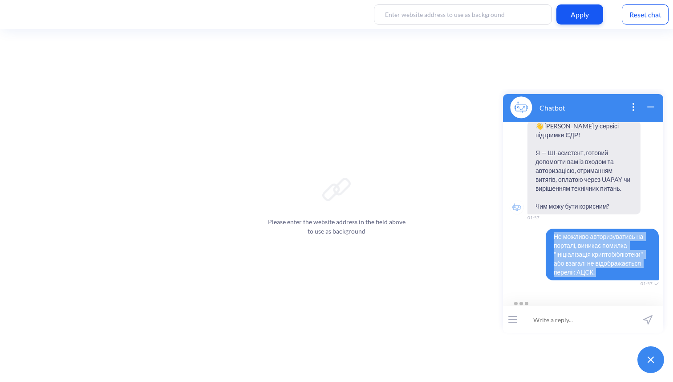
click at [536, 240] on div "Не можливо авторизуватись на порталі, виникає помилка "ініціалізація криптобібл…" at bounding box center [583, 254] width 160 height 52
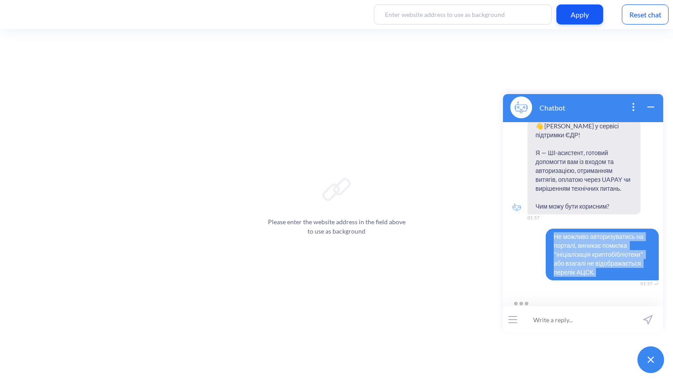
click at [536, 240] on div "Не можливо авторизуватись на порталі, виникає помилка "ініціалізація криптобібл…" at bounding box center [583, 254] width 160 height 52
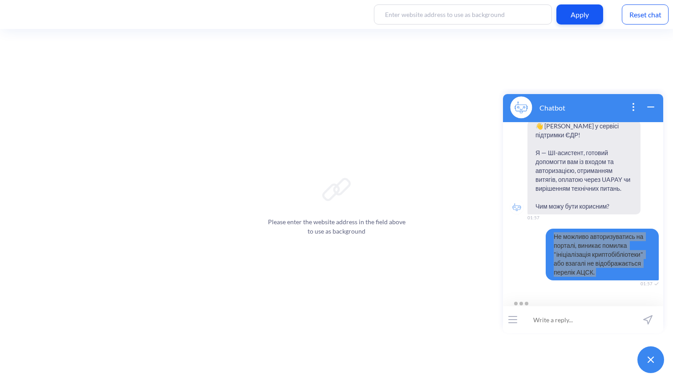
click at [275, 80] on div "Please enter the website address in the field above to use as background" at bounding box center [336, 205] width 673 height 353
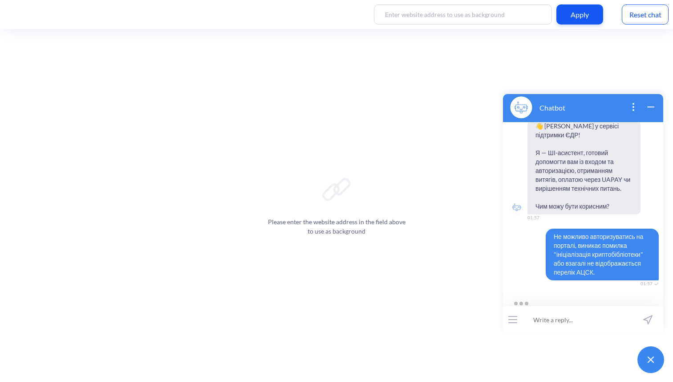
click at [569, 187] on span "👋 [PERSON_NAME] у сервісі підтримки ЄДР! Я — ШІ-асистент, готовий допомогти вам…" at bounding box center [584, 166] width 113 height 96
click at [570, 232] on span "Не можливо авторизуватись на порталі, виникає помилка "ініціалізація криптобібл…" at bounding box center [602, 254] width 113 height 52
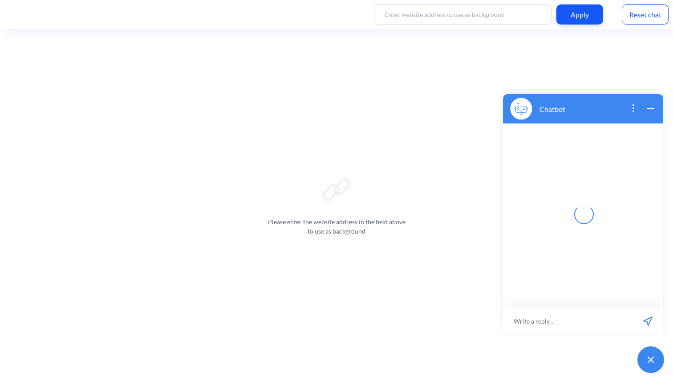
scroll to position [1, 0]
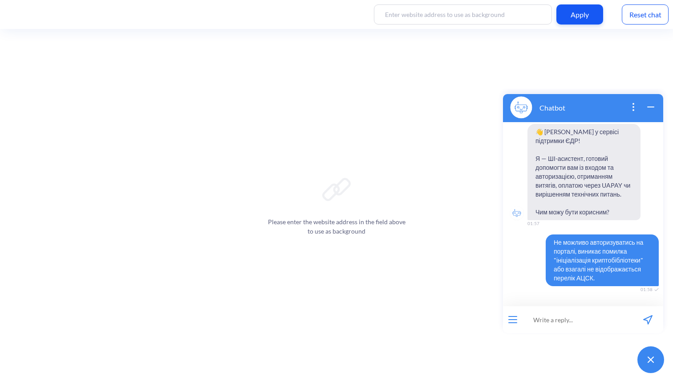
click at [555, 268] on span "Не можливо авторизуватись на порталі, виникає помилка "ініціалізація криптобібл…" at bounding box center [602, 260] width 113 height 52
click at [555, 267] on span "Не можливо авторизуватись на порталі, виникає помилка "ініціалізація криптобібл…" at bounding box center [602, 260] width 113 height 52
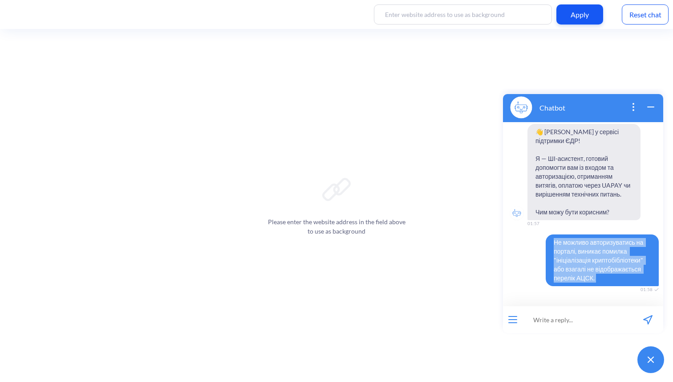
click at [555, 267] on span "Не можливо авторизуватись на порталі, виникає помилка "ініціалізація криптобібл…" at bounding box center [602, 260] width 113 height 52
copy span "Не можливо авторизуватись на порталі, виникає помилка "ініціалізація криптобібл…"
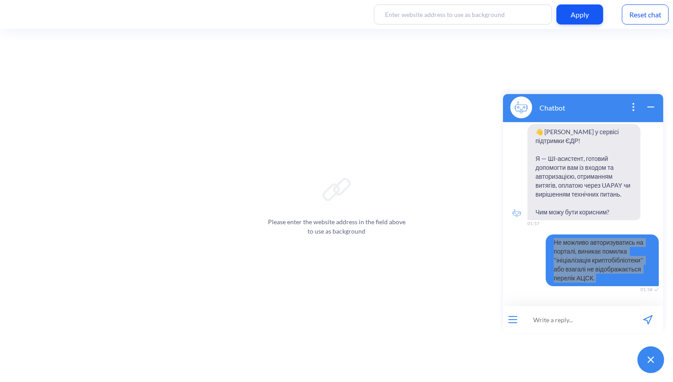
click at [633, 22] on div "Reset chat" at bounding box center [645, 14] width 47 height 20
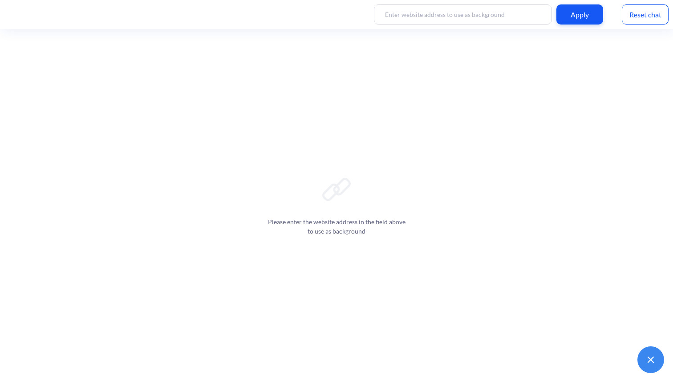
scroll to position [1, 0]
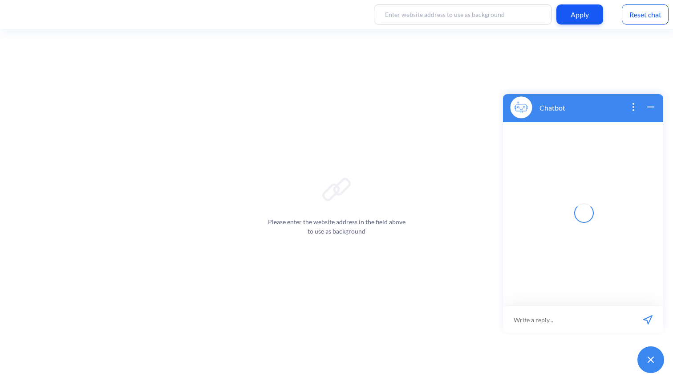
click at [545, 316] on input at bounding box center [568, 319] width 130 height 27
paste input "Не можливо авторизуватись на порталі, виникає помилка "ініціалізація криптобібл…"
type input "Не можливо авторизуватись на порталі, виникає помилка "ініціалізація криптобібл…"
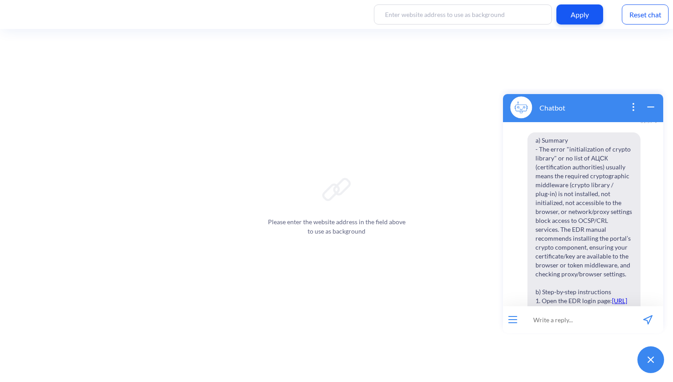
scroll to position [167, 0]
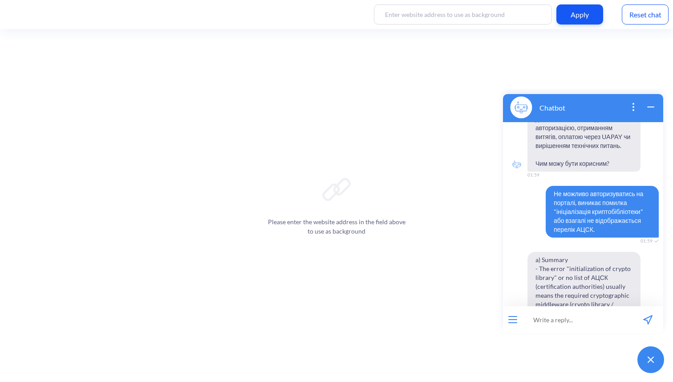
click at [578, 197] on span "Не можливо авторизуватись на порталі, виникає помилка "ініціалізація криптобібл…" at bounding box center [602, 212] width 113 height 52
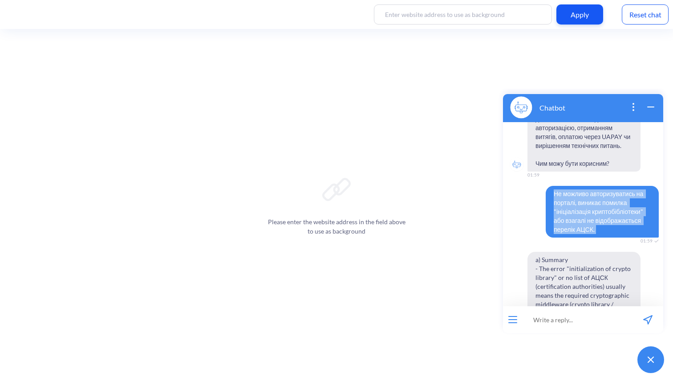
click at [578, 197] on span "Не можливо авторизуватись на порталі, виникає помилка "ініціалізація криптобібл…" at bounding box center [602, 212] width 113 height 52
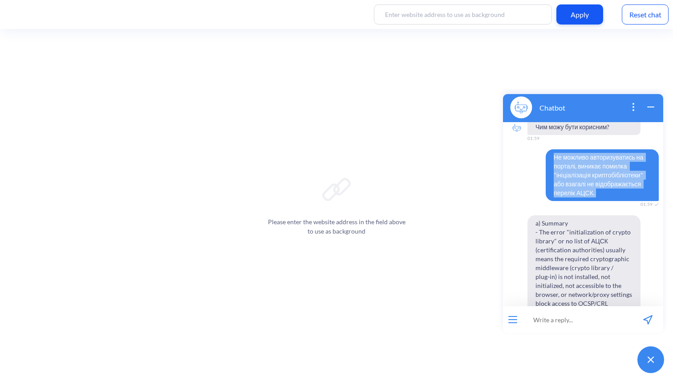
copy span "Не можливо авторизуватись на порталі, виникає помилка "ініціалізація криптобібл…"
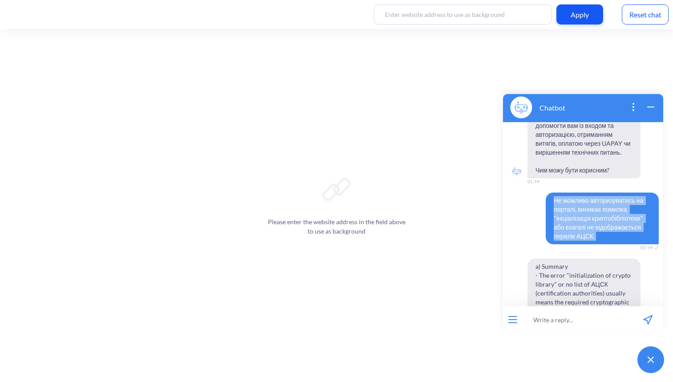
scroll to position [29, 0]
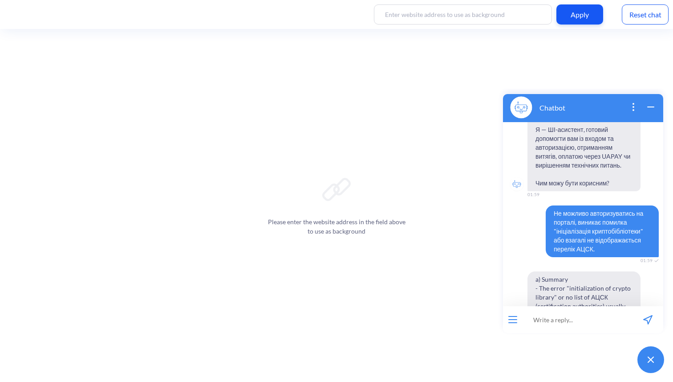
click at [561, 196] on div "👋 Вітаємо у сервісі підтримки ЄДР! Я — ШІ-асистент, готовий допомогти вам із вх…" at bounding box center [583, 214] width 160 height 184
click at [561, 214] on span "Не можливо авторизуватись на порталі, виникає помилка "ініціалізація криптобібл…" at bounding box center [602, 231] width 113 height 52
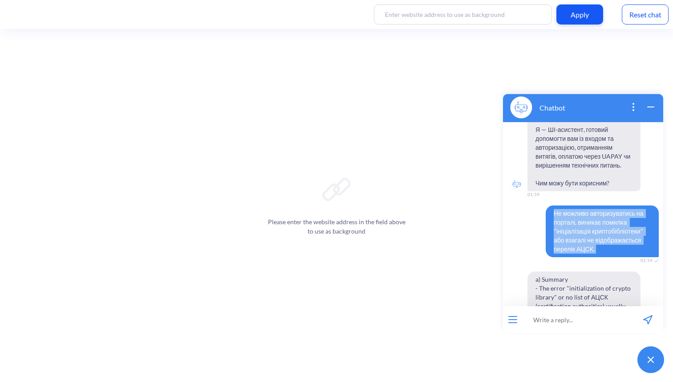
click at [561, 214] on span "Не можливо авторизуватись на порталі, виникає помилка "ініціалізація криптобібл…" at bounding box center [602, 231] width 113 height 52
copy span "Не можливо авторизуватись на порталі, виникає помилка "ініціалізація криптобібл…"
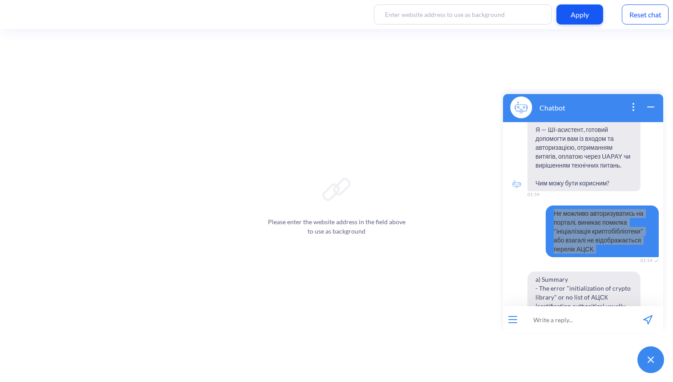
click at [651, 21] on div "Reset chat" at bounding box center [645, 14] width 47 height 20
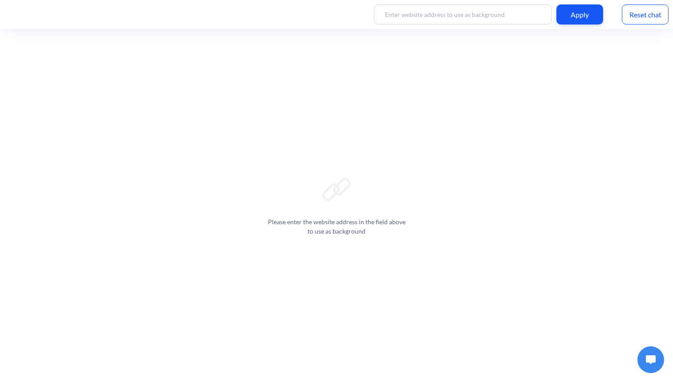
click at [648, 358] on img at bounding box center [651, 359] width 10 height 9
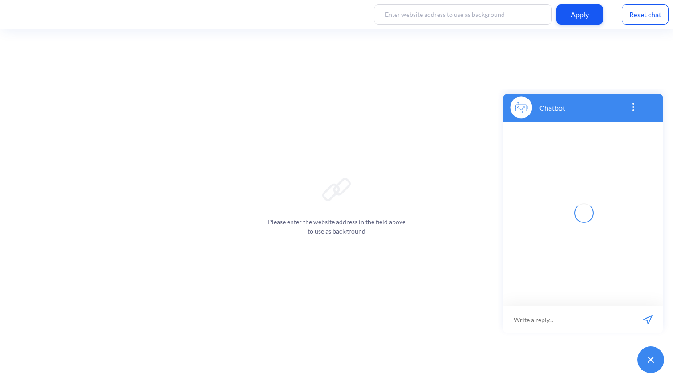
click at [560, 297] on div at bounding box center [583, 214] width 160 height 184
click at [560, 311] on input at bounding box center [568, 319] width 130 height 27
paste input "Не можливо авторизуватись на порталі, виникає помилка "ініціалізація криптобібл…"
type input "Не можливо авторизуватись на порталі, виникає помилка "ініціалізація криптобібл…"
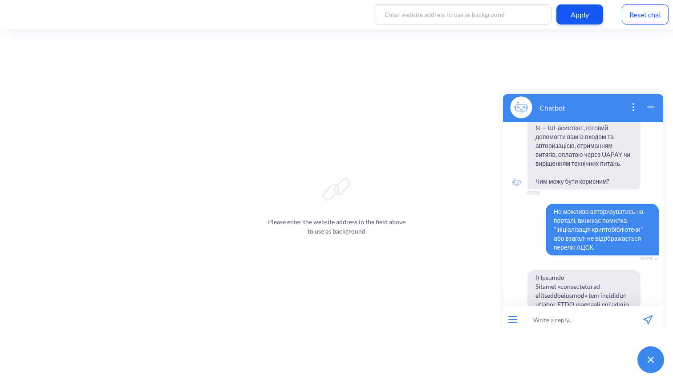
scroll to position [40, 0]
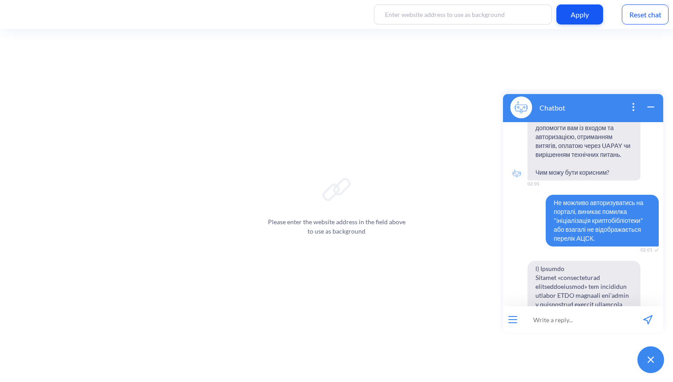
click at [605, 202] on span "Не можливо авторизуватись на порталі, виникає помилка "ініціалізація криптобібл…" at bounding box center [602, 221] width 113 height 52
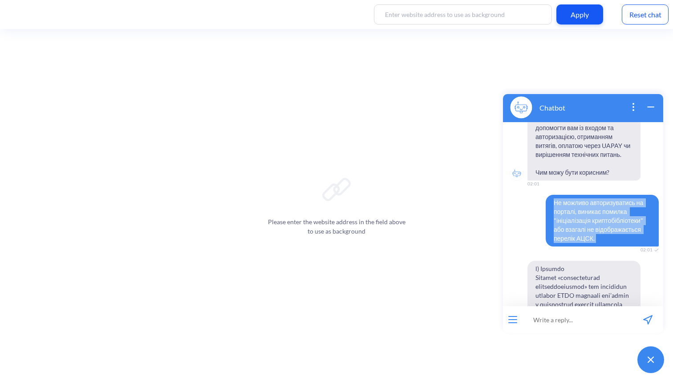
click at [605, 202] on span "Не можливо авторизуватись на порталі, виникає помилка "ініціалізація криптобібл…" at bounding box center [602, 221] width 113 height 52
copy span "Не можливо авторизуватись на порталі, виникає помилка "ініціалізація криптобібл…"
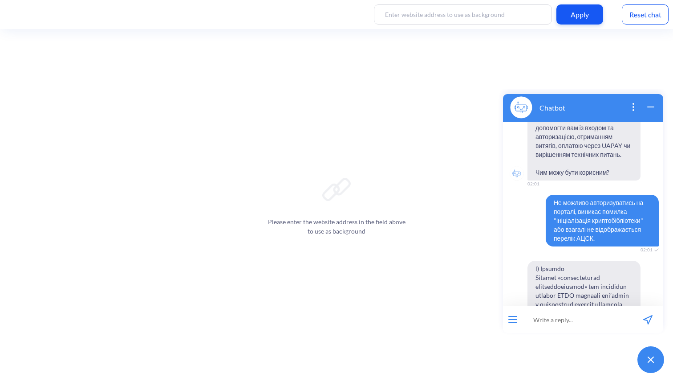
click at [601, 317] on input at bounding box center [578, 319] width 110 height 27
paste input "Не можливо авторизуватись на порталі, виникає помилка "ініціалізація криптобібл…"
type input "Не можливо авторизуватись на порталі, виникає помилка "ініціалізація криптобібл…"
click at [642, 14] on div "Reset chat" at bounding box center [645, 14] width 47 height 20
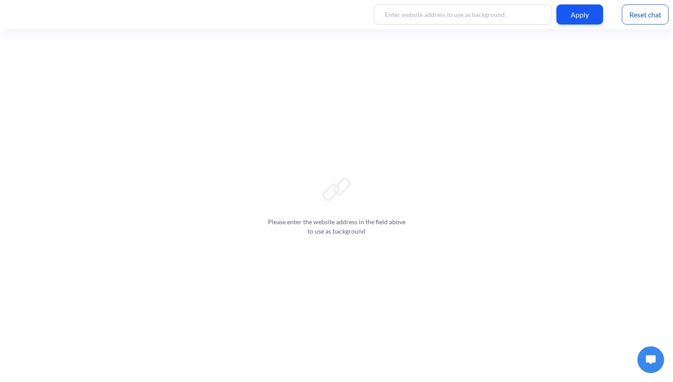
click at [645, 358] on button at bounding box center [651, 359] width 27 height 27
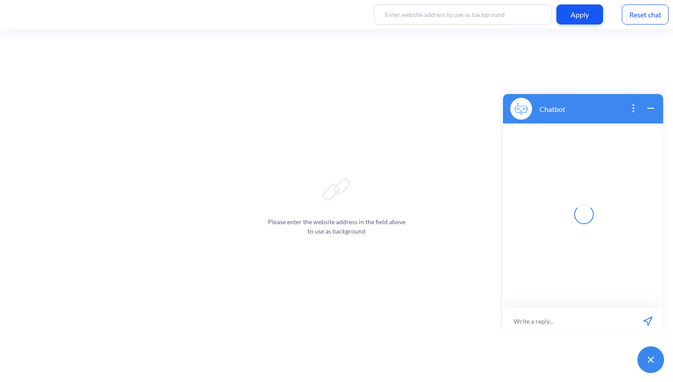
scroll to position [1, 0]
click at [603, 327] on input at bounding box center [578, 319] width 110 height 27
paste input "Не можливо авторизуватись на порталі, виникає помилка "ініціалізація криптобібл…"
type input "Не можливо авторизуватись на порталі, виникає помилка "ініціалізація криптобібл…"
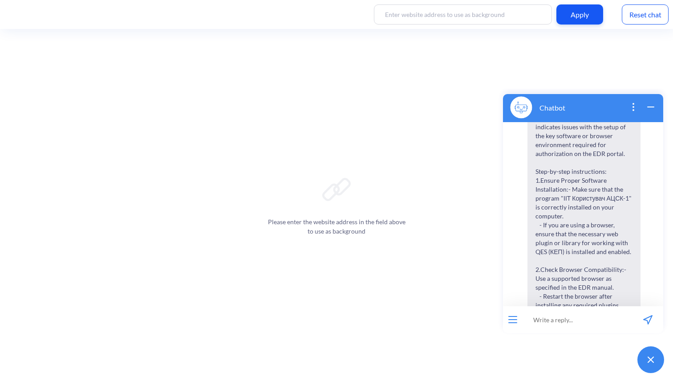
scroll to position [0, 0]
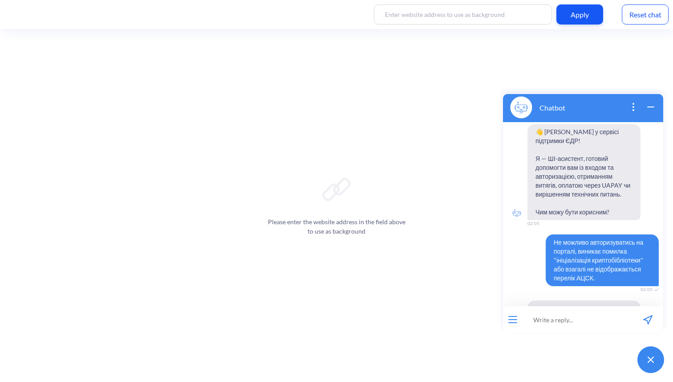
click at [608, 261] on span "Не можливо авторизуватись на порталі, виникає помилка "ініціалізація криптобібл…" at bounding box center [602, 260] width 113 height 52
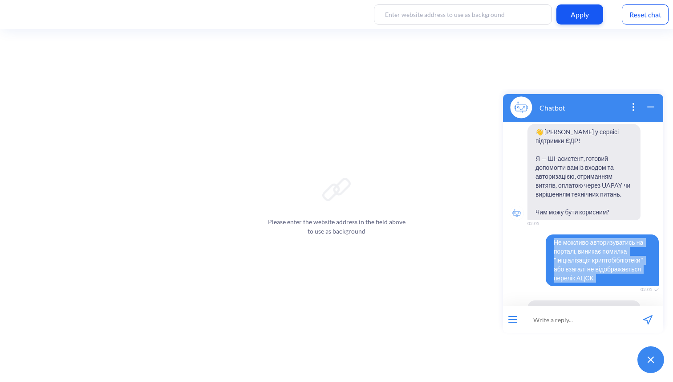
click at [608, 261] on span "Не можливо авторизуватись на порталі, виникає помилка "ініціалізація криптобібл…" at bounding box center [602, 260] width 113 height 52
copy span "Не можливо авторизуватись на порталі, виникає помилка "ініціалізація криптобібл…"
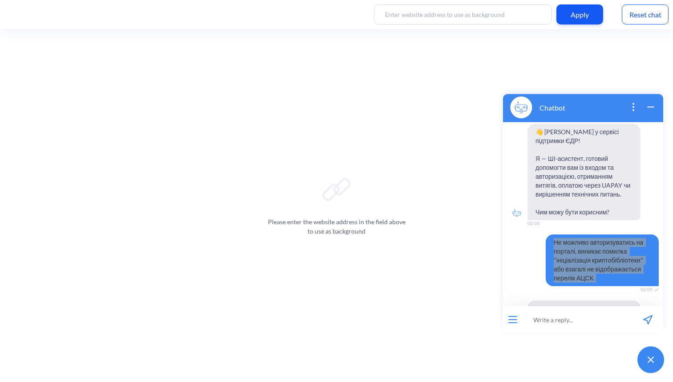
click at [647, 18] on div "Reset chat" at bounding box center [645, 14] width 47 height 20
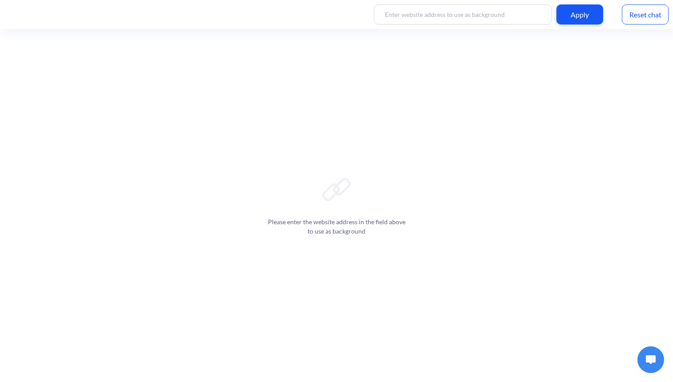
click at [650, 358] on img at bounding box center [651, 359] width 10 height 9
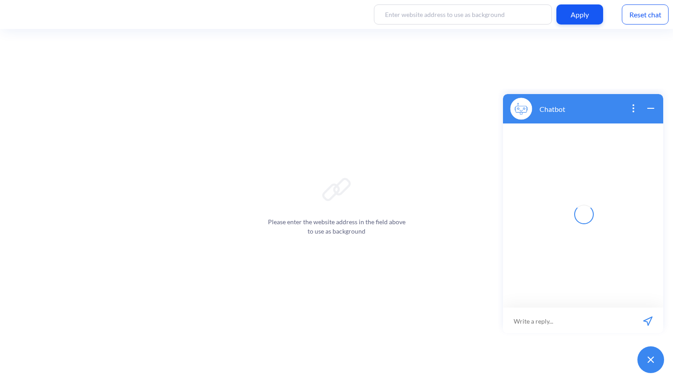
scroll to position [1, 0]
click at [573, 309] on input at bounding box center [578, 319] width 110 height 27
paste input "Не можливо авторизуватись на порталі, виникає помилка "ініціалізація криптобібл…"
type input "Не можливо авторизуватись на порталі, виникає помилка "ініціалізація криптобібл…"
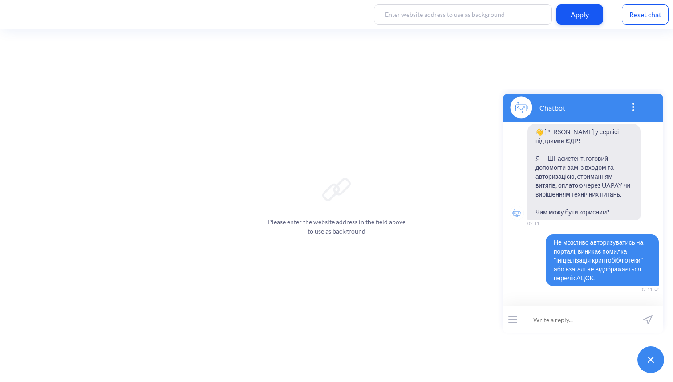
scroll to position [6, 0]
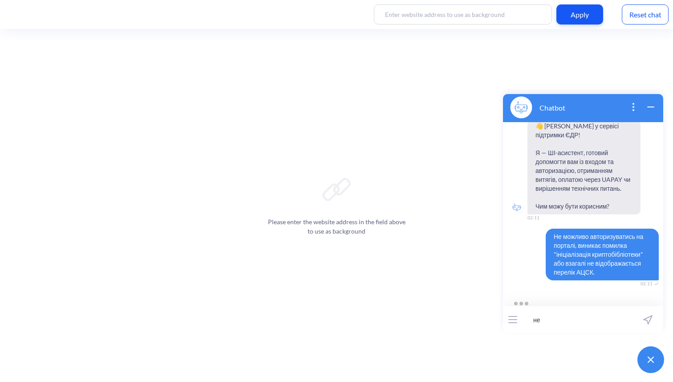
type input "н"
type input "я"
paste input "QES"
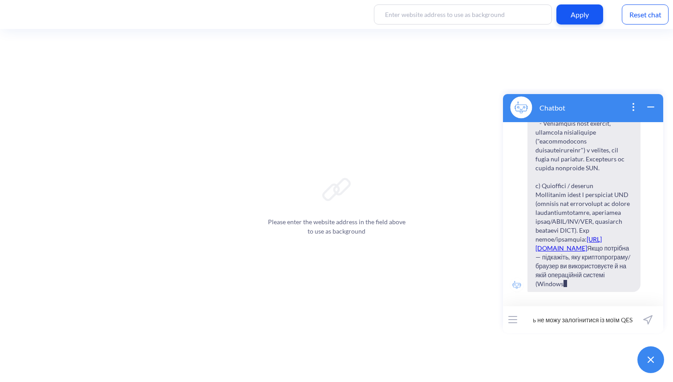
scroll to position [1025, 0]
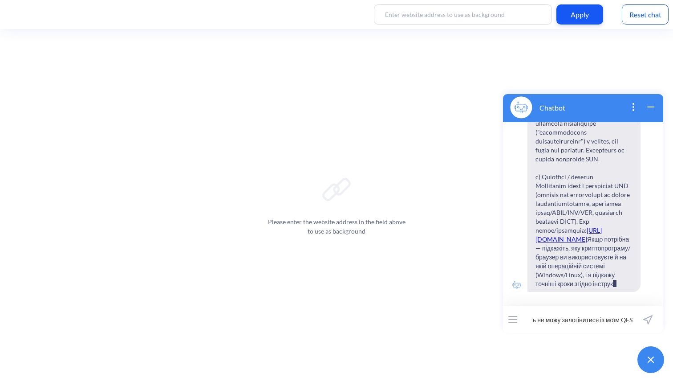
type input "ще чомусь не можу залогінитися із моїм QES"
click at [294, 253] on div "Please enter the website address in the field above to use as background" at bounding box center [336, 205] width 673 height 353
click at [571, 321] on input "ще чомусь не можу залогінитися із моїм QES" at bounding box center [578, 319] width 110 height 27
paste input "ще чомусь не можу залогінитися із моїм QES"
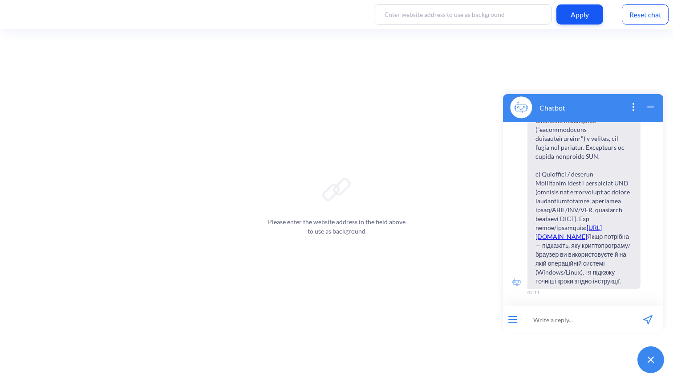
type input "ще чомусь не можу залогінитися із моїм QES"
click at [630, 21] on div "Reset chat" at bounding box center [645, 14] width 47 height 20
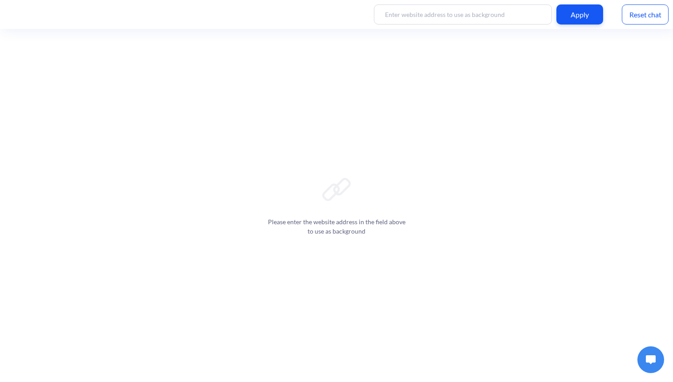
click at [659, 364] on button at bounding box center [651, 359] width 27 height 27
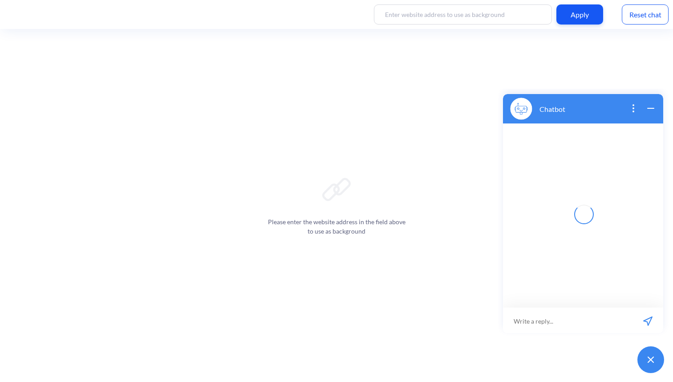
click at [655, 364] on button at bounding box center [651, 359] width 27 height 27
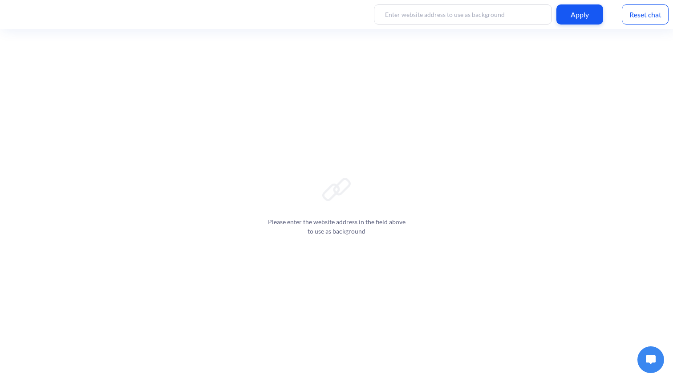
click at [655, 364] on button at bounding box center [651, 359] width 27 height 27
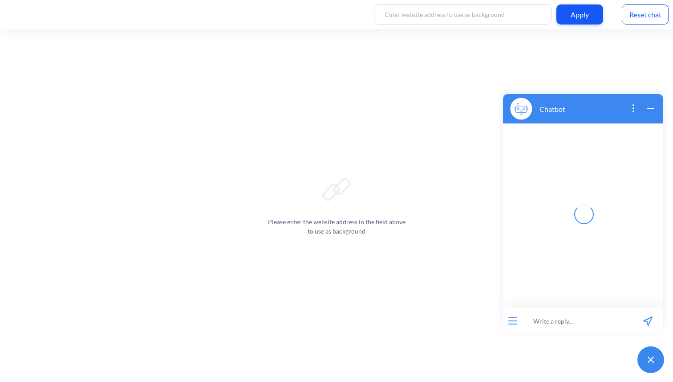
scroll to position [1, 0]
click at [590, 317] on input at bounding box center [578, 319] width 110 height 27
paste input "ще чомусь не можу залогінитися із моїм QES"
type input "чомусь не можу залогінитися із моїм QES"
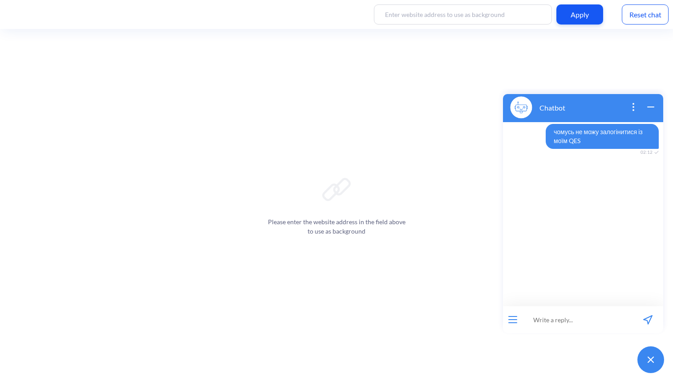
type input "і"
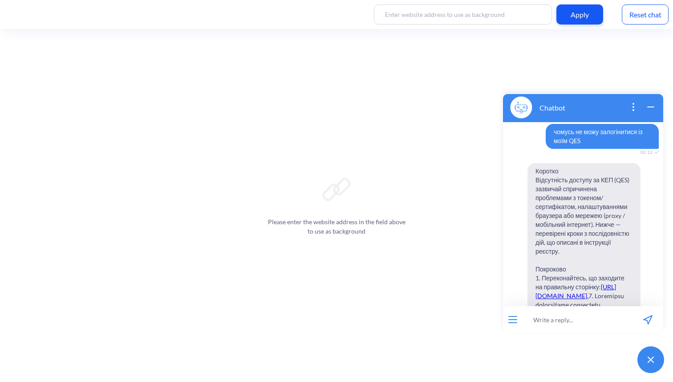
click at [627, 108] on div at bounding box center [639, 108] width 35 height 12
click at [630, 108] on icon "open popup" at bounding box center [633, 107] width 11 height 11
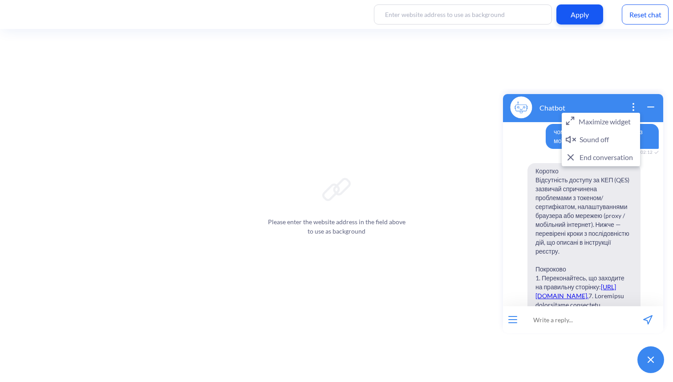
click at [590, 122] on button "Maximize widget" at bounding box center [601, 122] width 78 height 18
